Goal: Information Seeking & Learning: Compare options

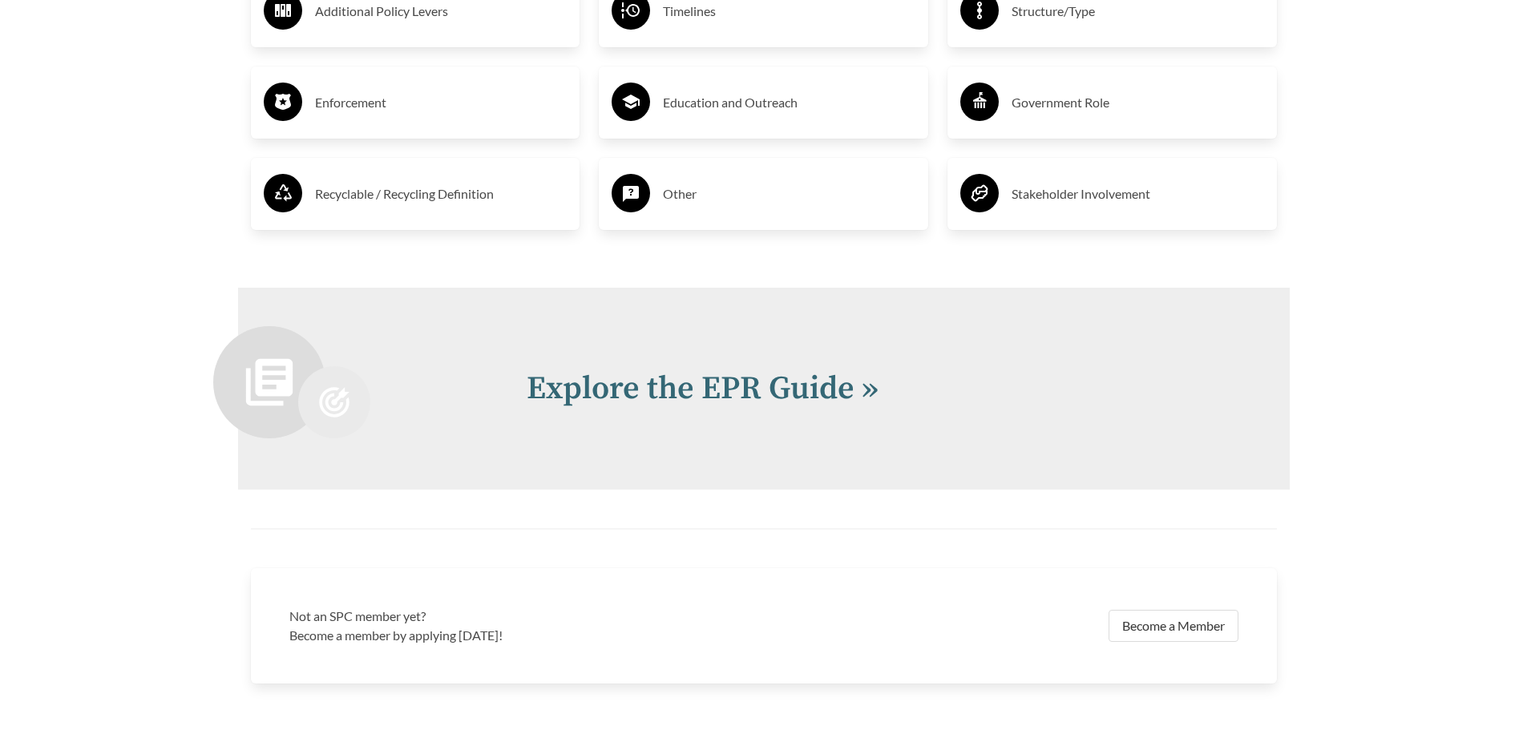
scroll to position [3367, 0]
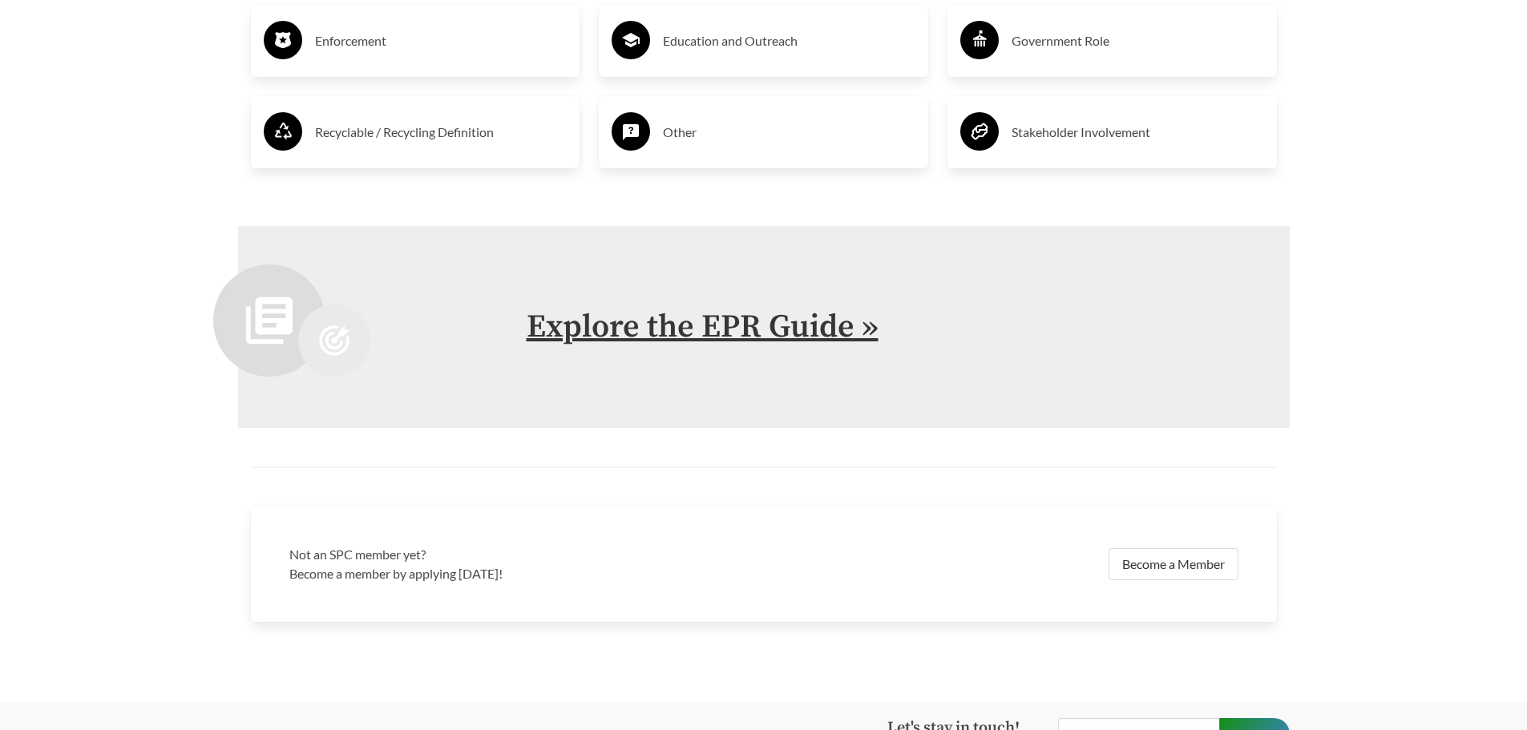
click at [761, 338] on link "Explore the EPR Guide »" at bounding box center [703, 327] width 352 height 40
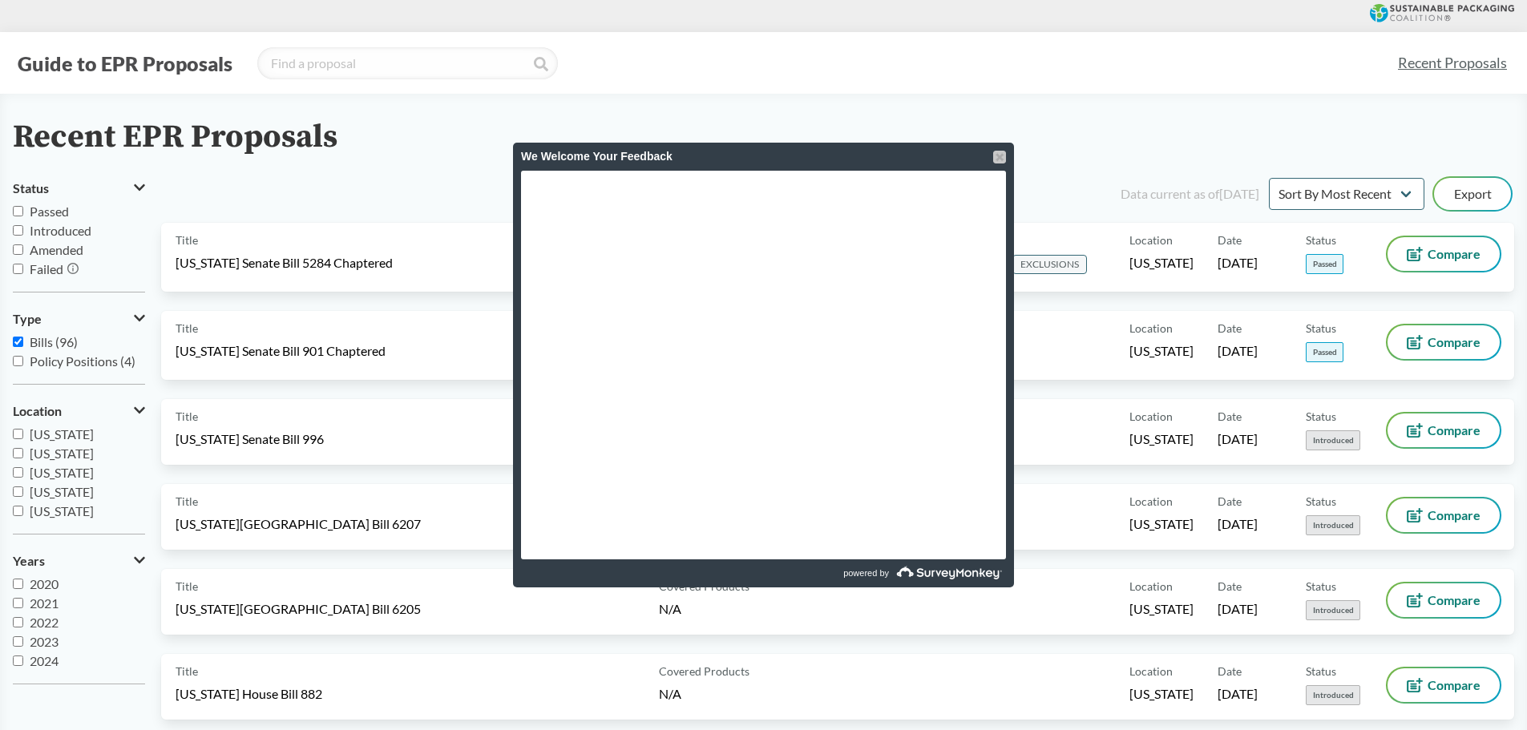
click at [1001, 152] on div at bounding box center [999, 157] width 13 height 13
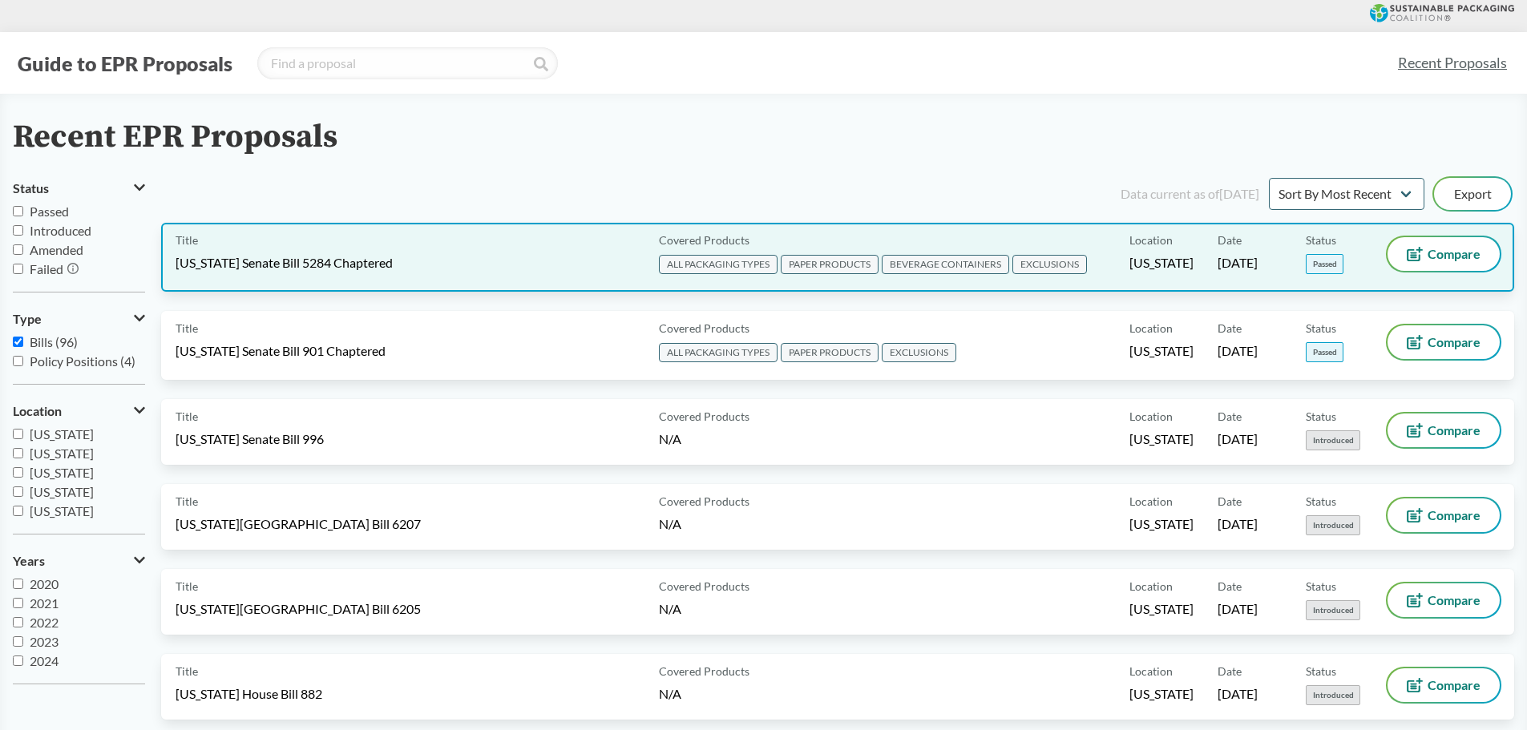
click at [1326, 239] on span "Status" at bounding box center [1321, 240] width 30 height 17
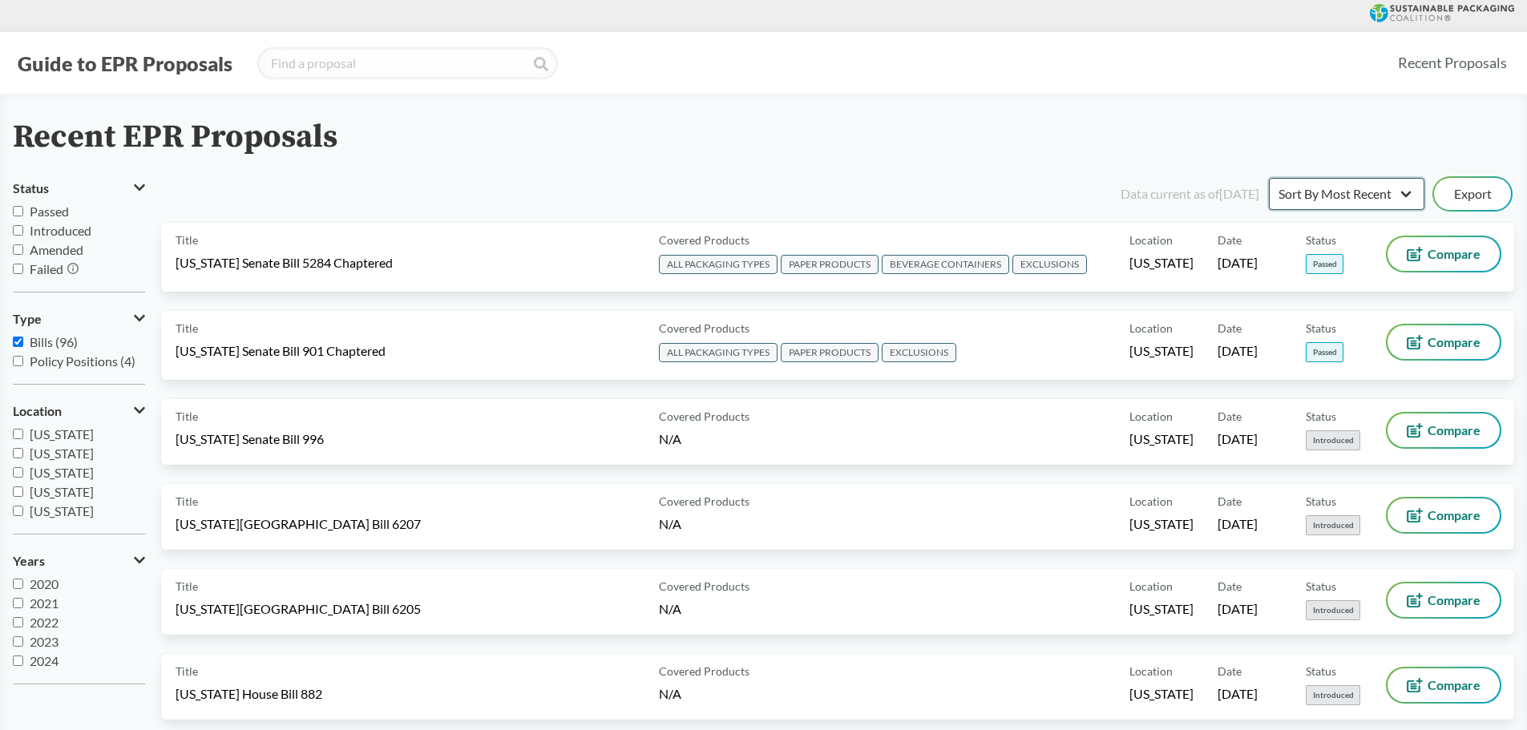
click at [1413, 191] on select "Sort By Most Recent Sort By Status" at bounding box center [1347, 194] width 156 height 32
click at [14, 655] on label "2025" at bounding box center [79, 661] width 132 height 19
click at [14, 656] on input "2025" at bounding box center [18, 661] width 10 height 10
checkbox input "true"
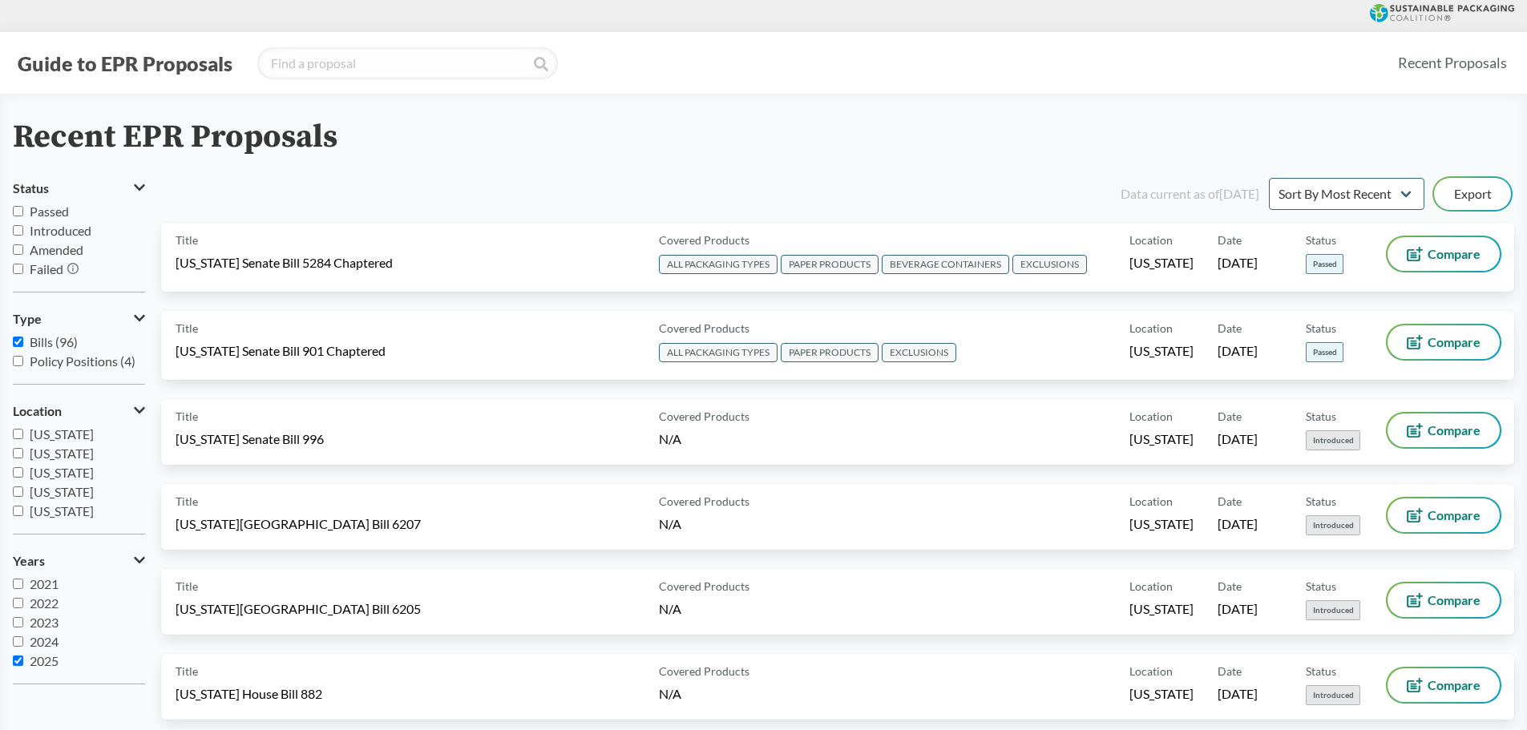
drag, startPoint x: 14, startPoint y: 640, endPoint x: 15, endPoint y: 631, distance: 8.9
click at [15, 636] on label "2024" at bounding box center [79, 642] width 132 height 19
click at [15, 637] on input "2024" at bounding box center [18, 642] width 10 height 10
checkbox input "true"
click at [16, 615] on label "2023" at bounding box center [79, 622] width 132 height 19
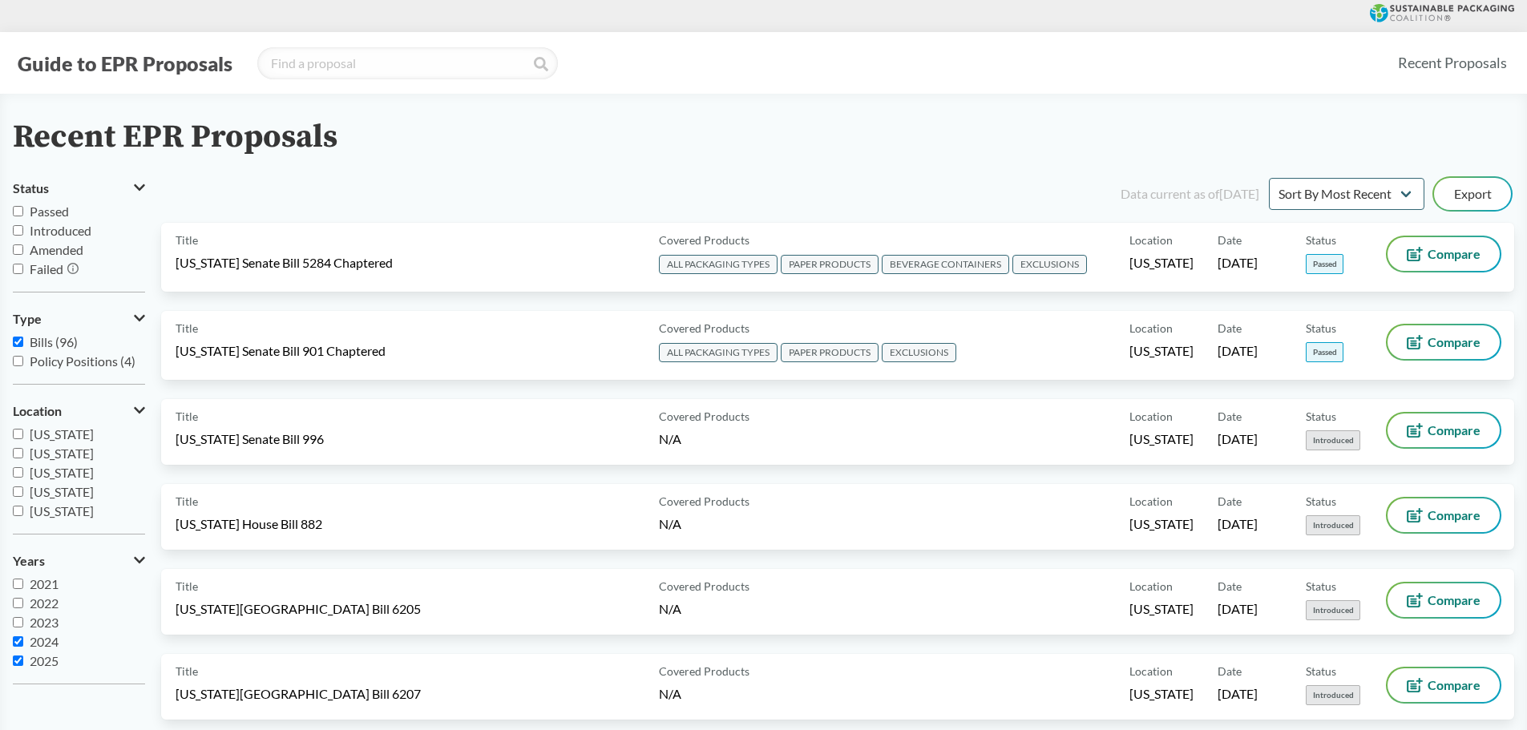
click at [16, 617] on input "2023" at bounding box center [18, 622] width 10 height 10
checkbox input "true"
drag, startPoint x: 16, startPoint y: 603, endPoint x: 16, endPoint y: 593, distance: 10.4
click at [17, 596] on label "2022" at bounding box center [79, 603] width 132 height 19
click at [17, 598] on input "2022" at bounding box center [18, 603] width 10 height 10
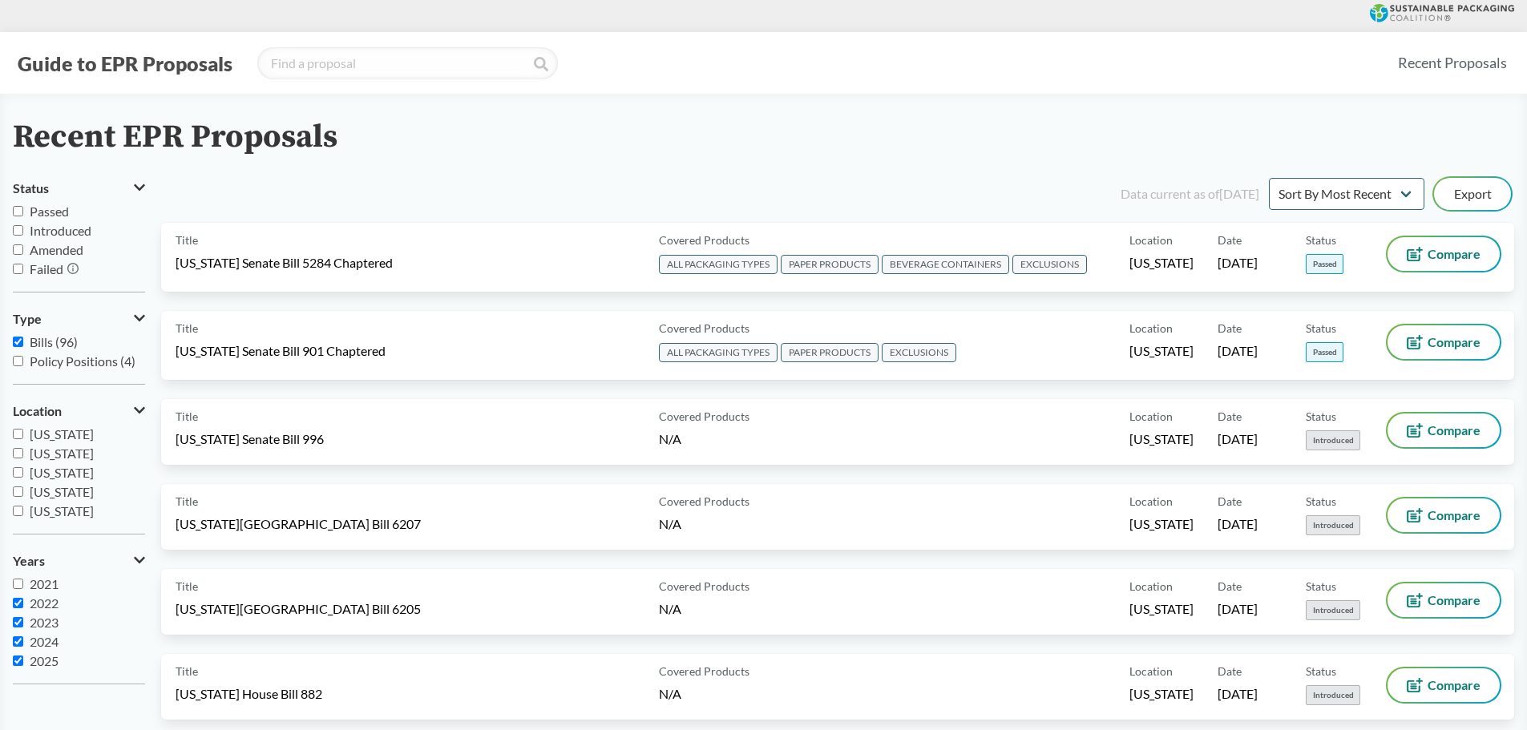
checkbox input "true"
click at [17, 581] on input "2021" at bounding box center [18, 584] width 10 height 10
checkbox input "true"
click at [18, 584] on input "2020" at bounding box center [18, 584] width 10 height 10
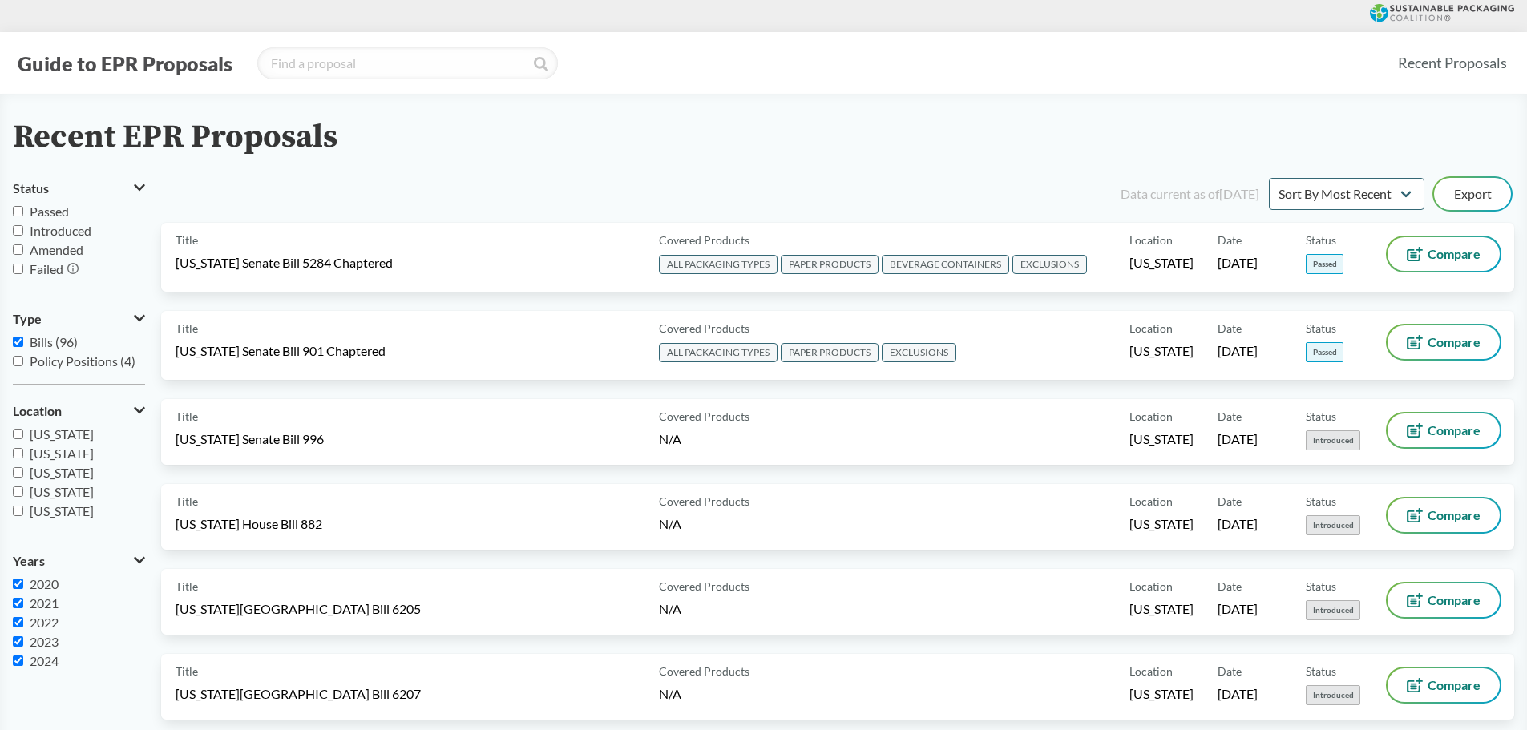
checkbox input "true"
click at [19, 209] on input "Passed" at bounding box center [18, 211] width 10 height 10
checkbox input "true"
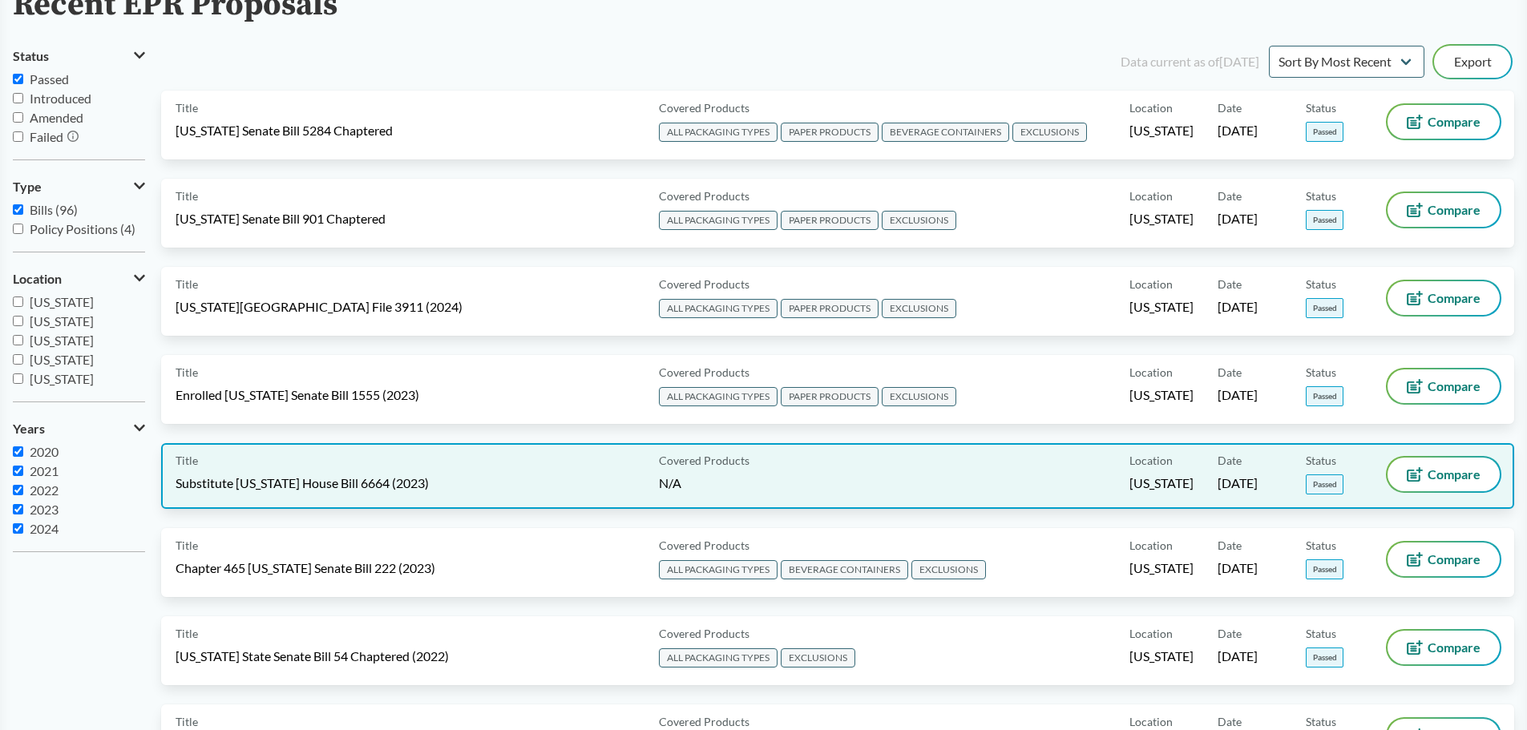
scroll to position [160, 0]
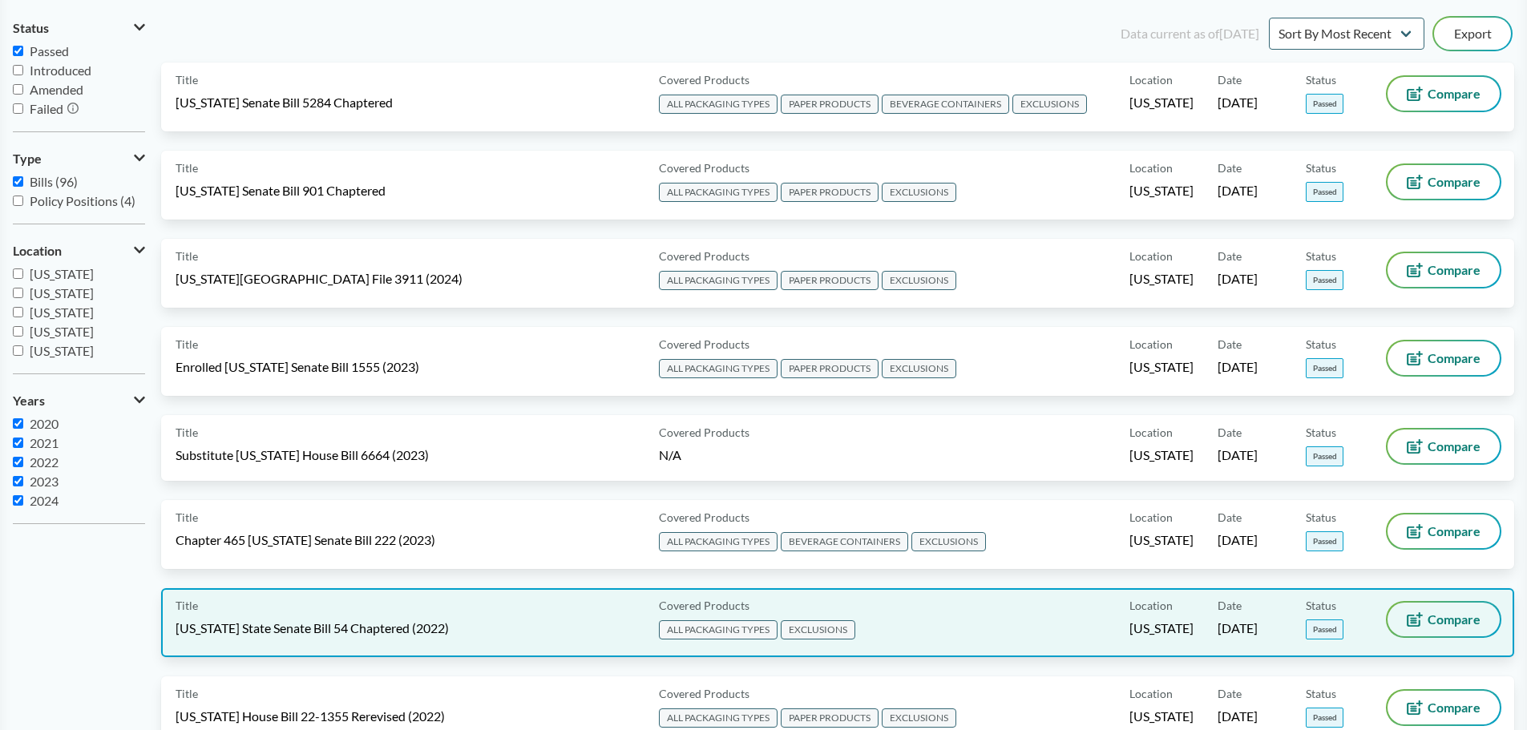
click at [1436, 613] on span "Compare" at bounding box center [1454, 619] width 53 height 13
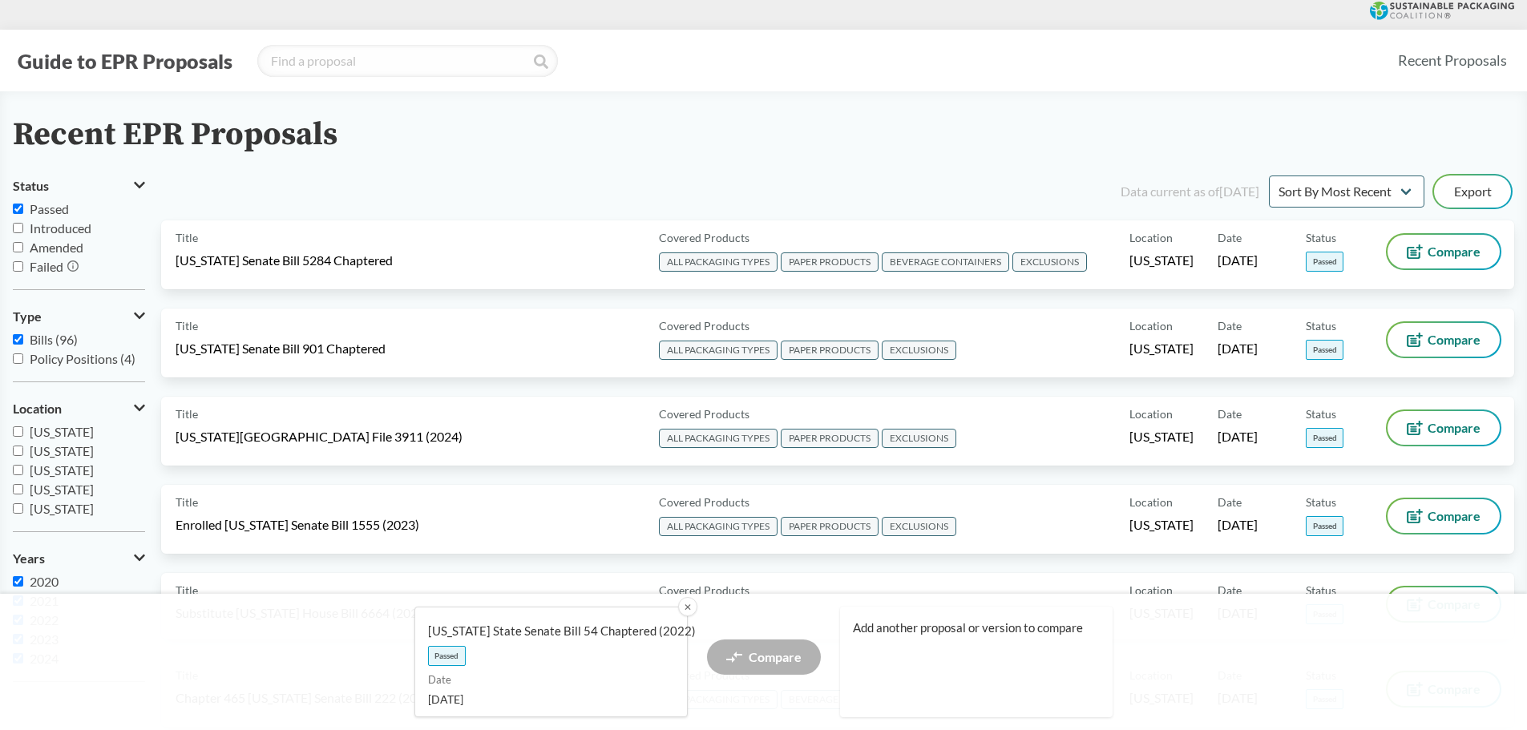
scroll to position [0, 0]
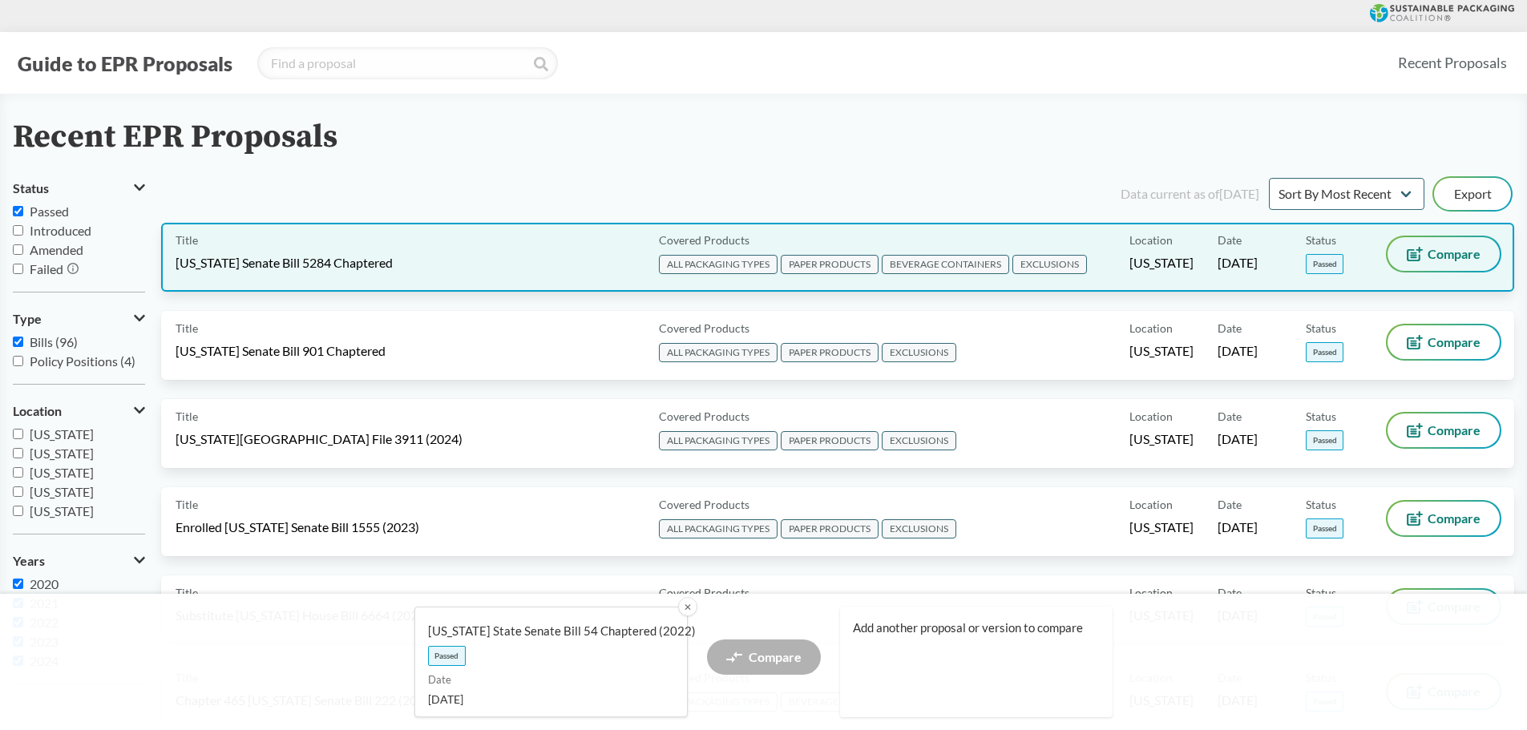
click at [1456, 253] on span "Compare" at bounding box center [1454, 254] width 53 height 13
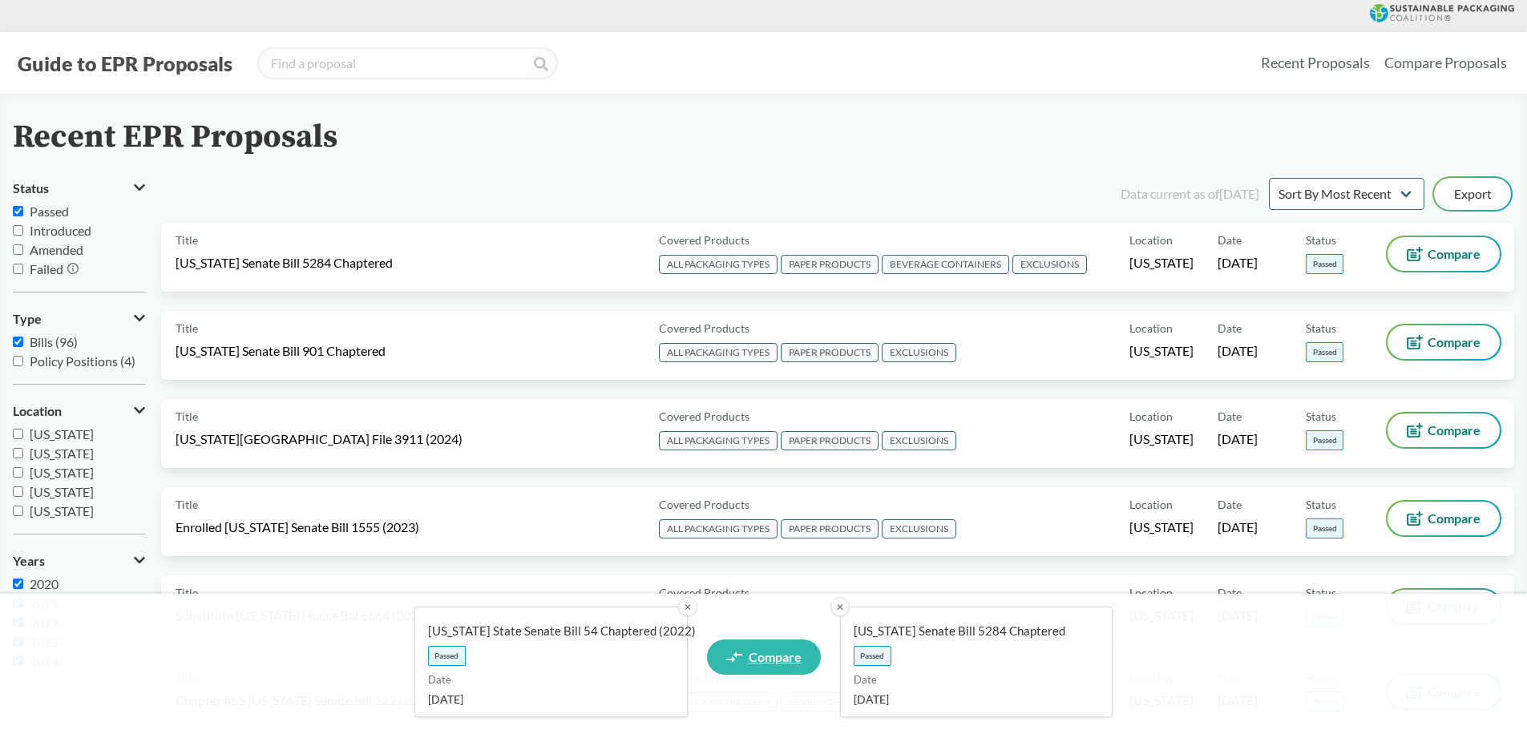
click at [743, 661] on link "Compare" at bounding box center [764, 657] width 114 height 35
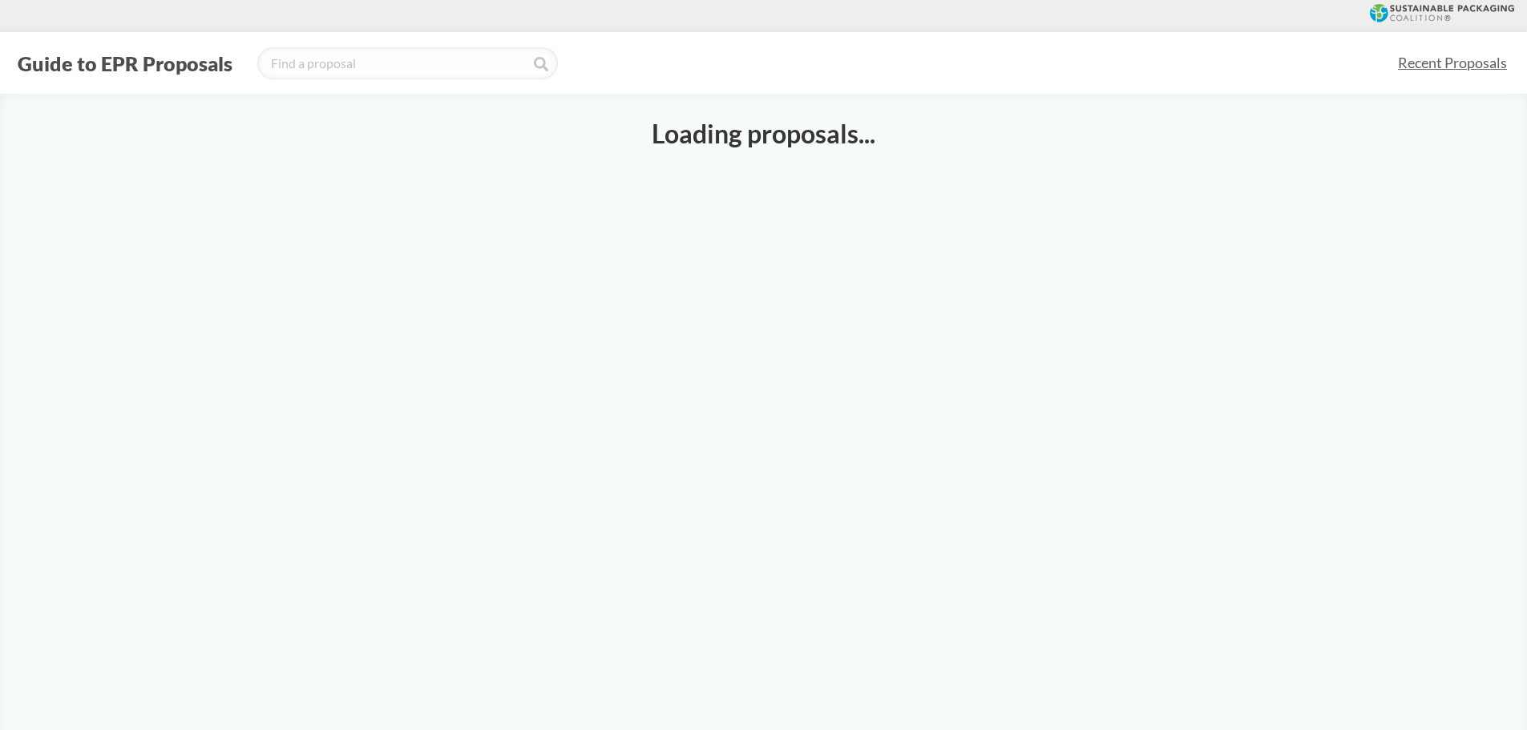
select select "SB54CH"
select select "SB5284C"
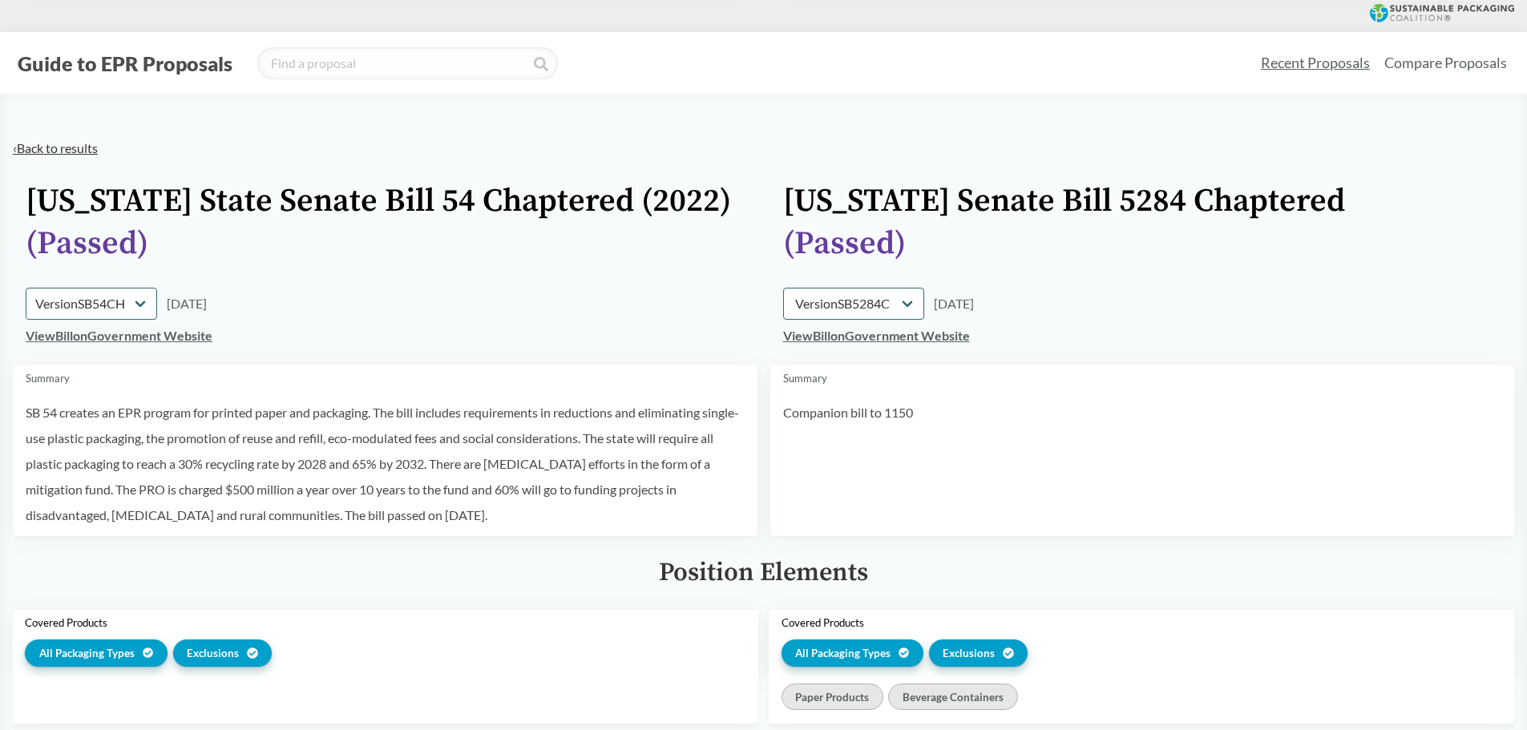
click at [40, 147] on link "‹ Back to results" at bounding box center [55, 147] width 85 height 15
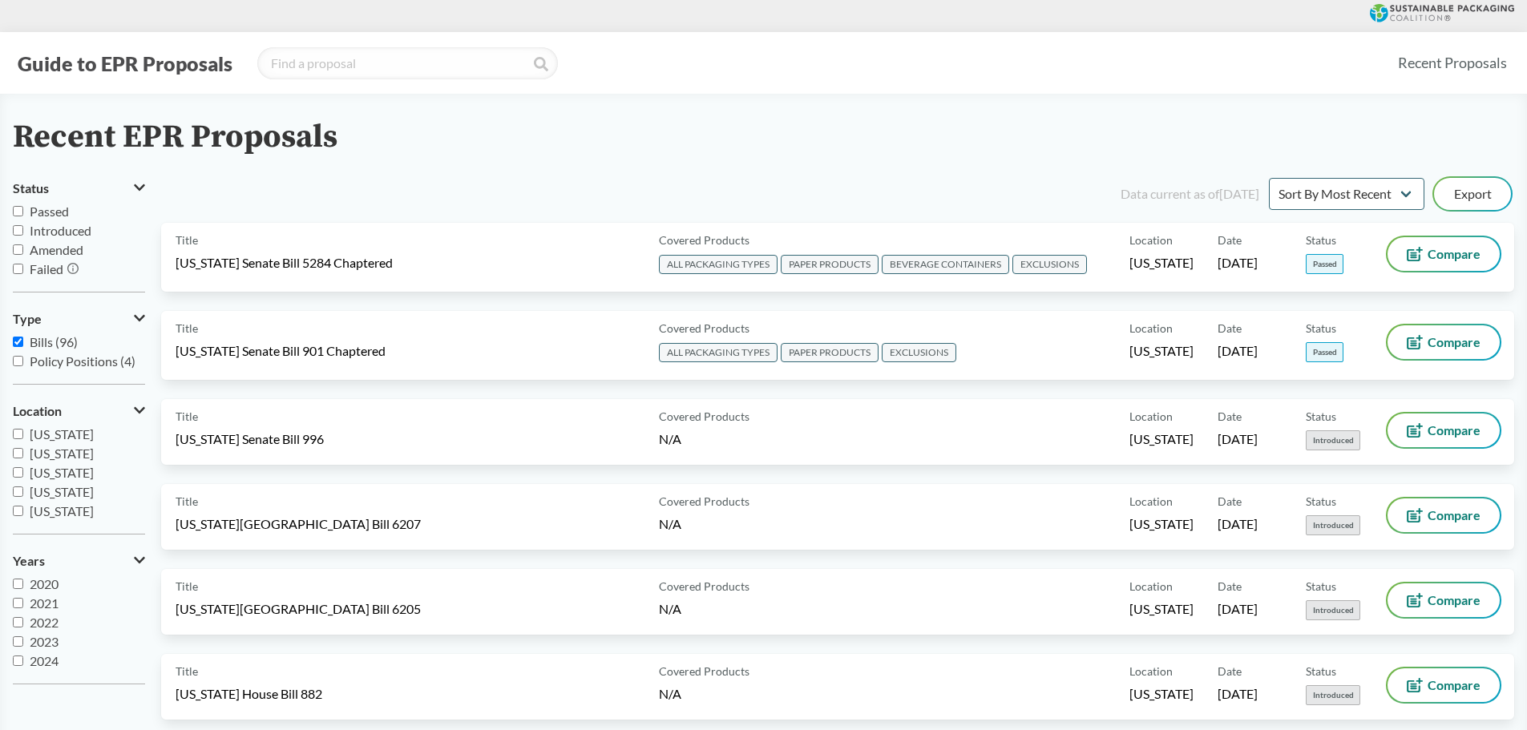
click at [14, 206] on input "Passed" at bounding box center [18, 211] width 10 height 10
checkbox input "true"
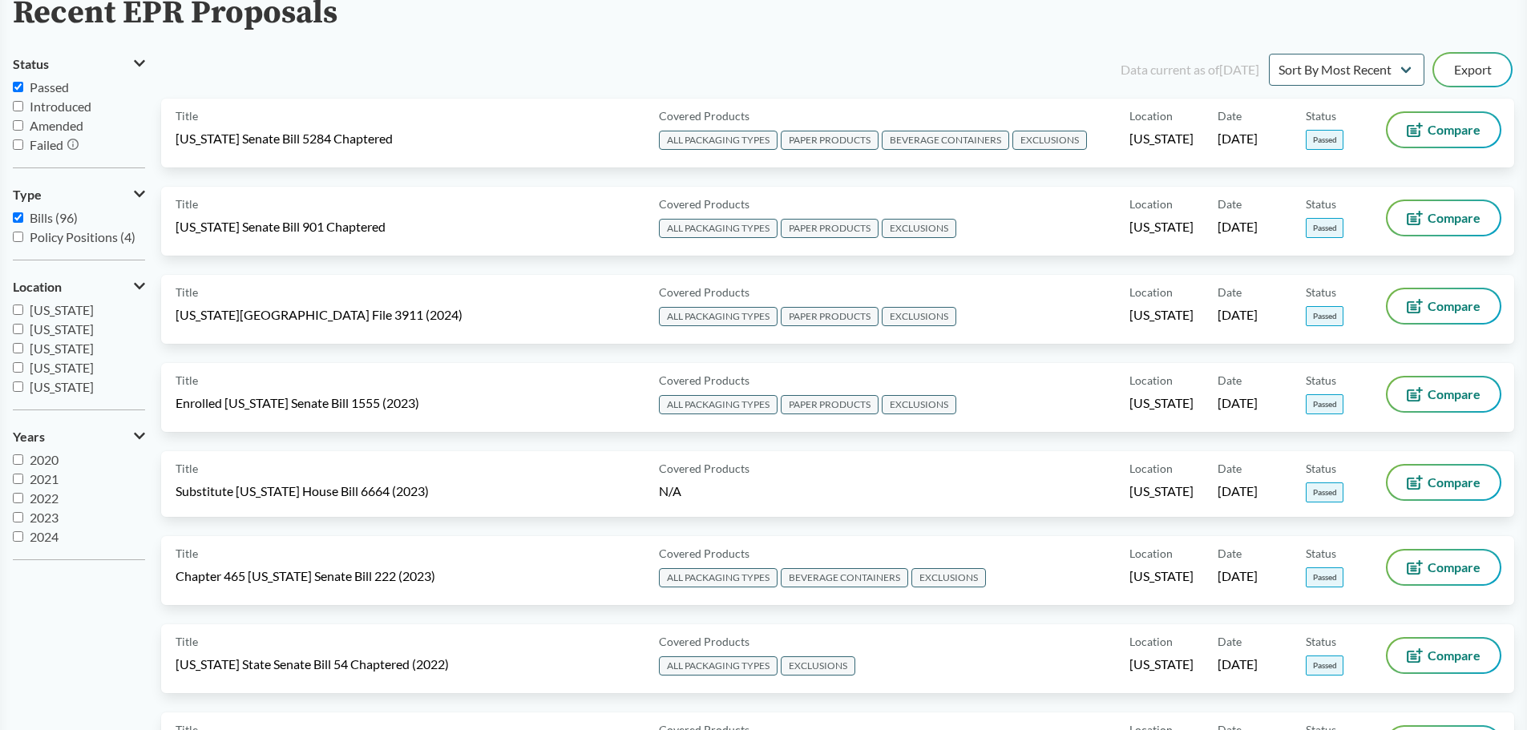
scroll to position [80, 0]
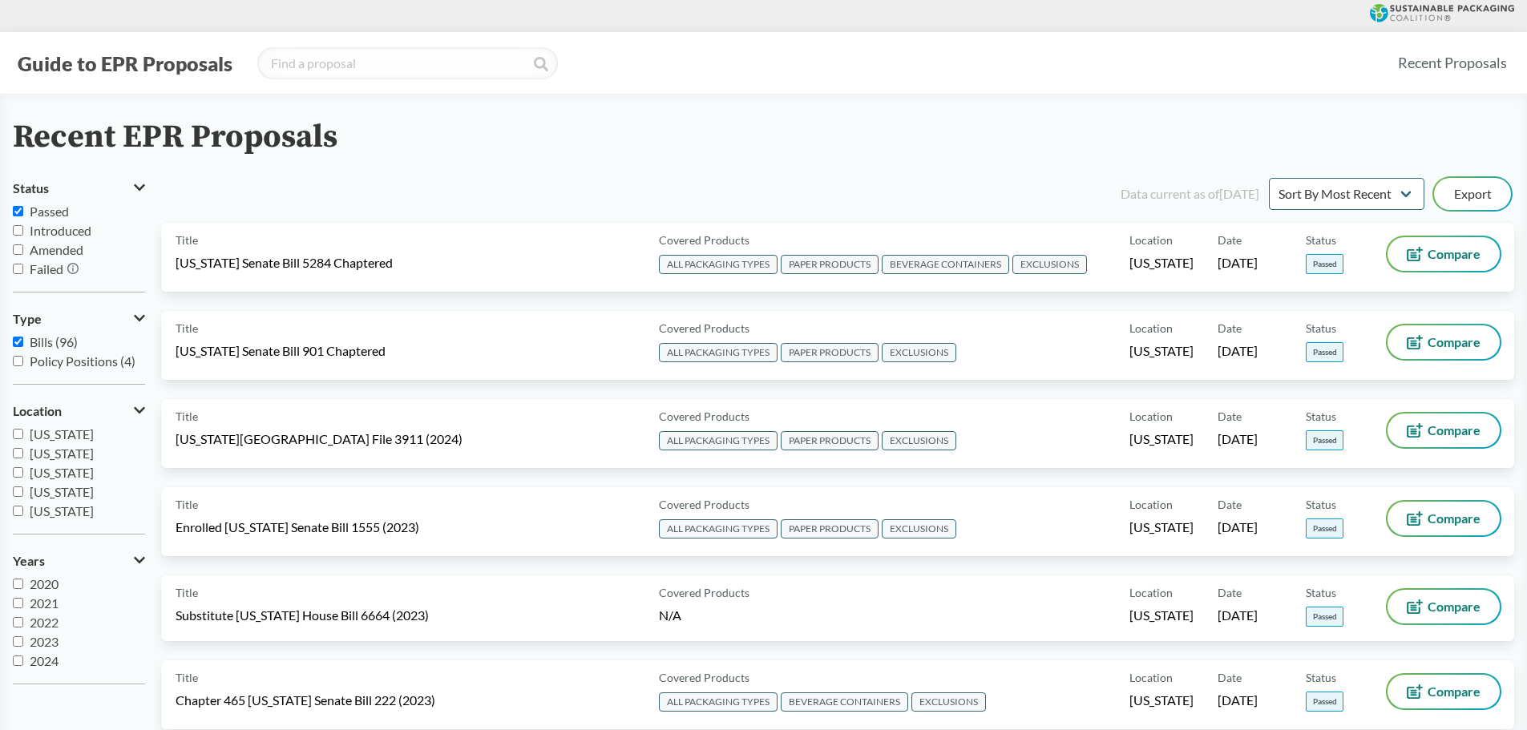
select select "SB54CH"
select select "SB5284C"
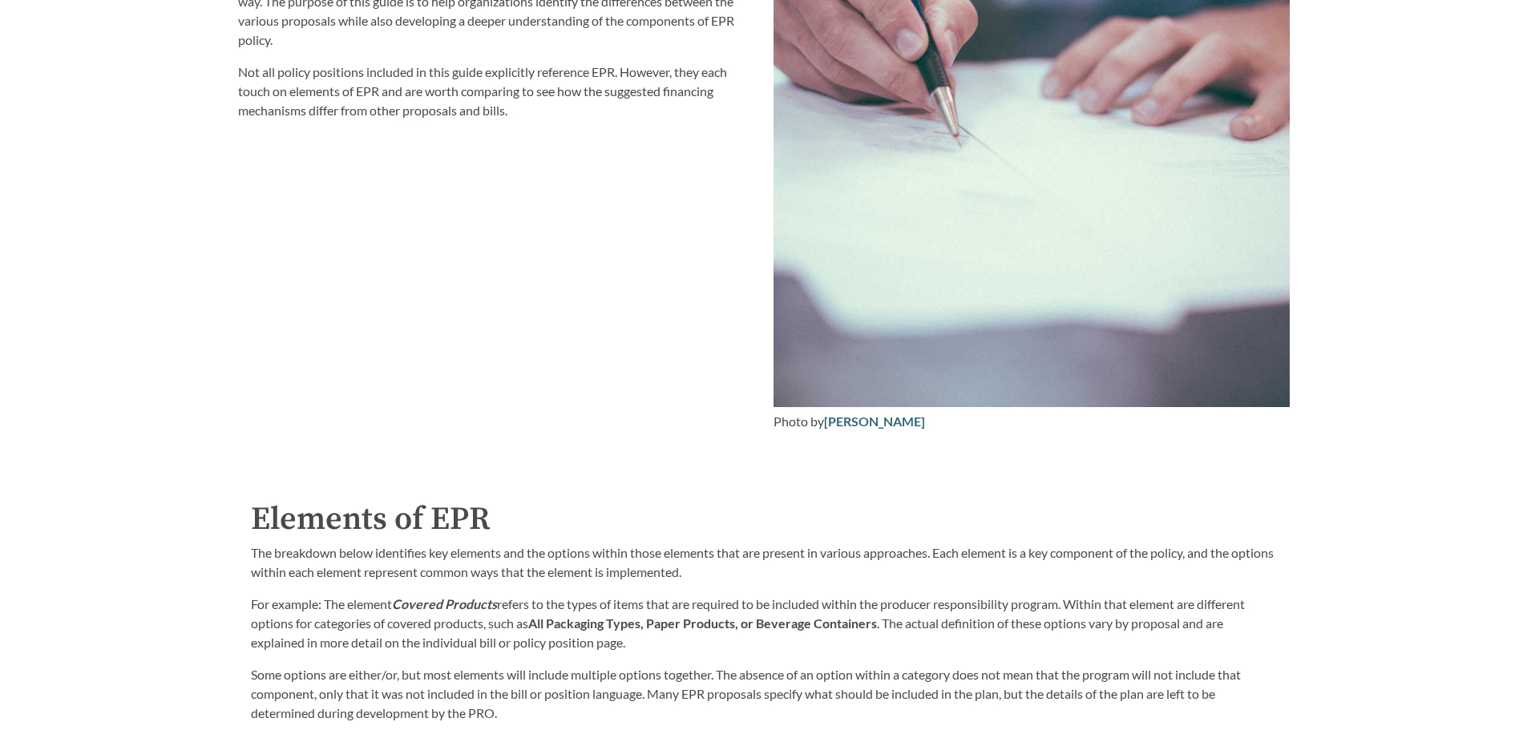
scroll to position [2485, 0]
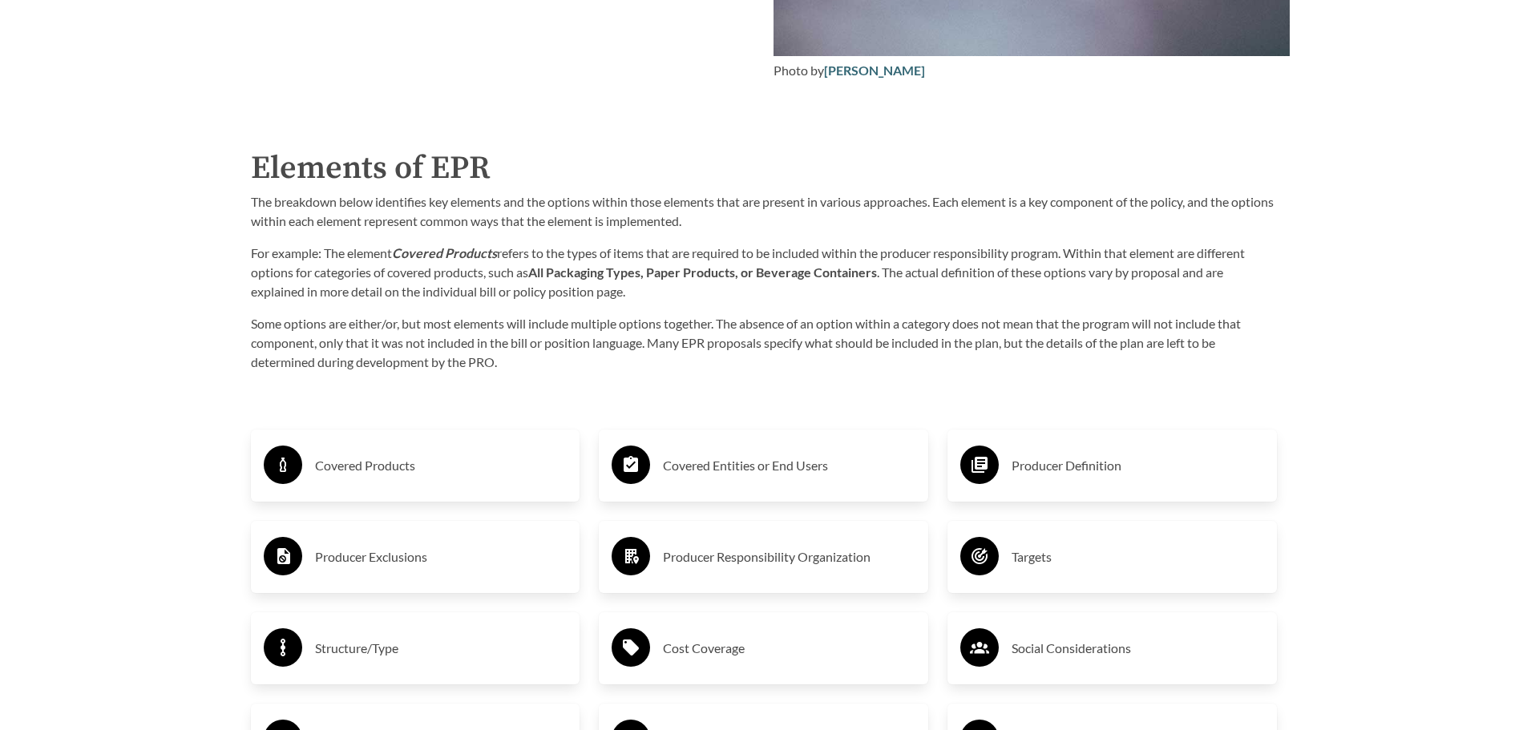
click at [386, 472] on h3 "Covered Products" at bounding box center [441, 466] width 253 height 26
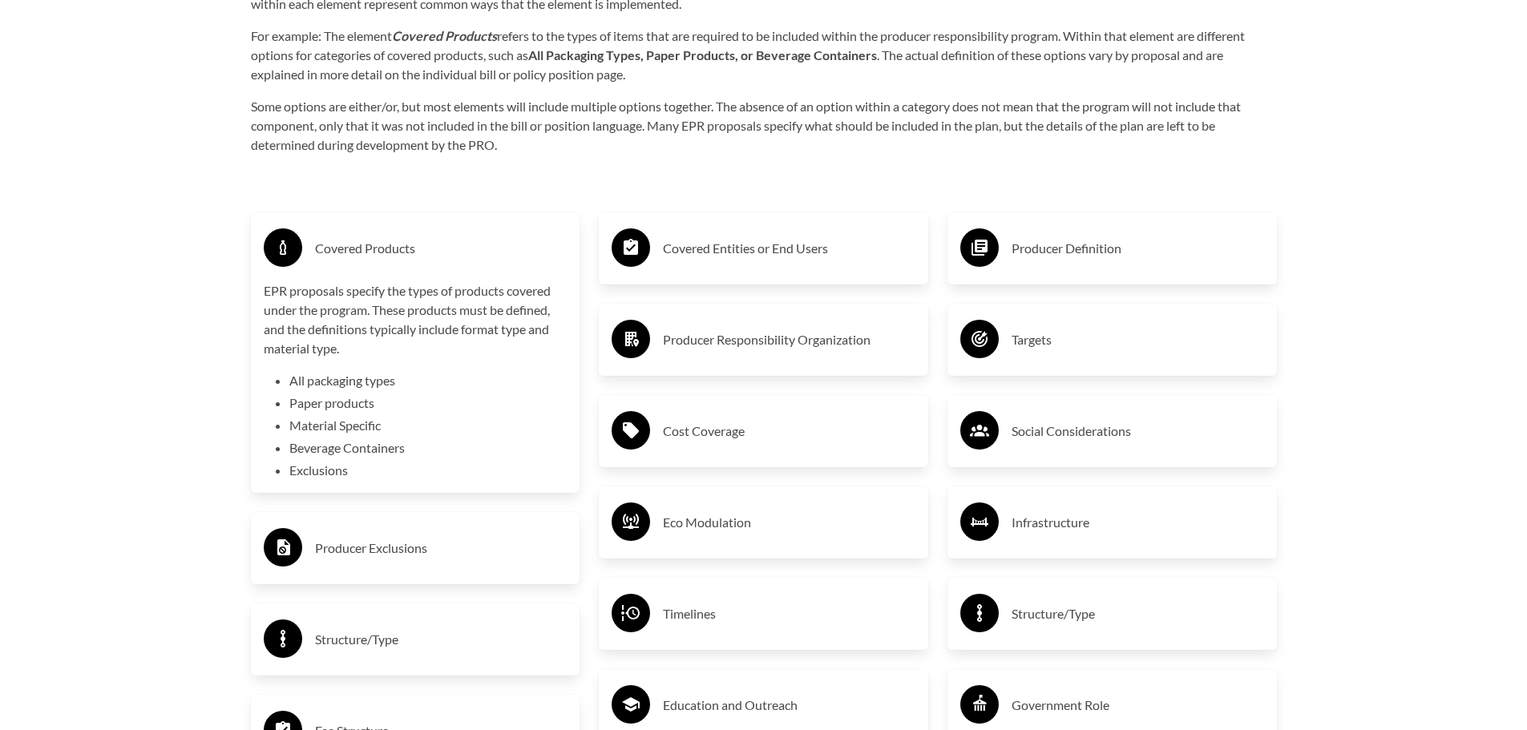
scroll to position [2726, 0]
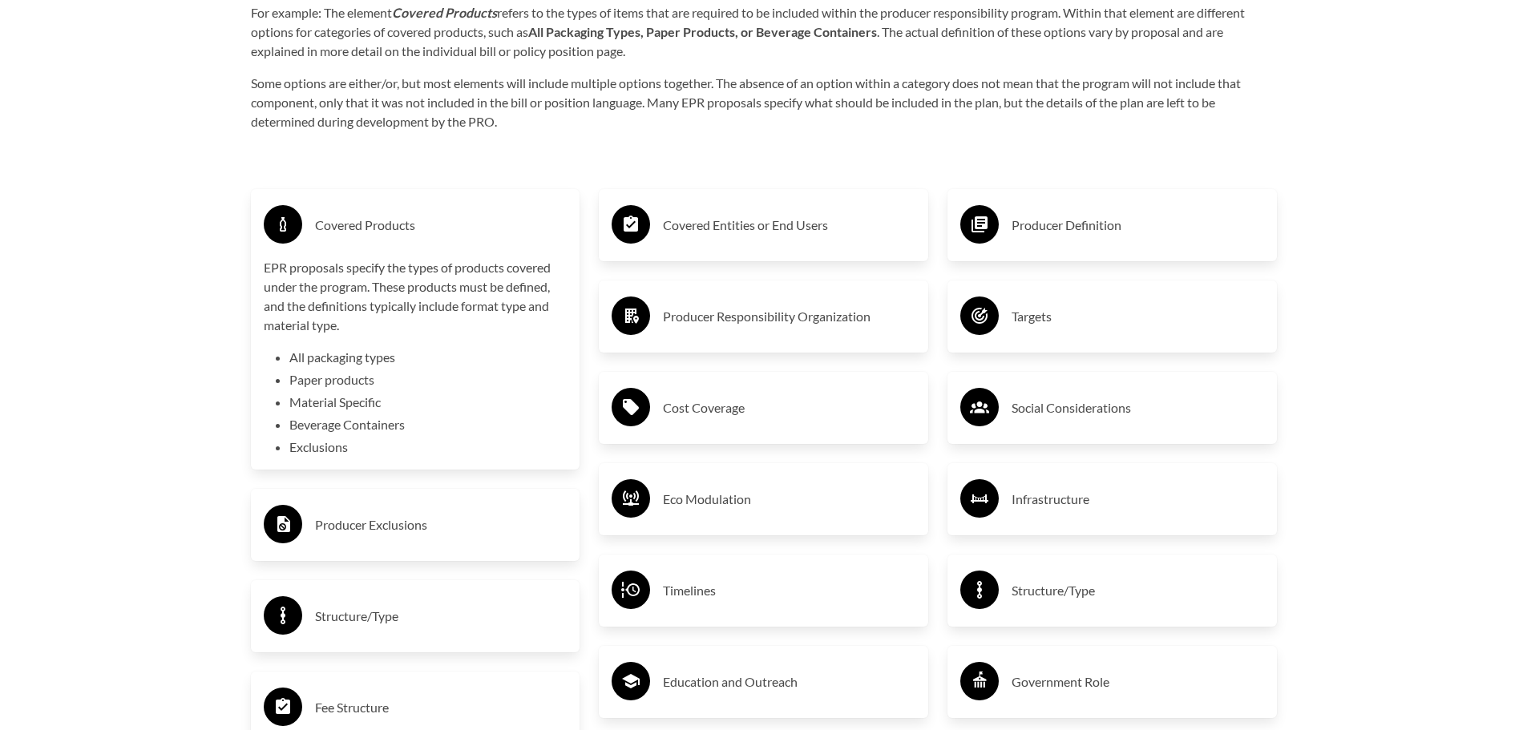
click at [342, 533] on h3 "Producer Exclusions" at bounding box center [441, 525] width 253 height 26
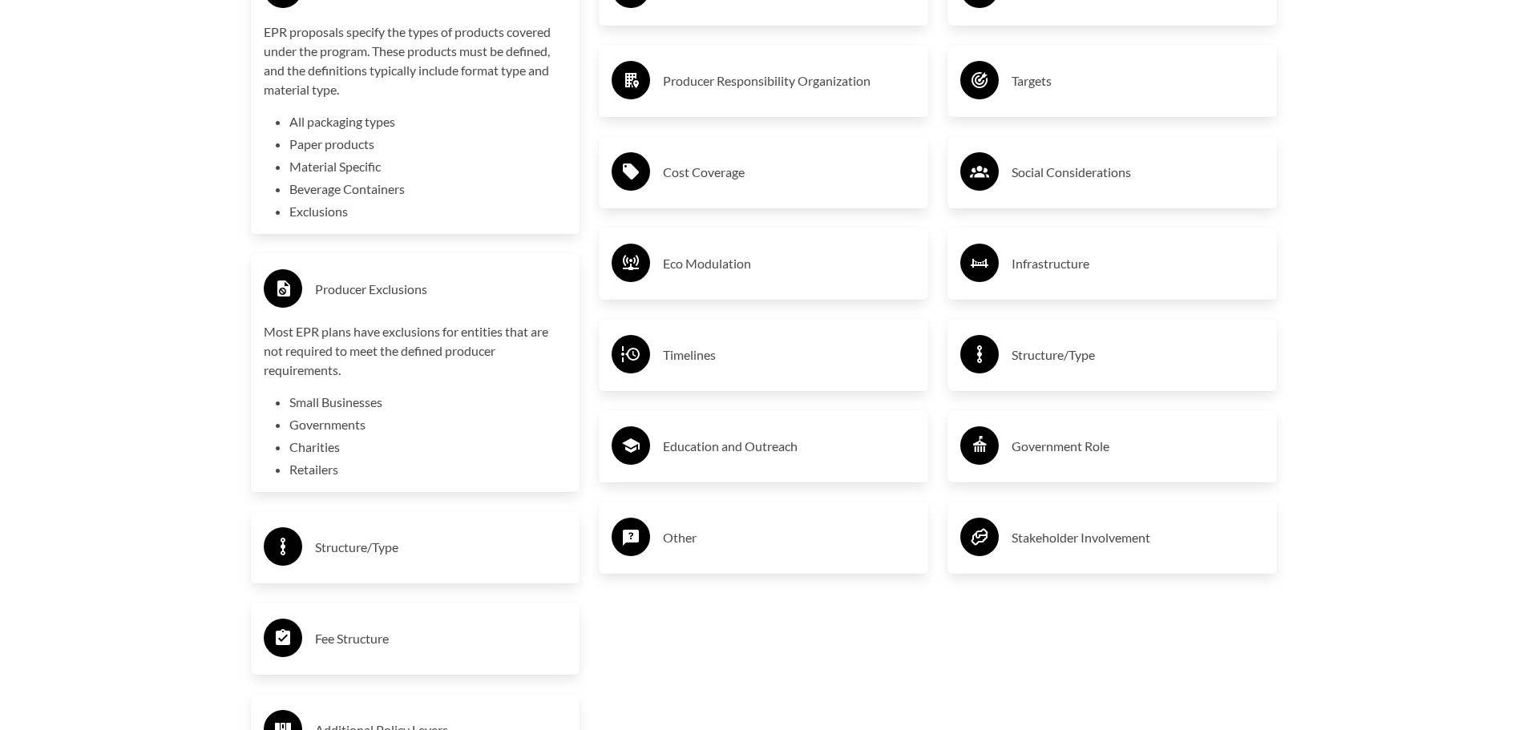
scroll to position [2967, 0]
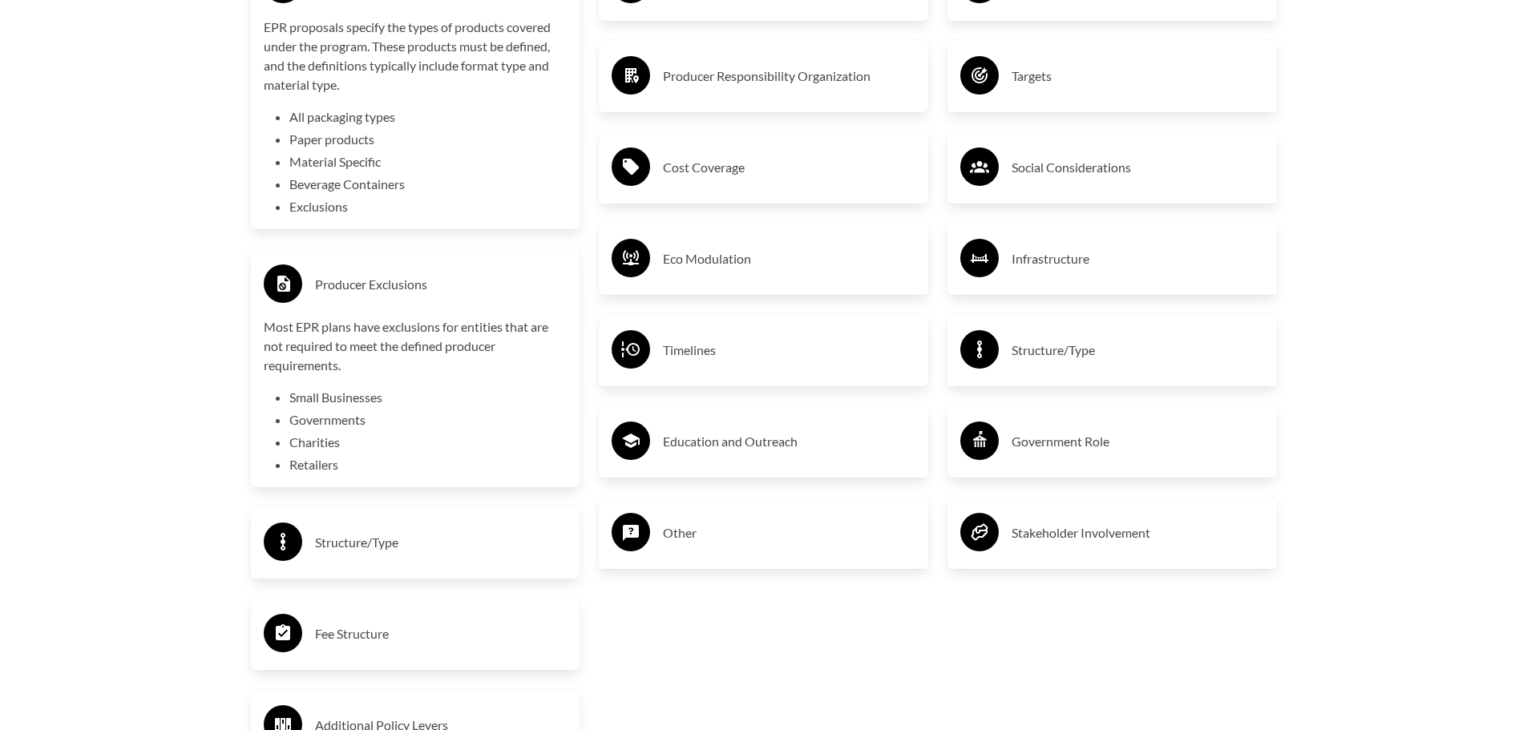
click at [386, 548] on h3 "Structure/Type" at bounding box center [441, 543] width 253 height 26
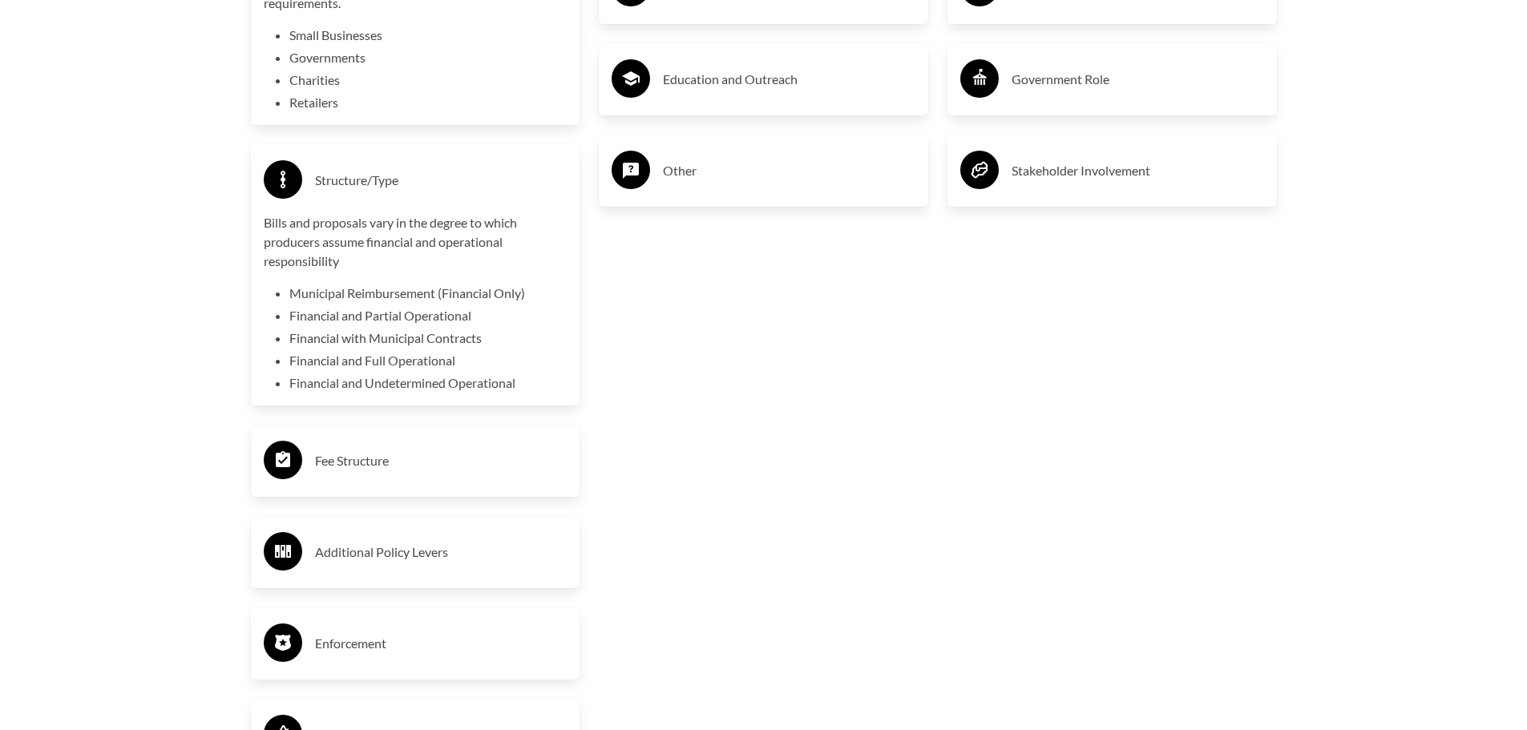
scroll to position [3448, 0]
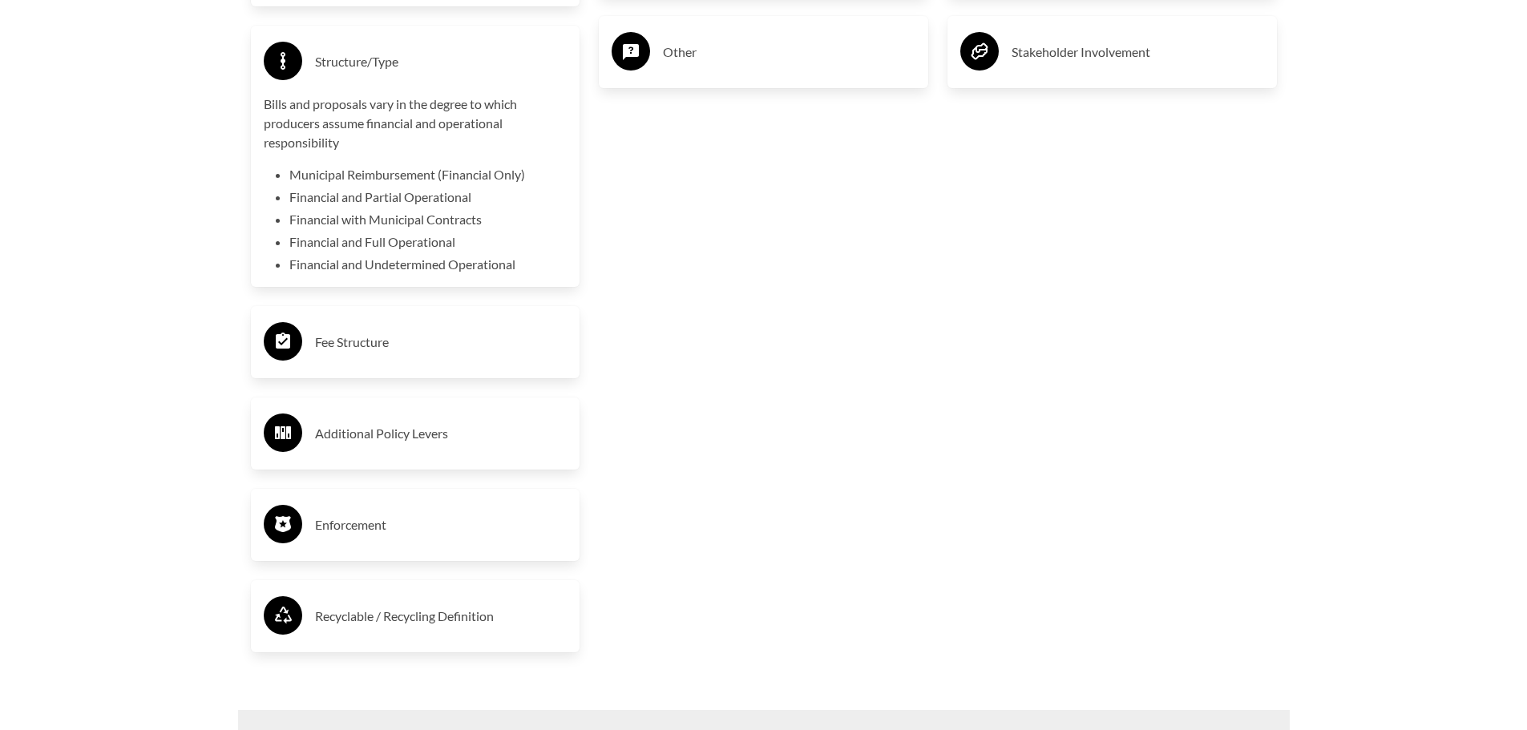
click at [355, 346] on h3 "Fee Structure" at bounding box center [441, 343] width 253 height 26
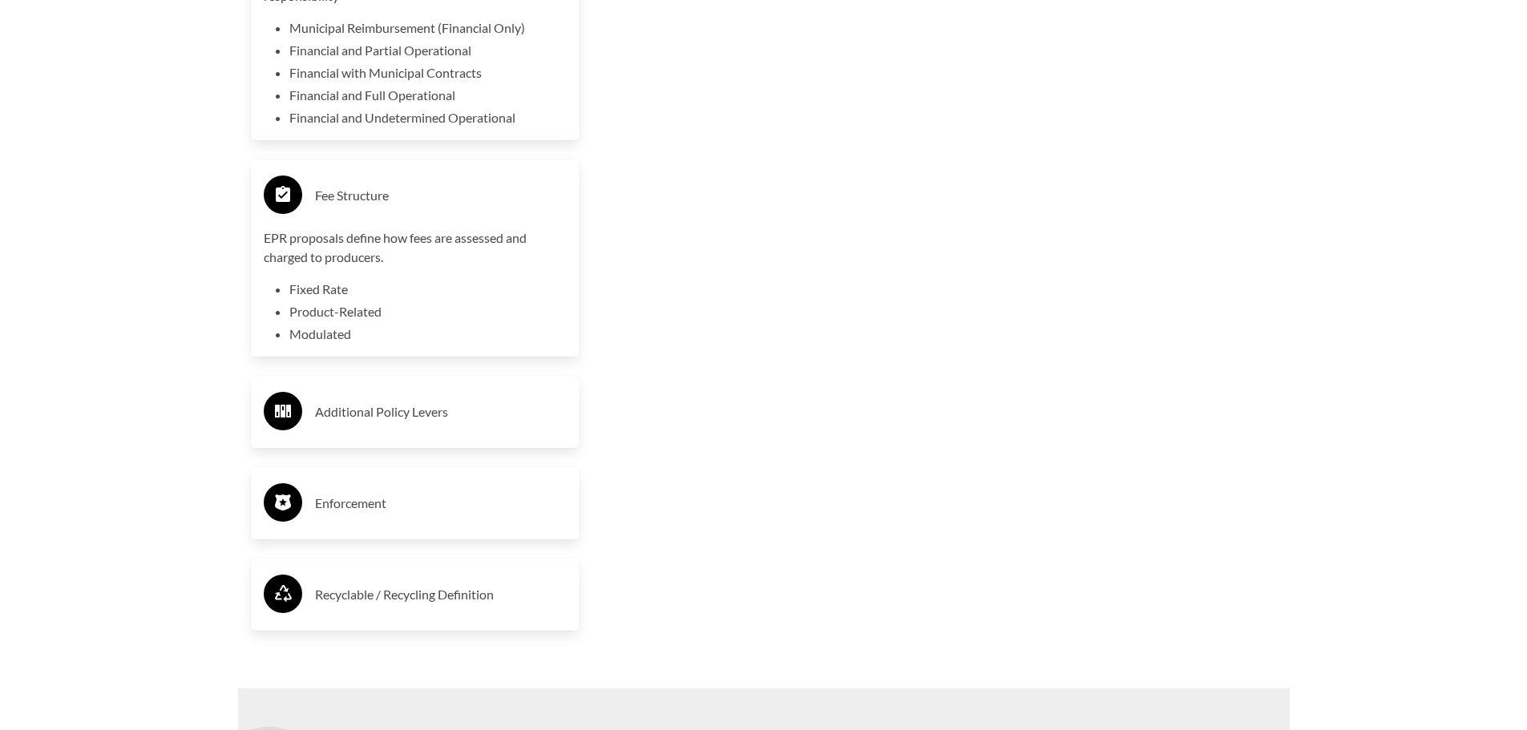
scroll to position [3608, 0]
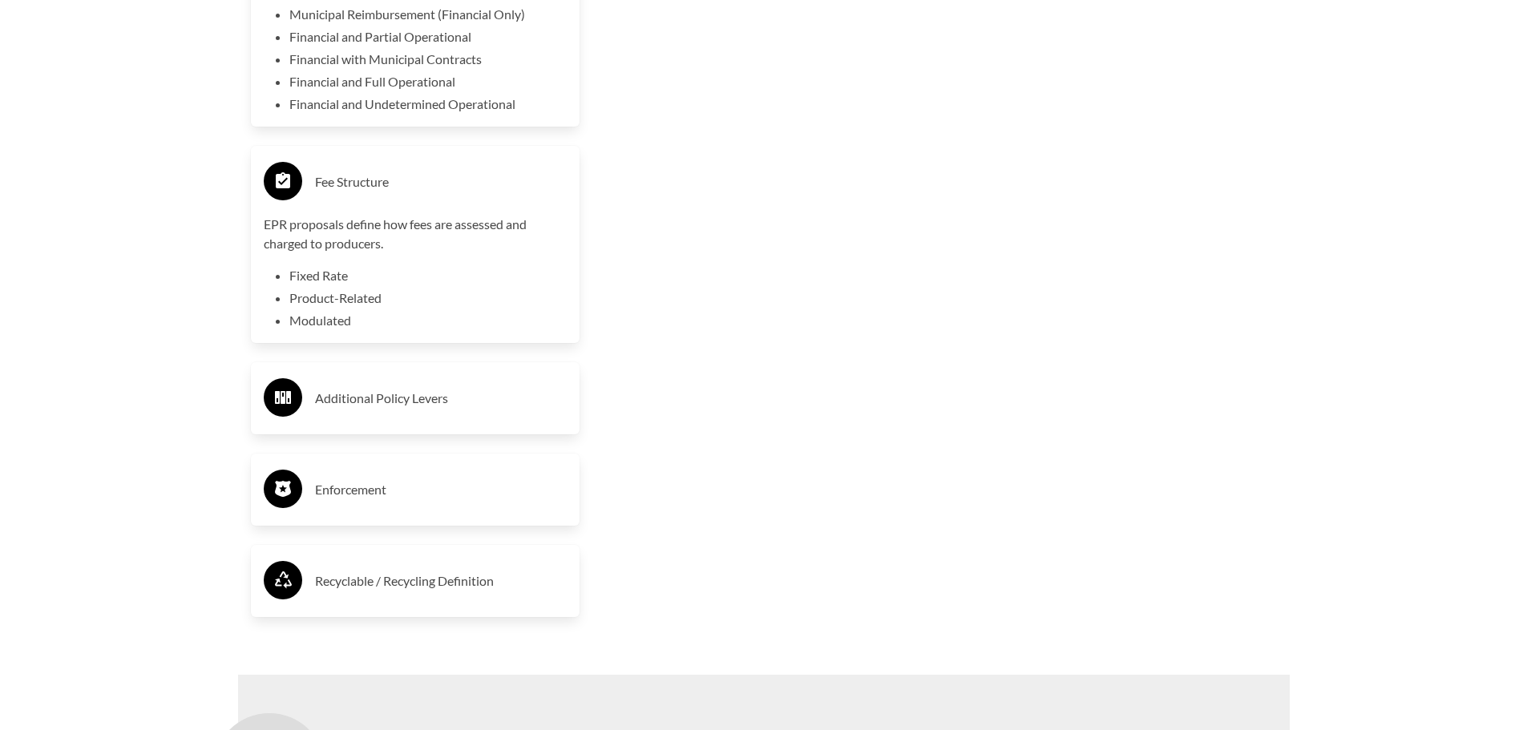
click at [345, 406] on h3 "Additional Policy Levers" at bounding box center [441, 399] width 253 height 26
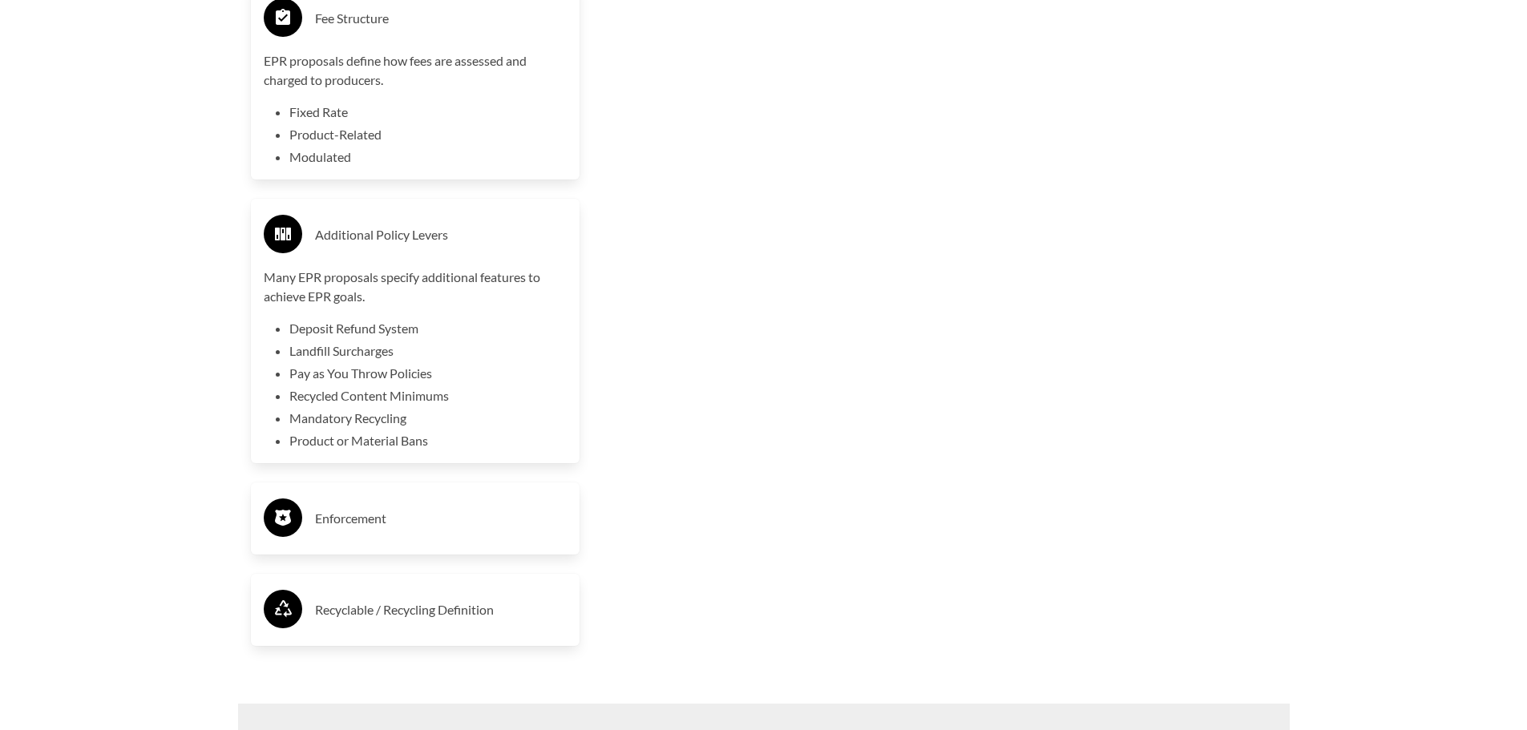
scroll to position [3849, 0]
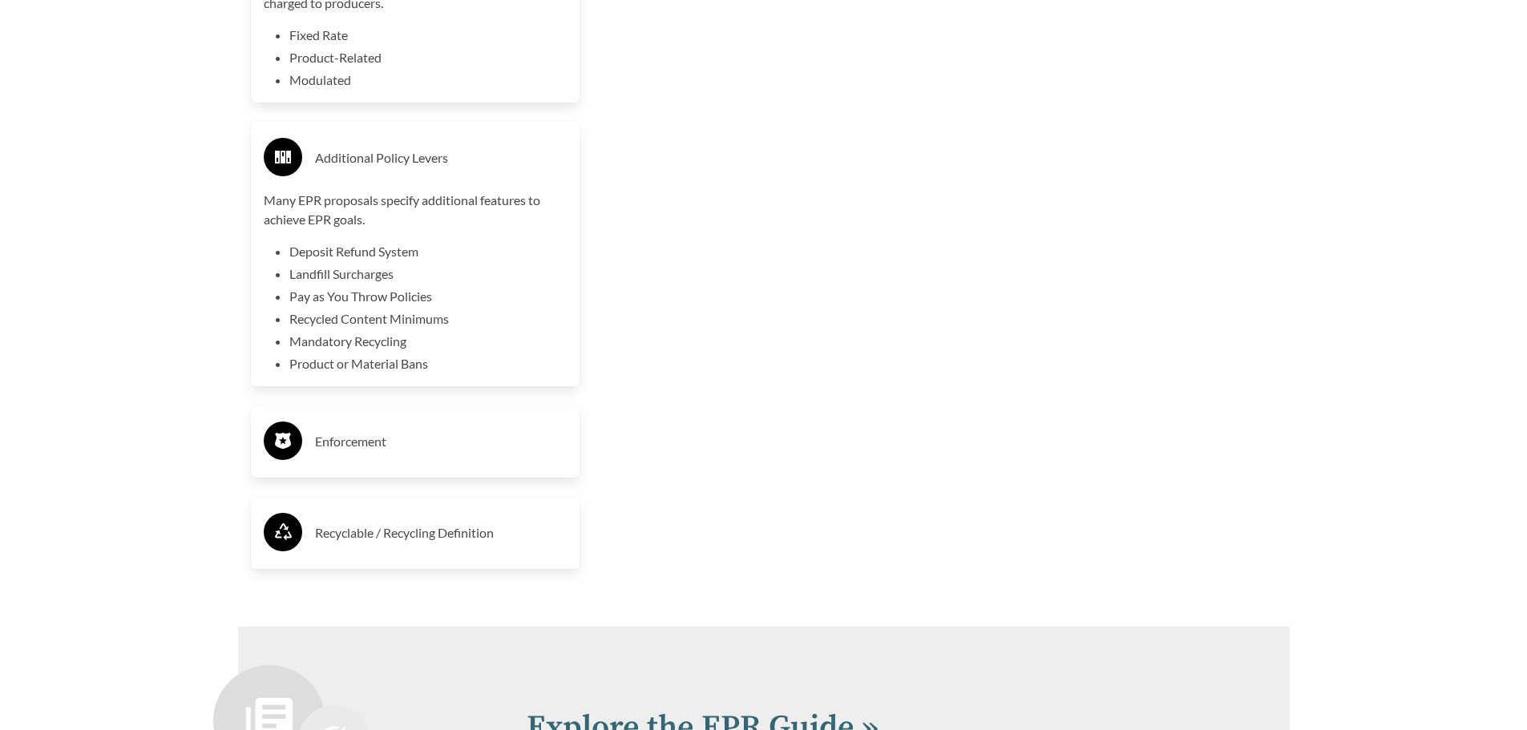
click at [350, 444] on h3 "Enforcement" at bounding box center [441, 442] width 253 height 26
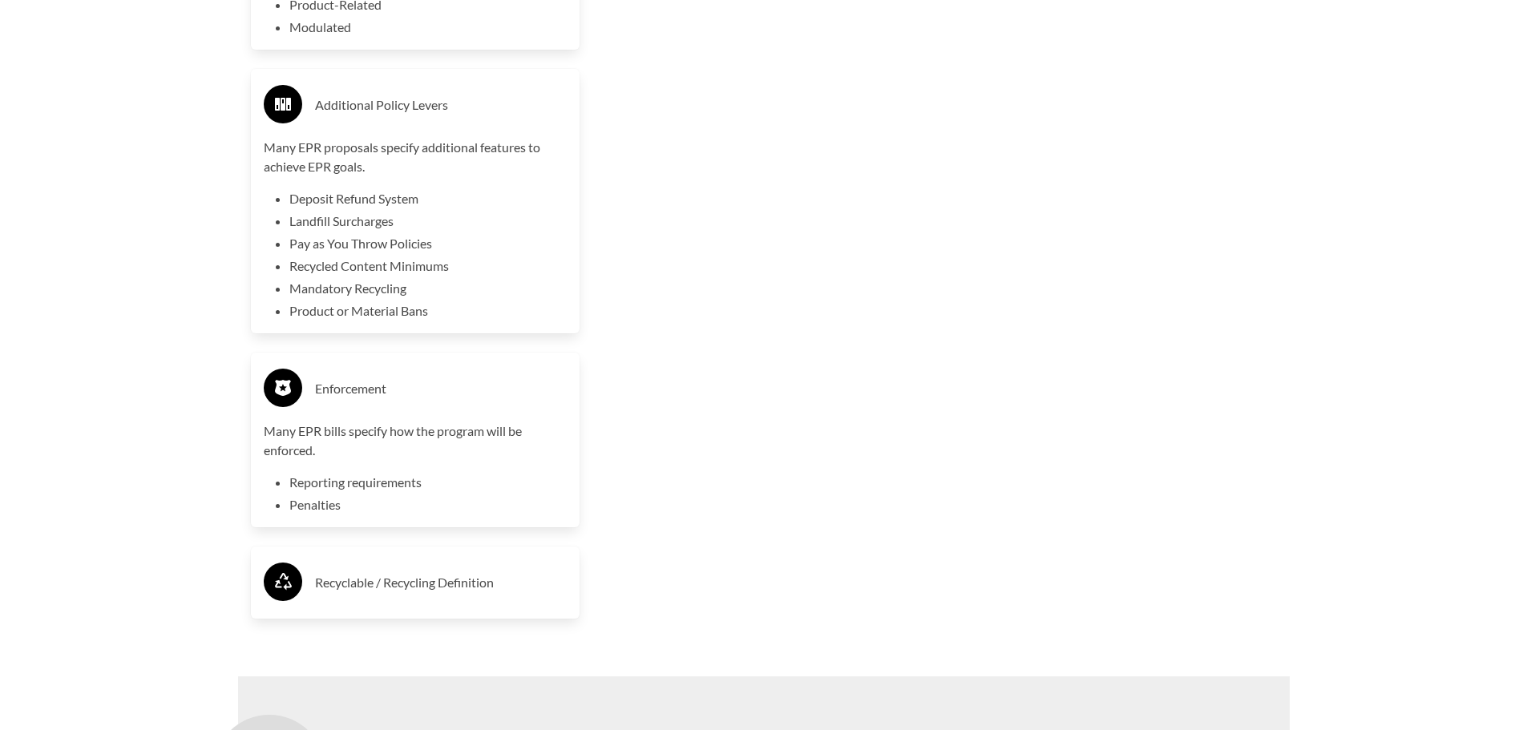
scroll to position [3929, 0]
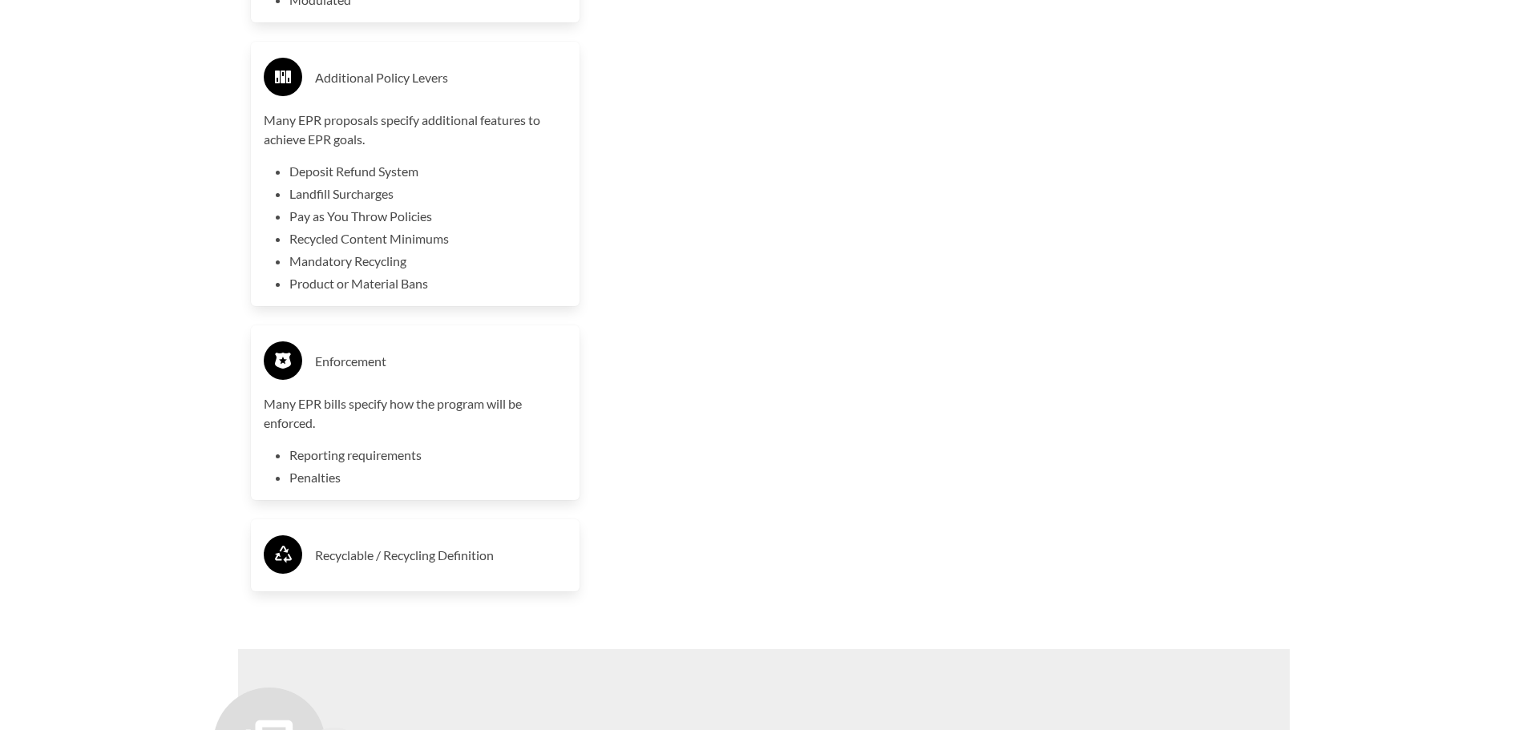
click at [385, 562] on h3 "Recyclable / Recycling Definition" at bounding box center [441, 556] width 253 height 26
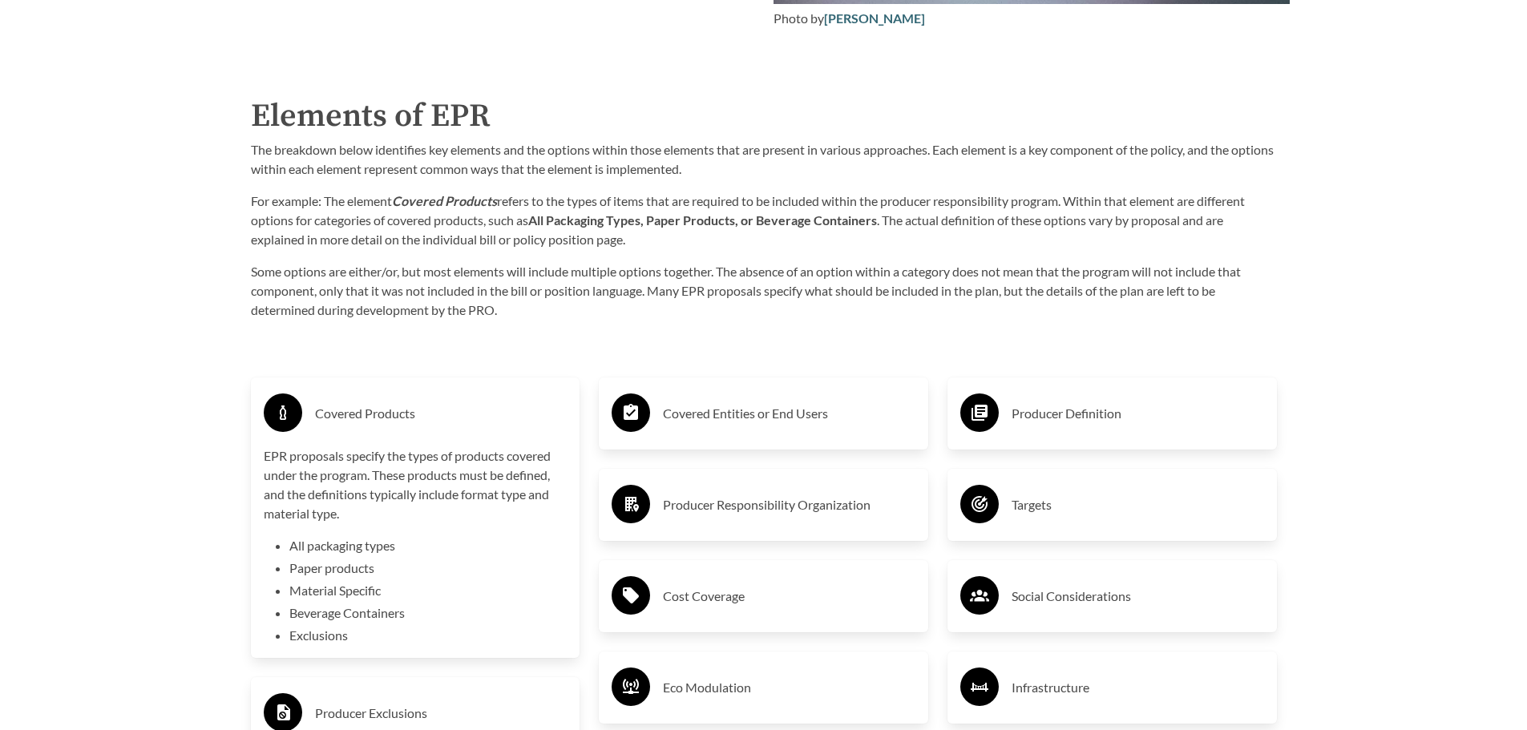
scroll to position [2566, 0]
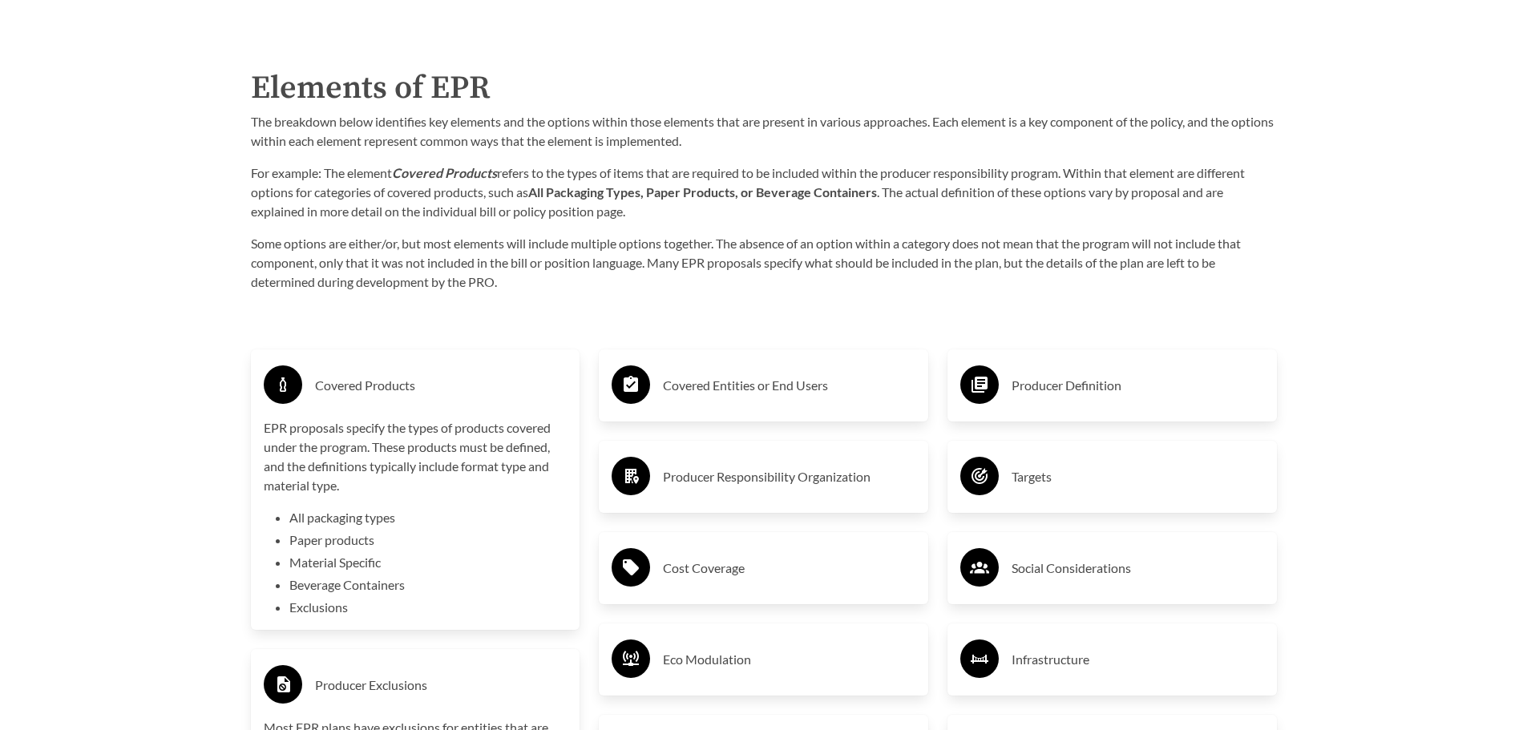
click at [771, 390] on h3 "Covered Entities or End Users" at bounding box center [789, 386] width 253 height 26
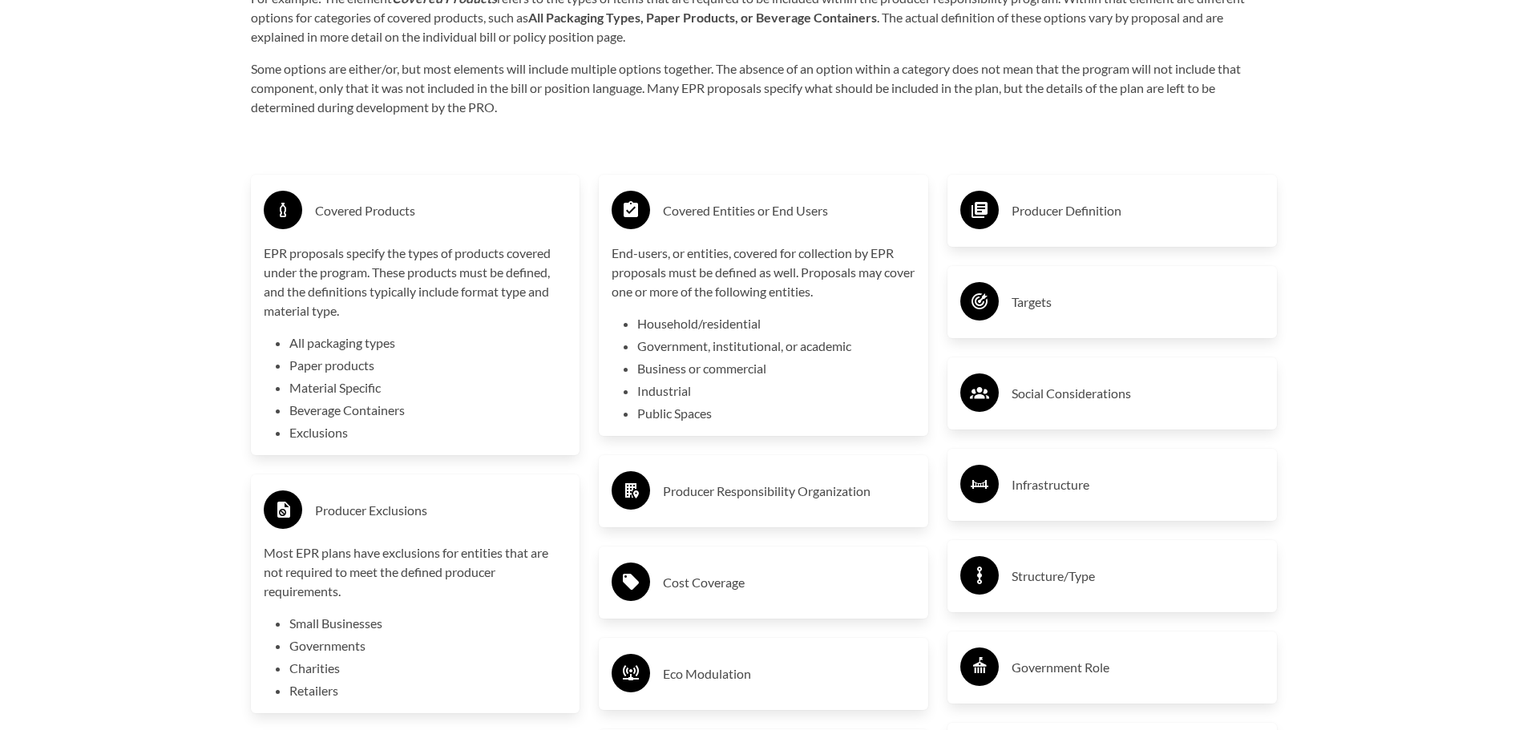
scroll to position [2806, 0]
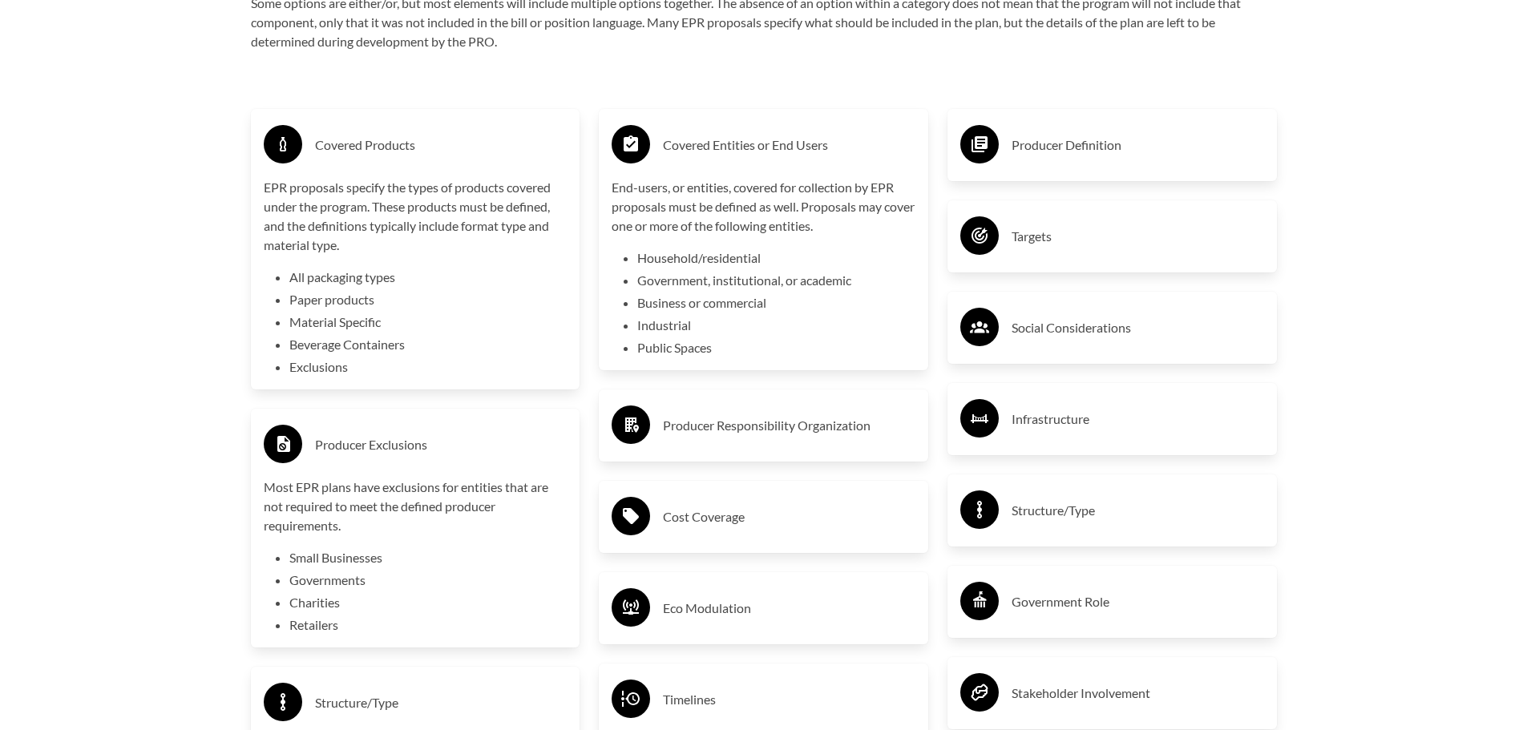
click at [703, 425] on h3 "Producer Responsibility Organization" at bounding box center [789, 426] width 253 height 26
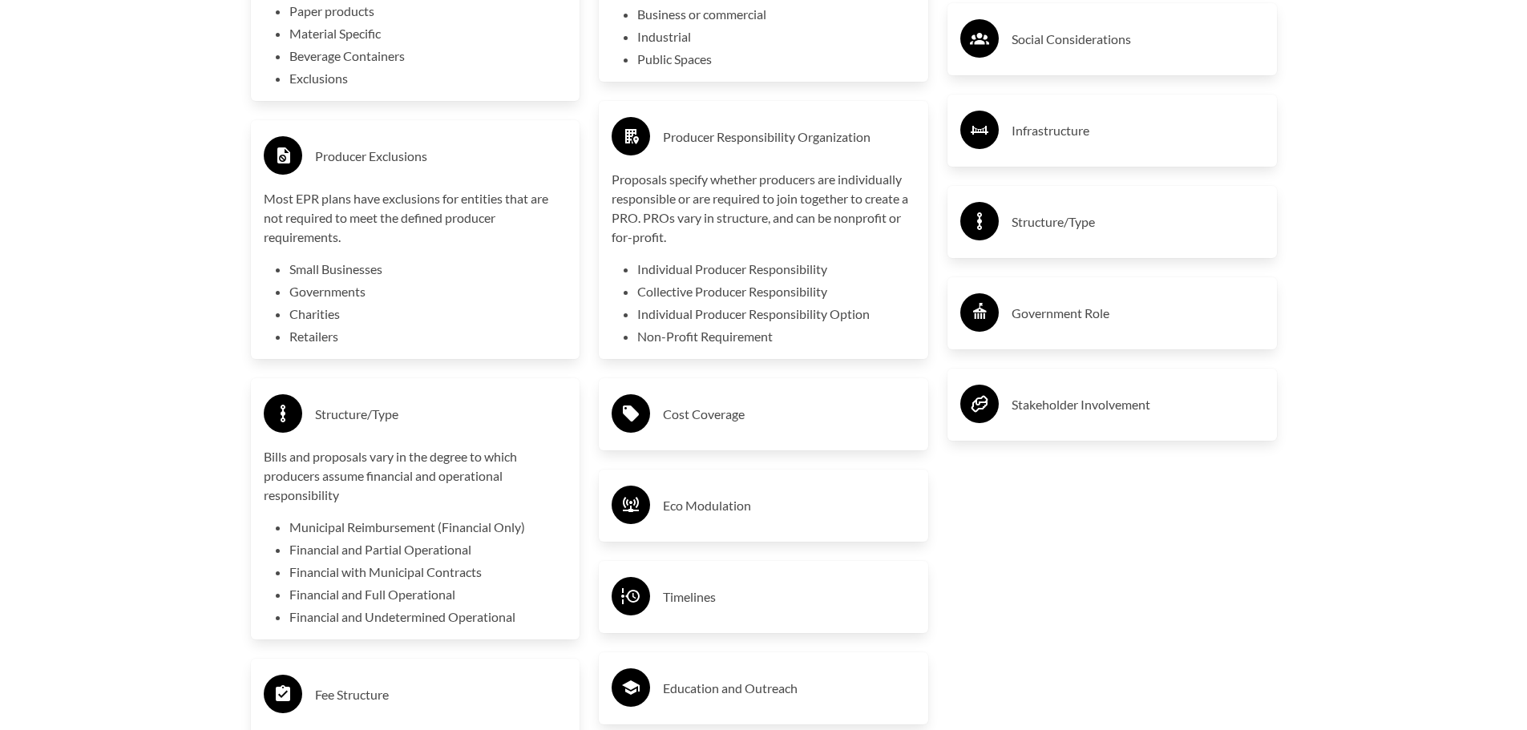
scroll to position [3127, 0]
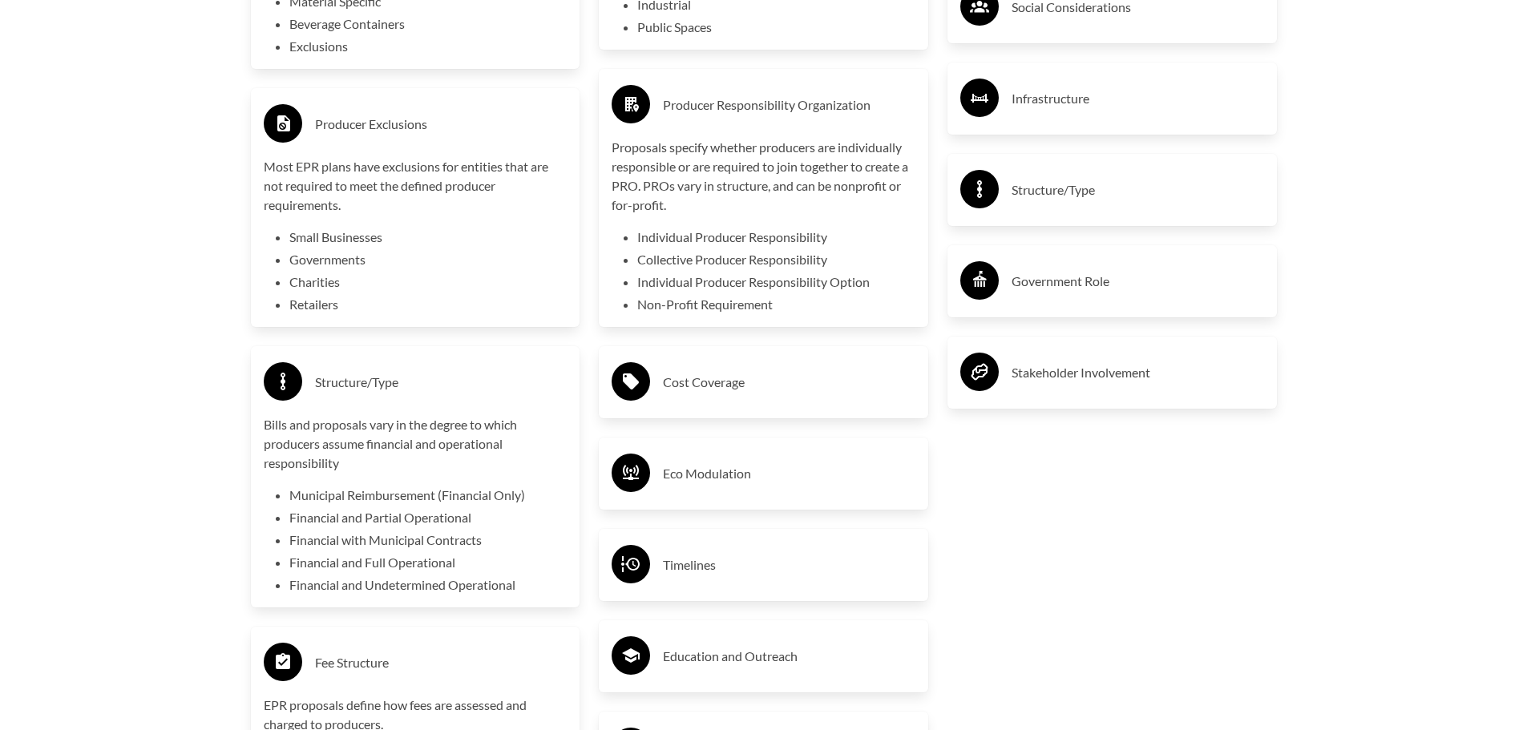
click at [732, 382] on h3 "Cost Coverage" at bounding box center [789, 383] width 253 height 26
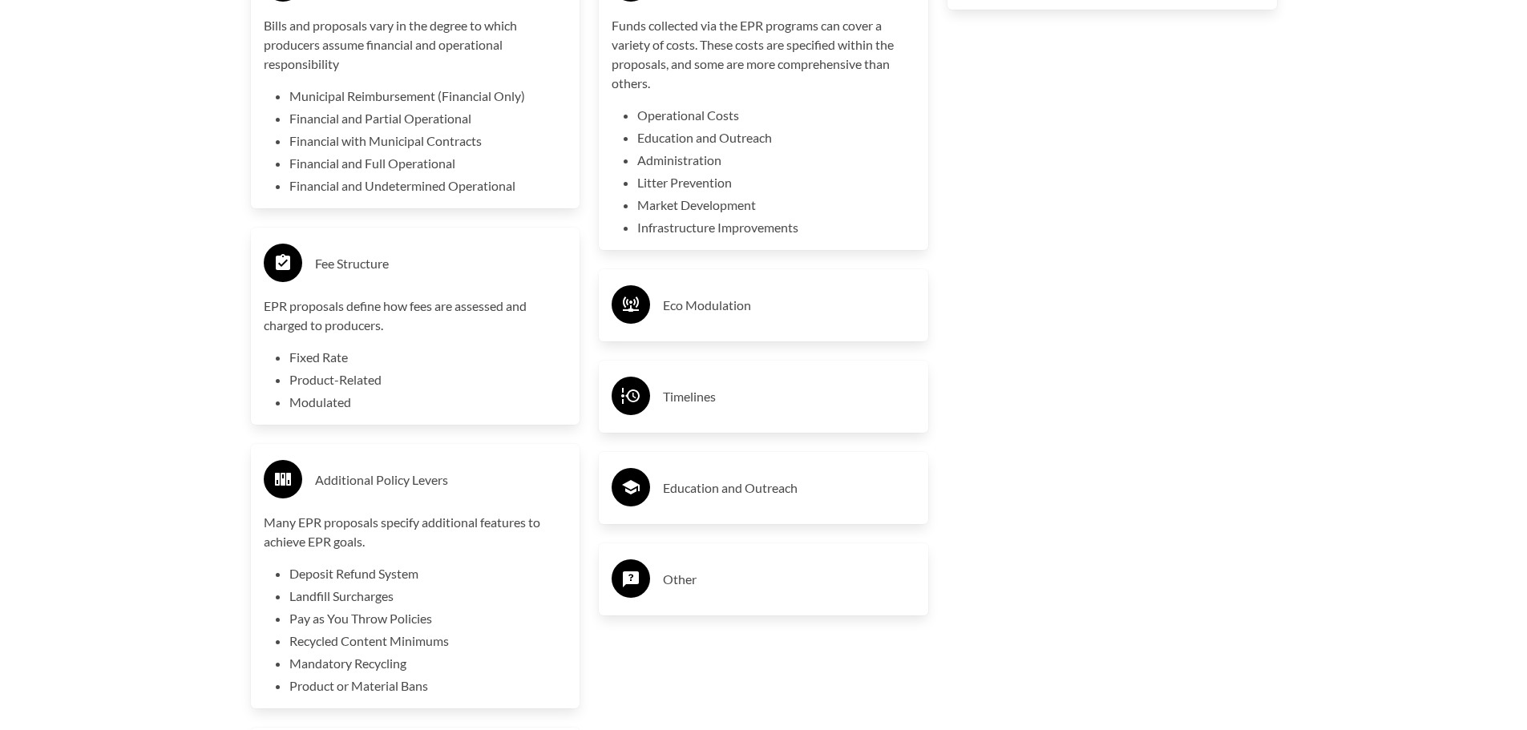
scroll to position [3528, 0]
click at [673, 304] on h3 "Eco Modulation" at bounding box center [789, 304] width 253 height 26
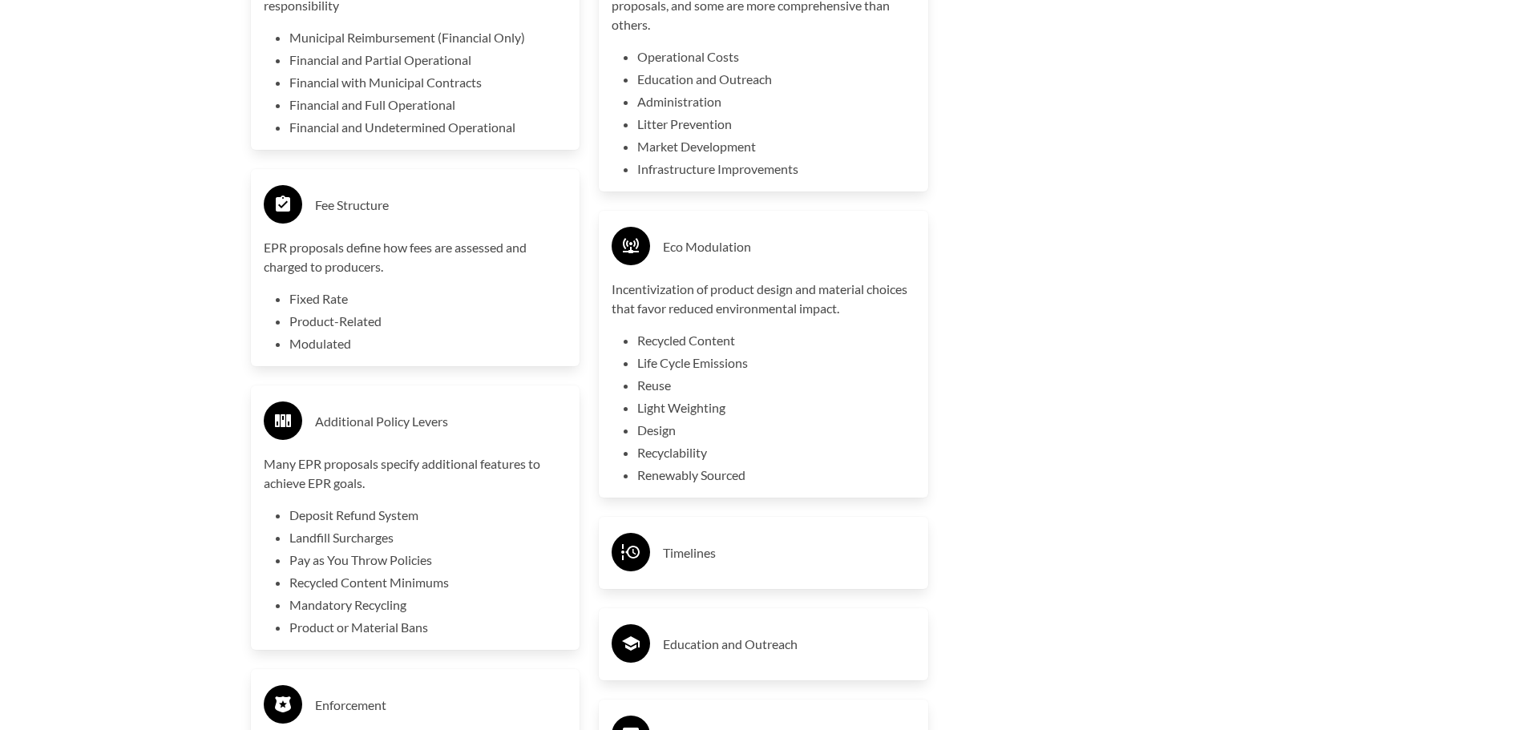
scroll to position [3688, 0]
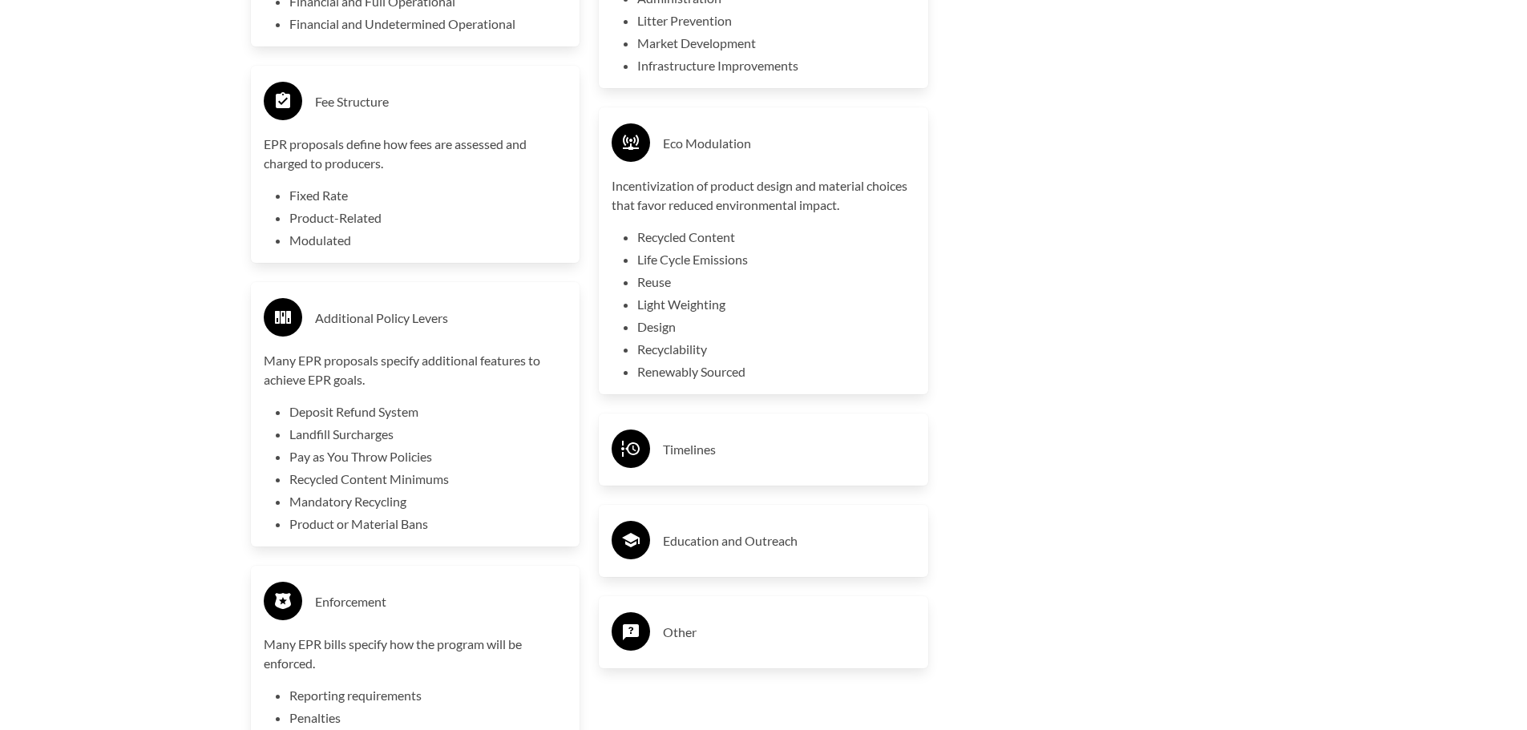
click at [710, 451] on h3 "Timelines" at bounding box center [789, 450] width 253 height 26
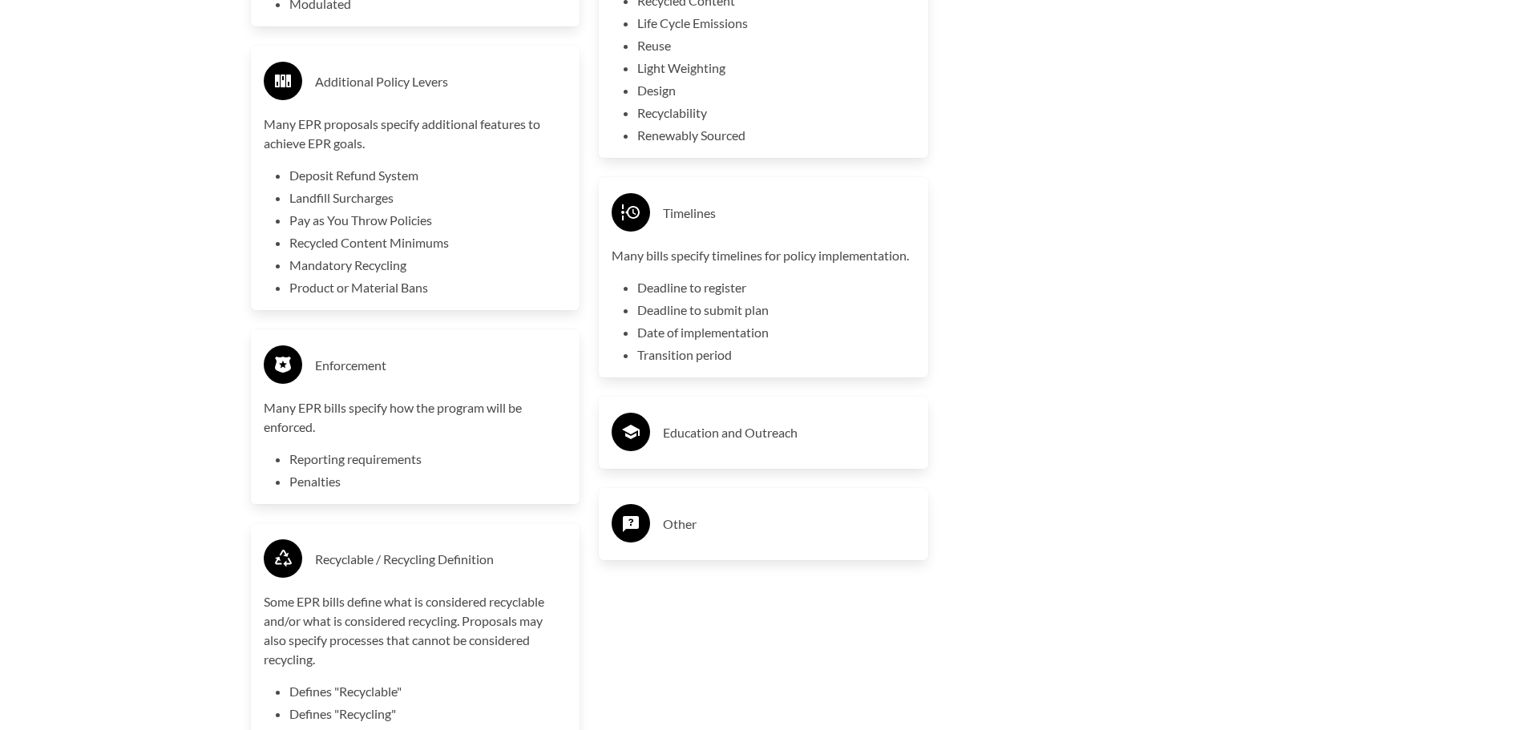
scroll to position [3929, 0]
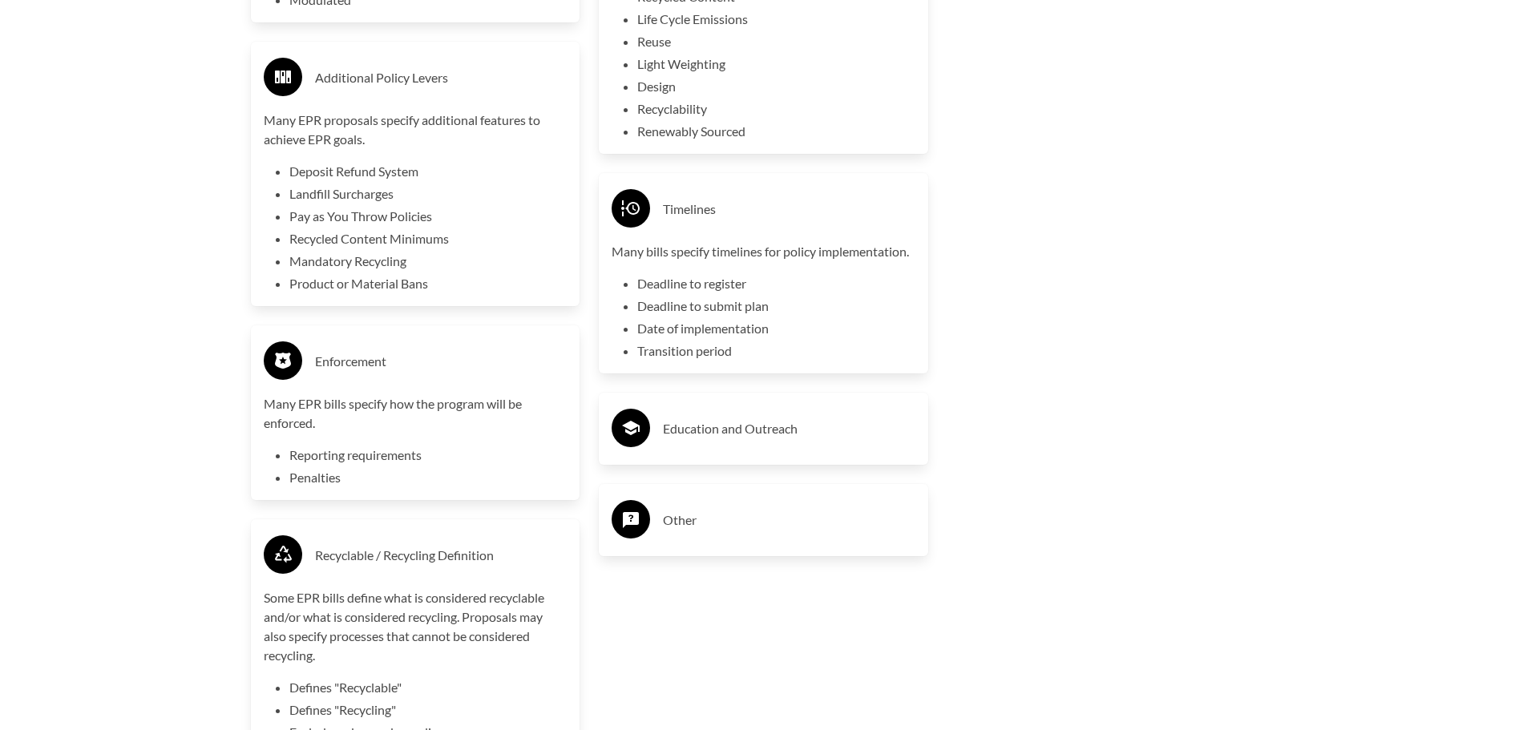
click at [792, 437] on h3 "Education and Outreach" at bounding box center [789, 429] width 253 height 26
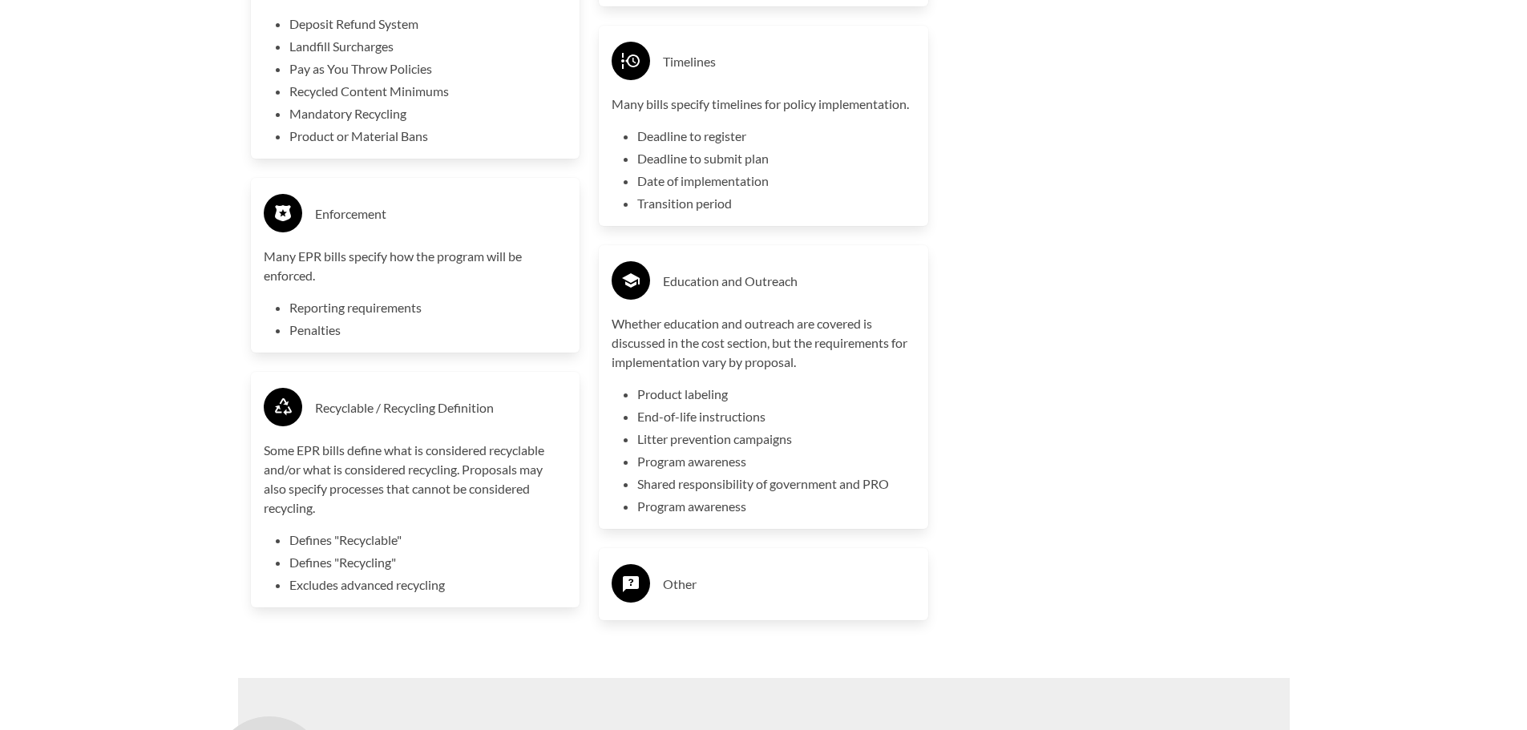
scroll to position [4089, 0]
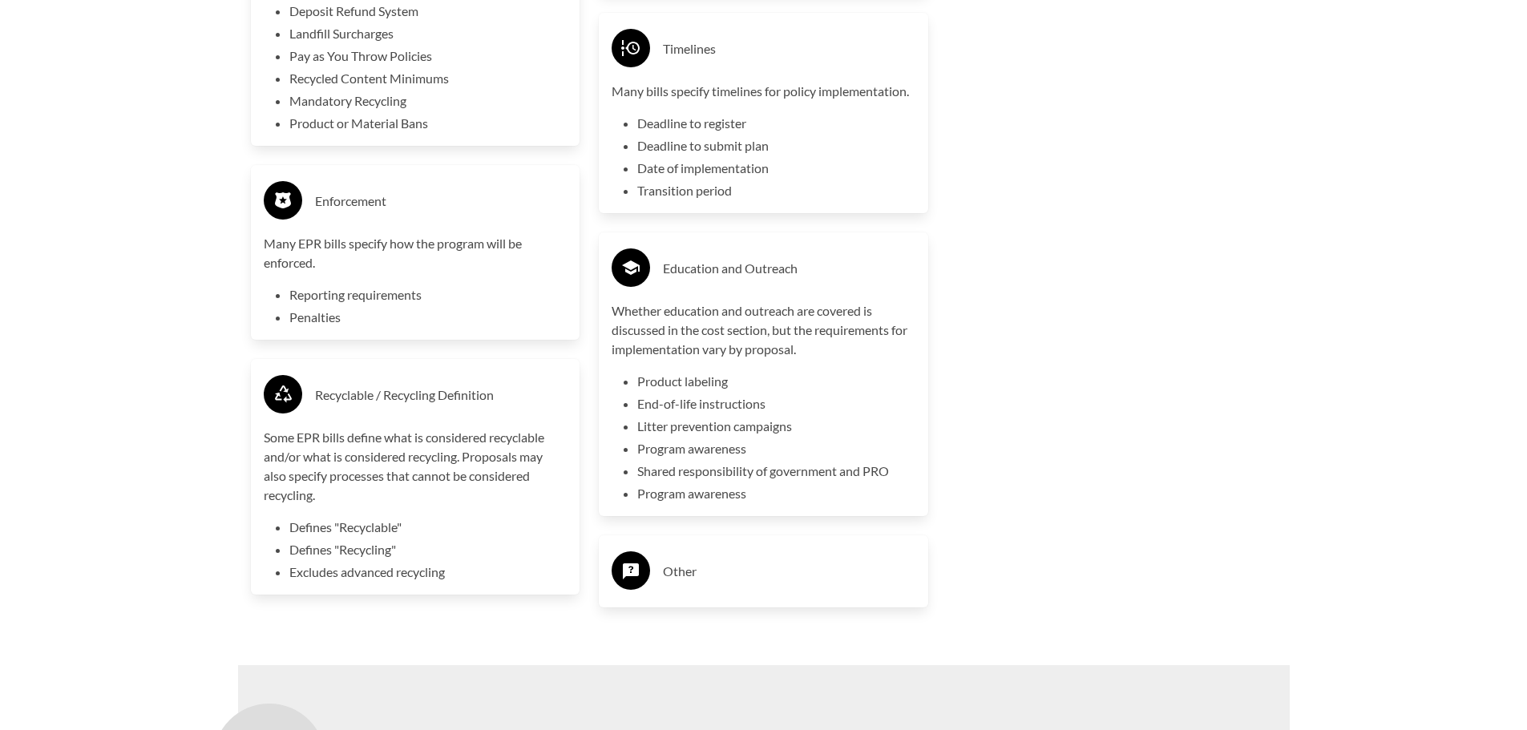
click at [681, 573] on h3 "Other" at bounding box center [789, 572] width 253 height 26
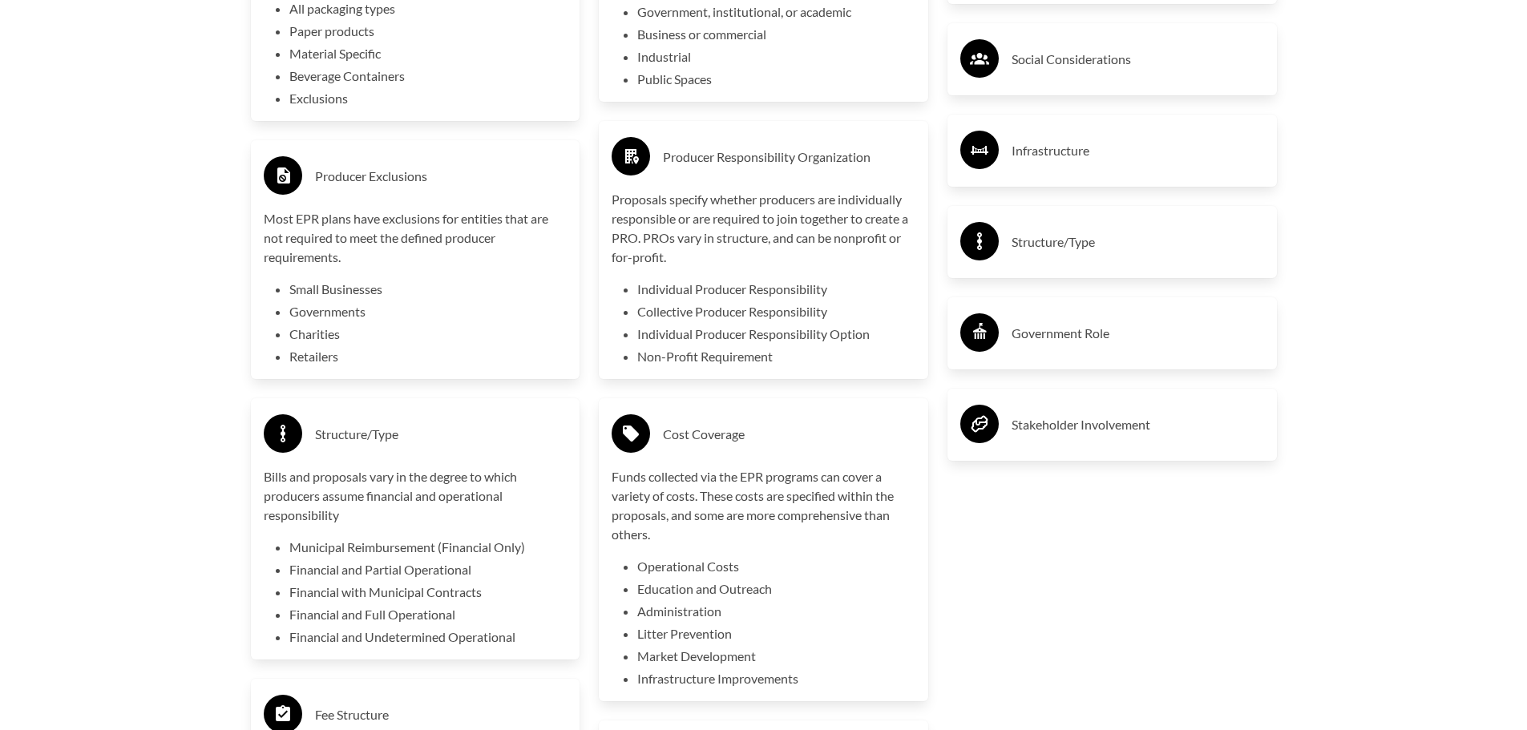
scroll to position [2806, 0]
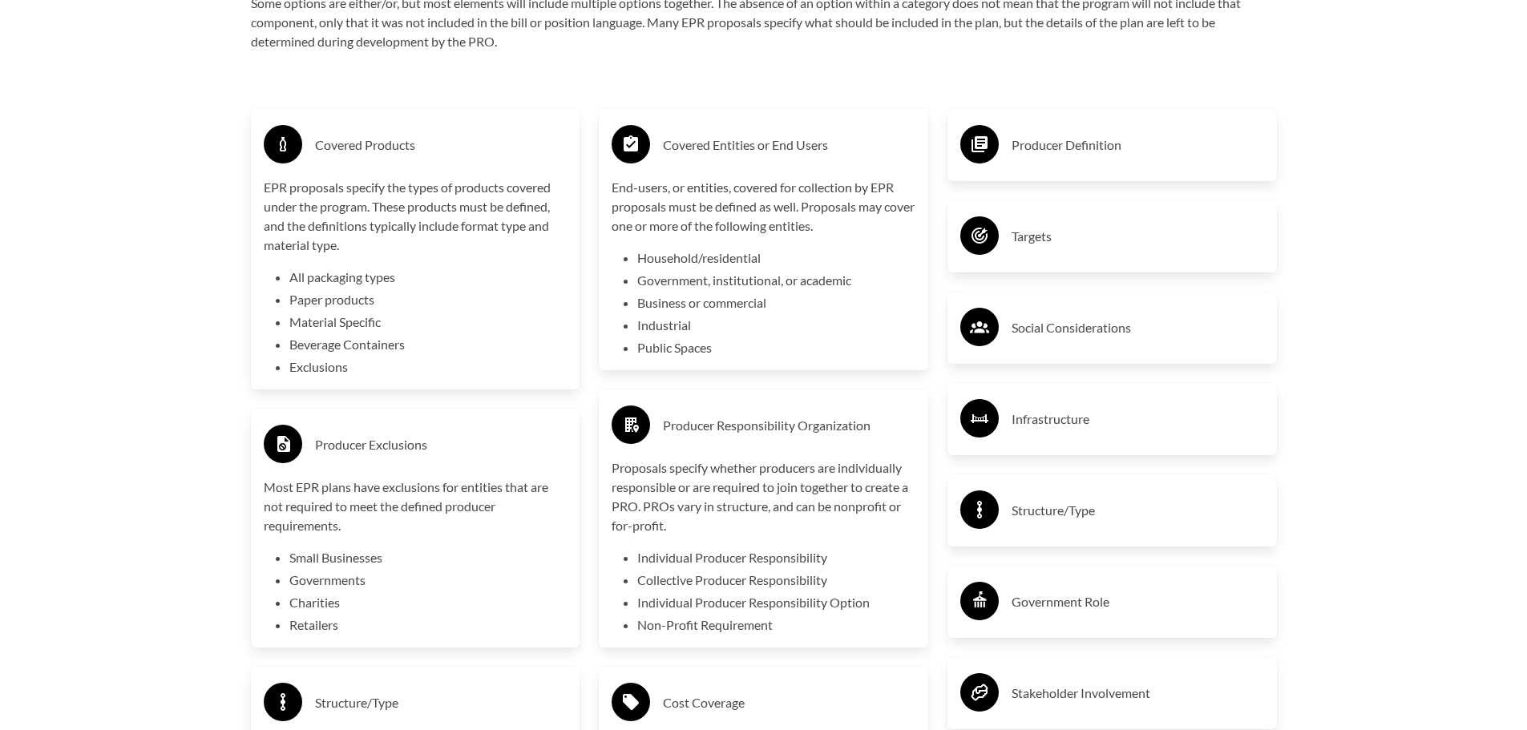
click at [1082, 149] on h3 "Producer Definition" at bounding box center [1138, 145] width 253 height 26
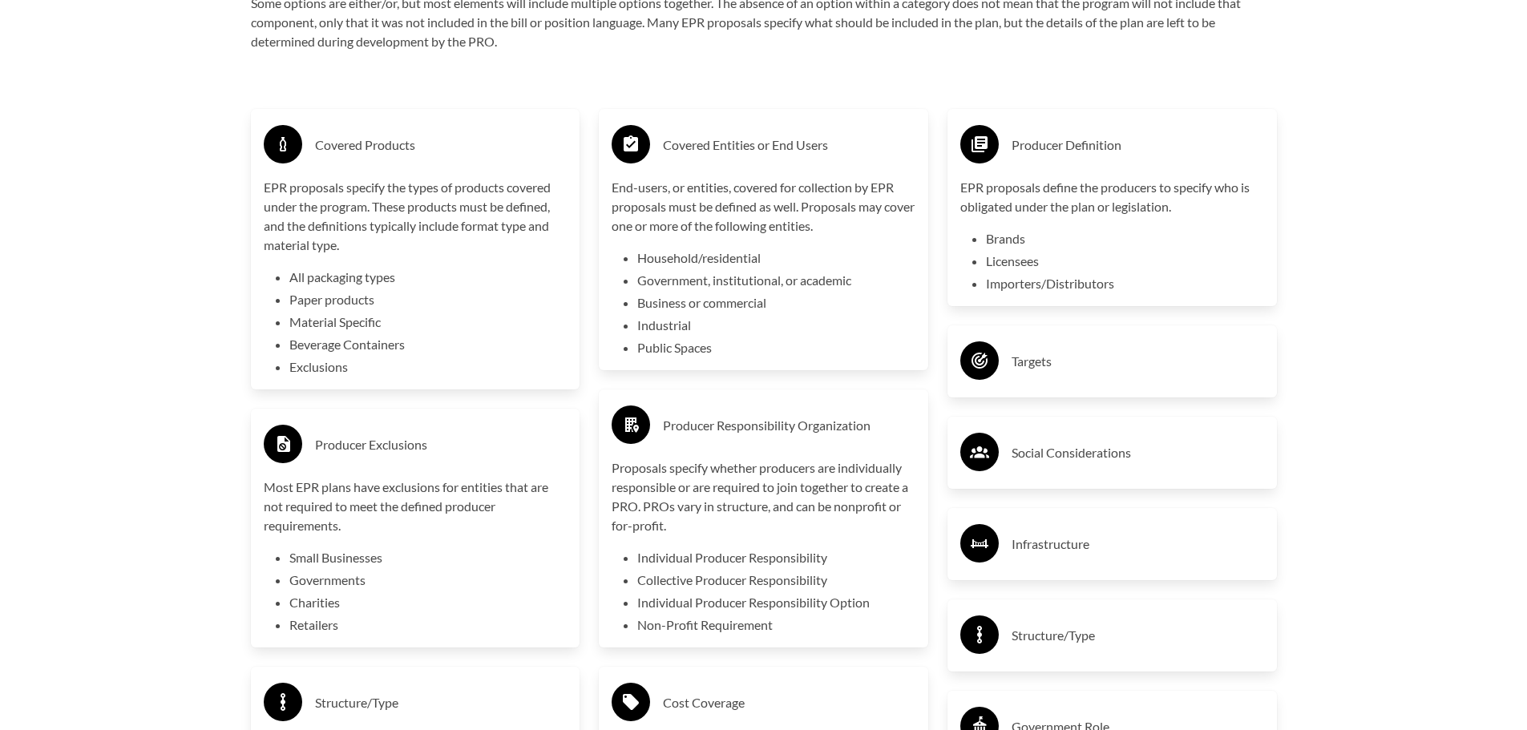
click at [1038, 360] on h3 "Targets" at bounding box center [1138, 362] width 253 height 26
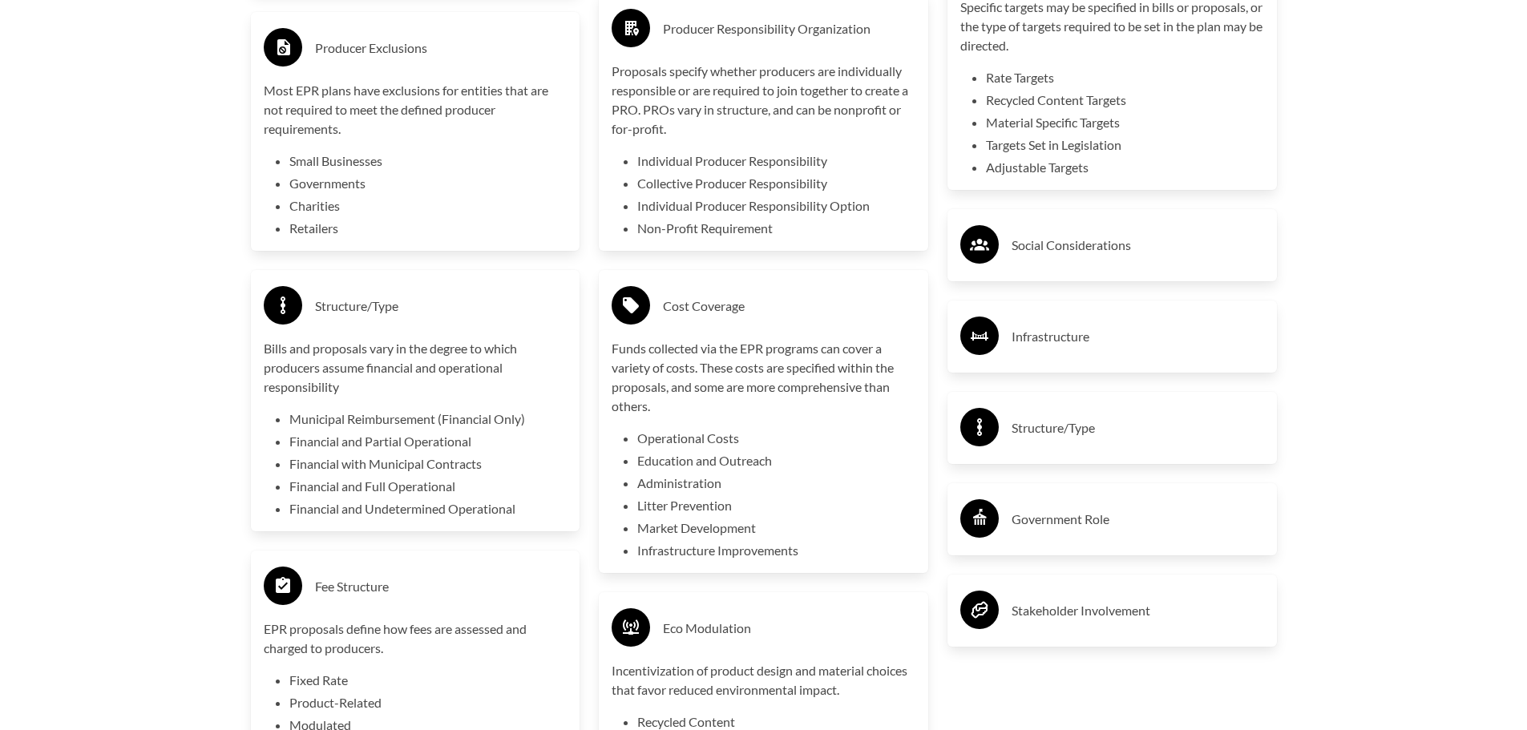
scroll to position [3207, 0]
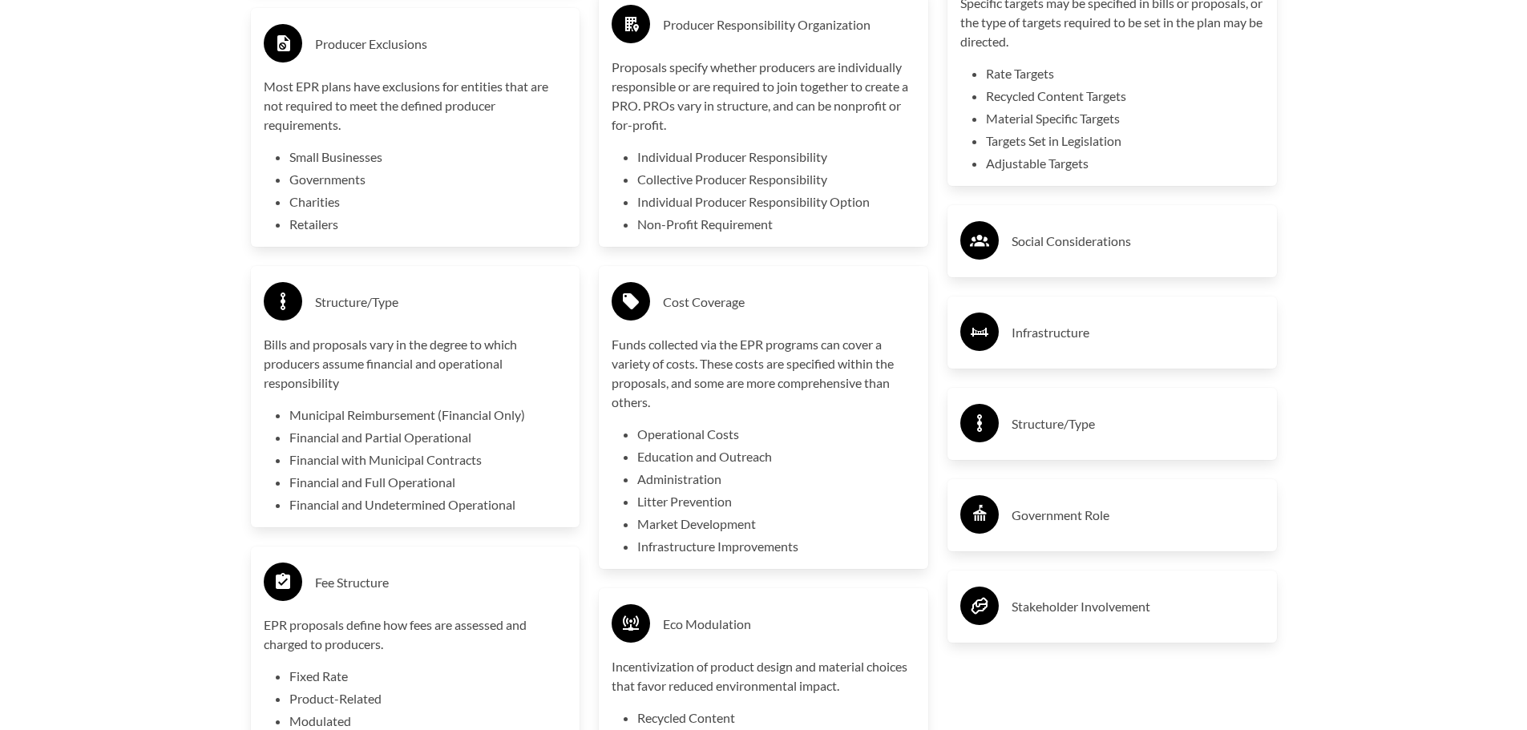
click at [1027, 237] on h3 "Social Considerations" at bounding box center [1138, 242] width 253 height 26
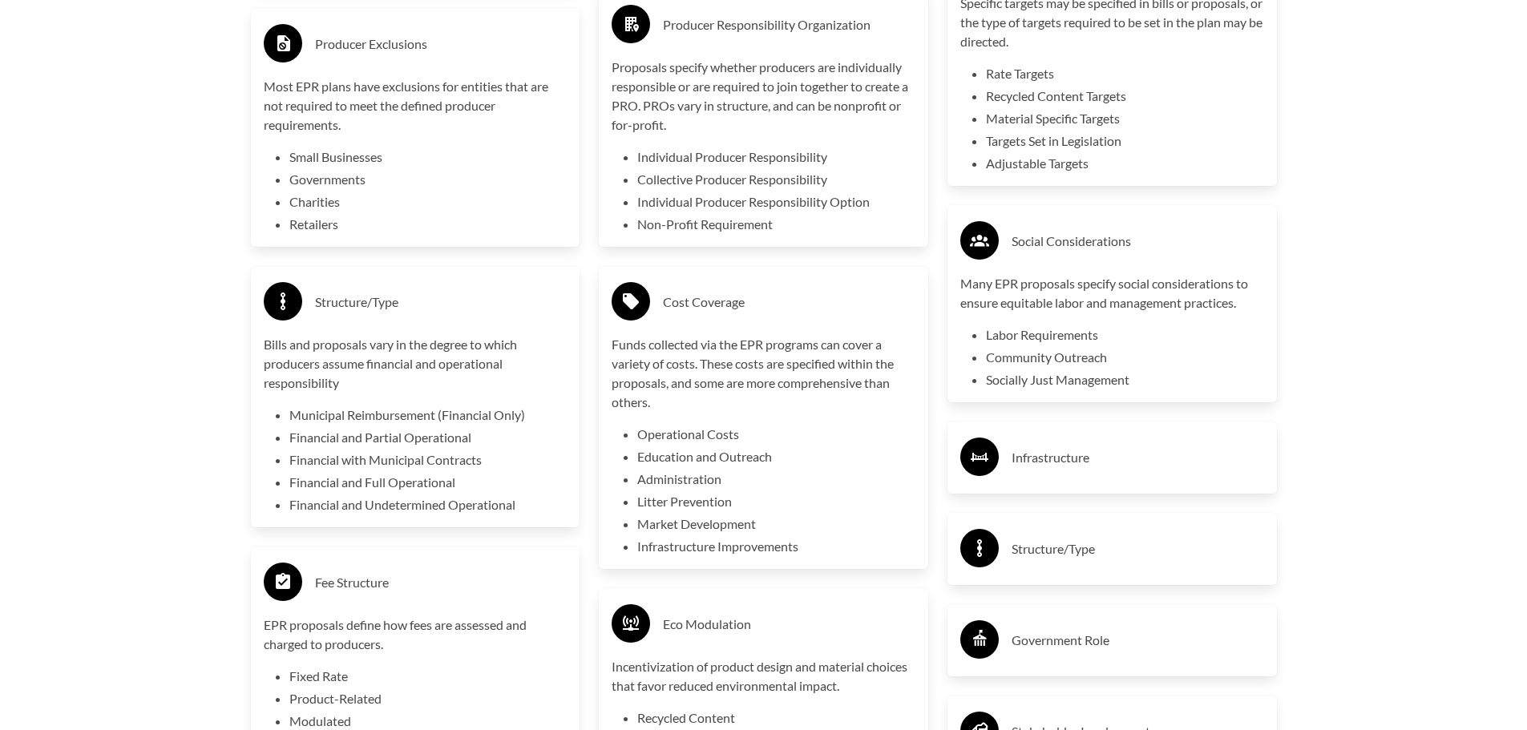
click at [1054, 464] on h3 "Infrastructure" at bounding box center [1138, 458] width 253 height 26
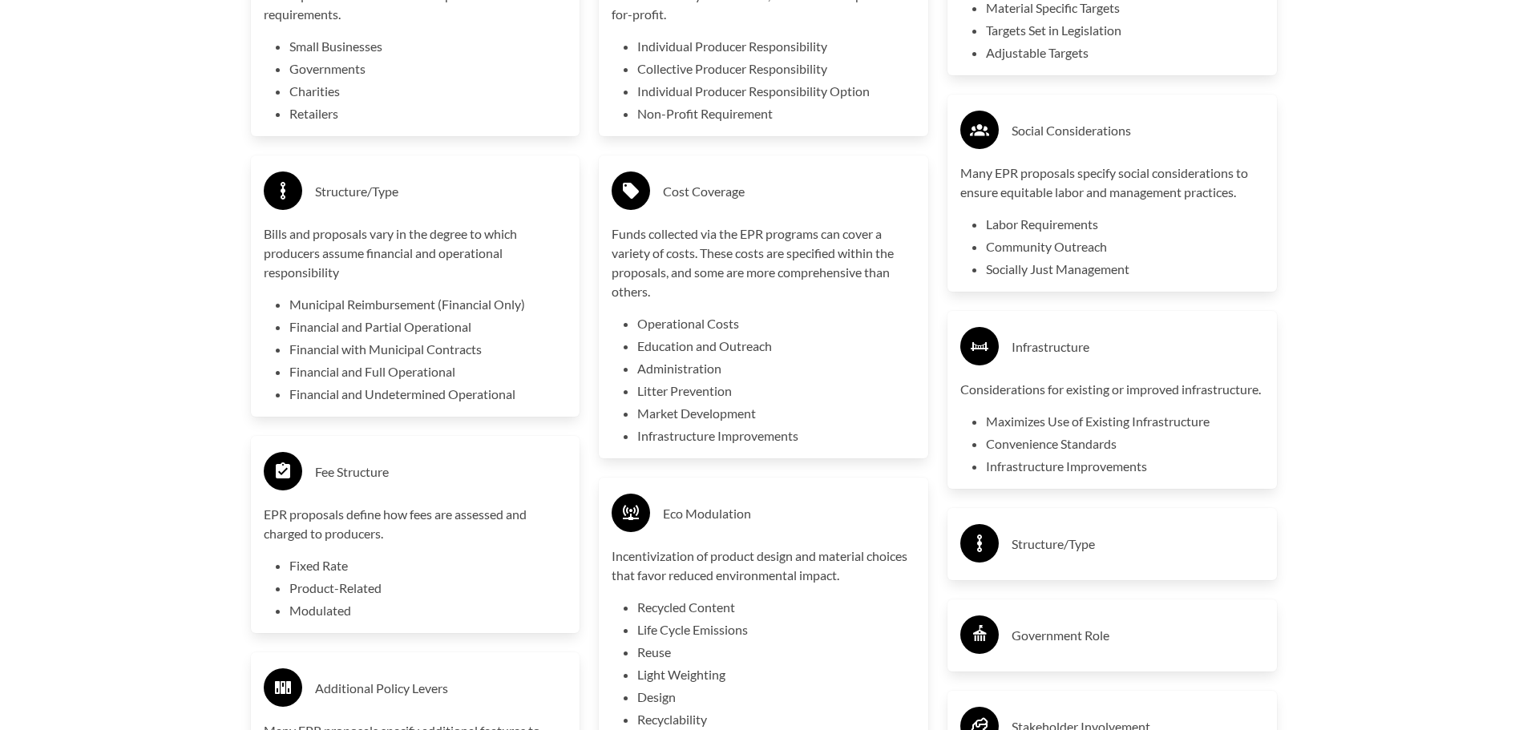
scroll to position [3448, 0]
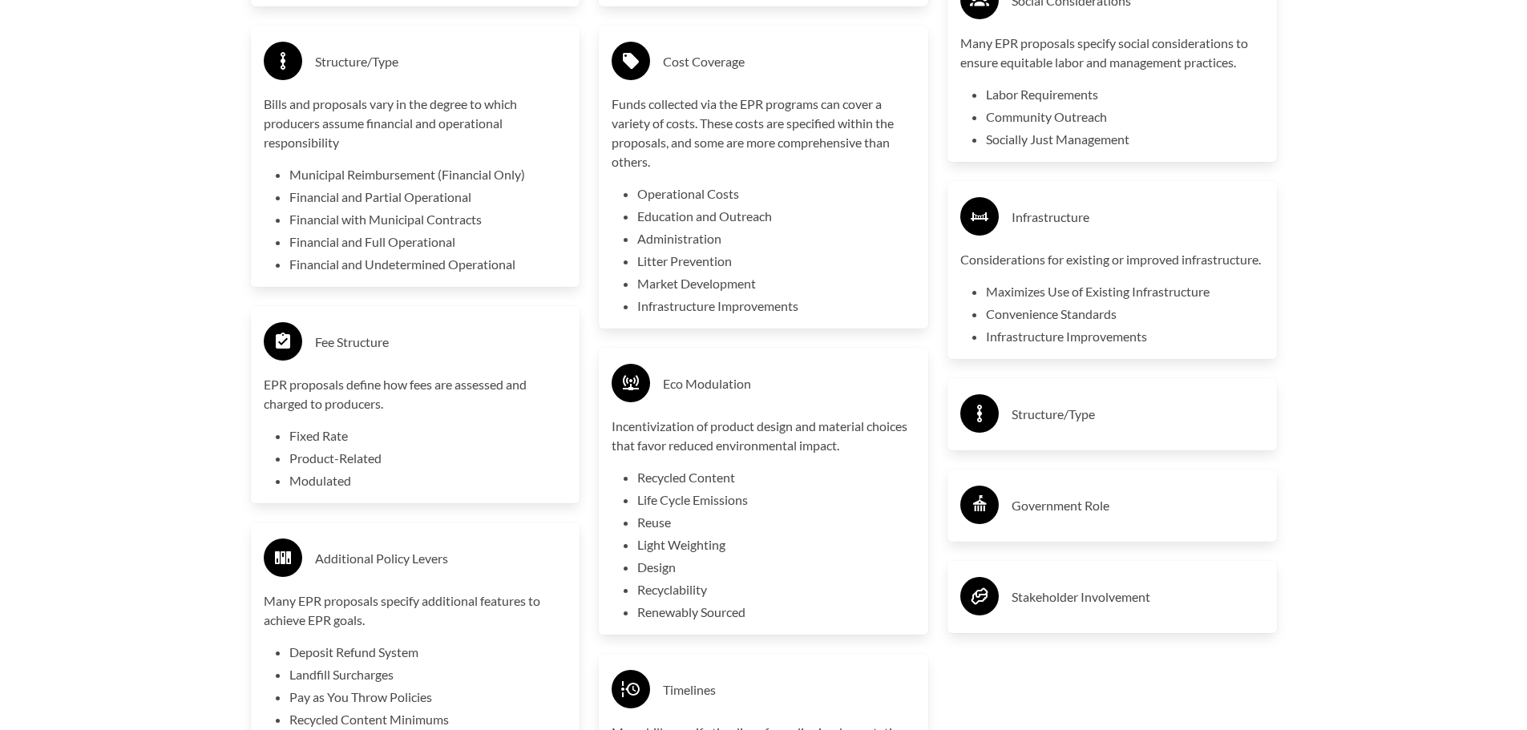
click at [1043, 427] on h3 "Structure/Type" at bounding box center [1138, 415] width 253 height 26
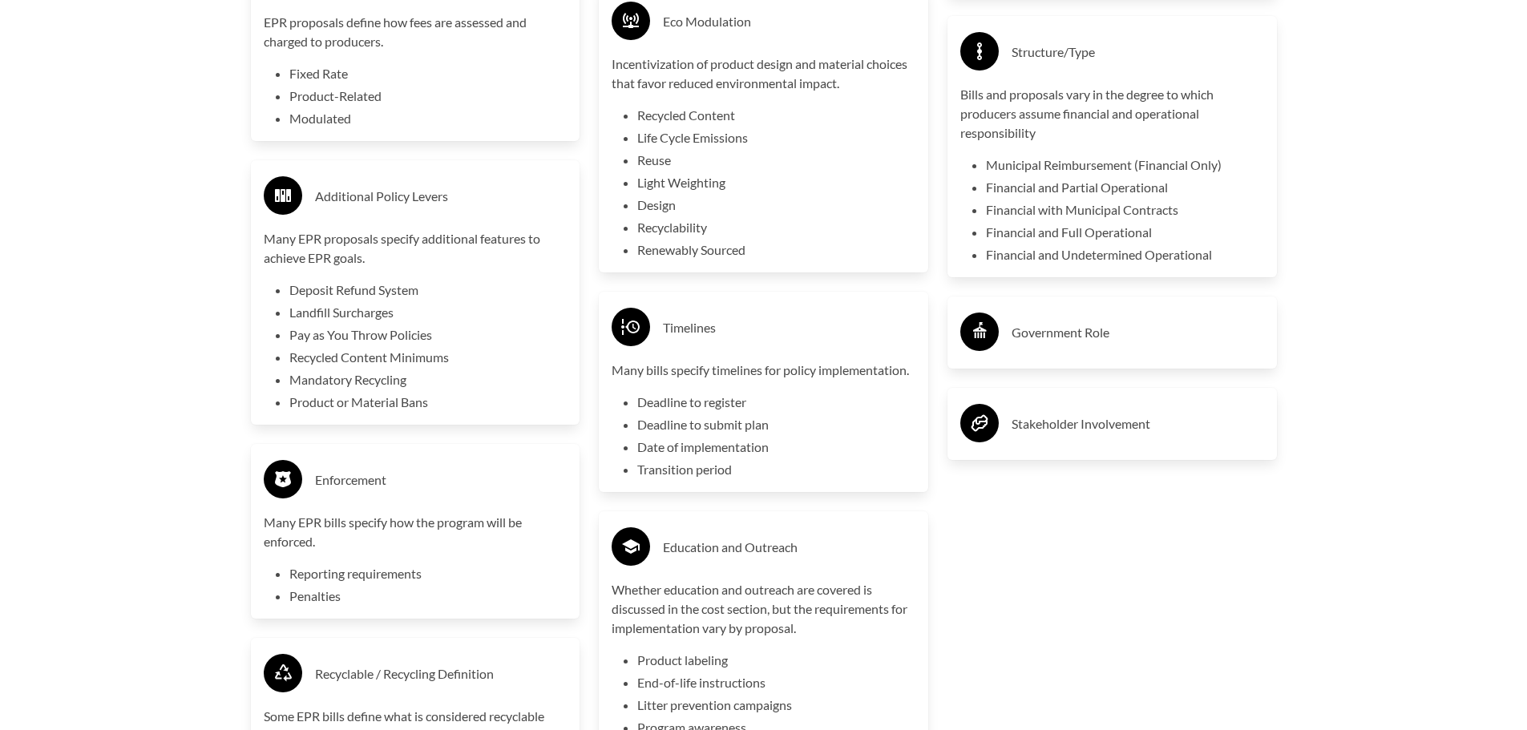
scroll to position [3849, 0]
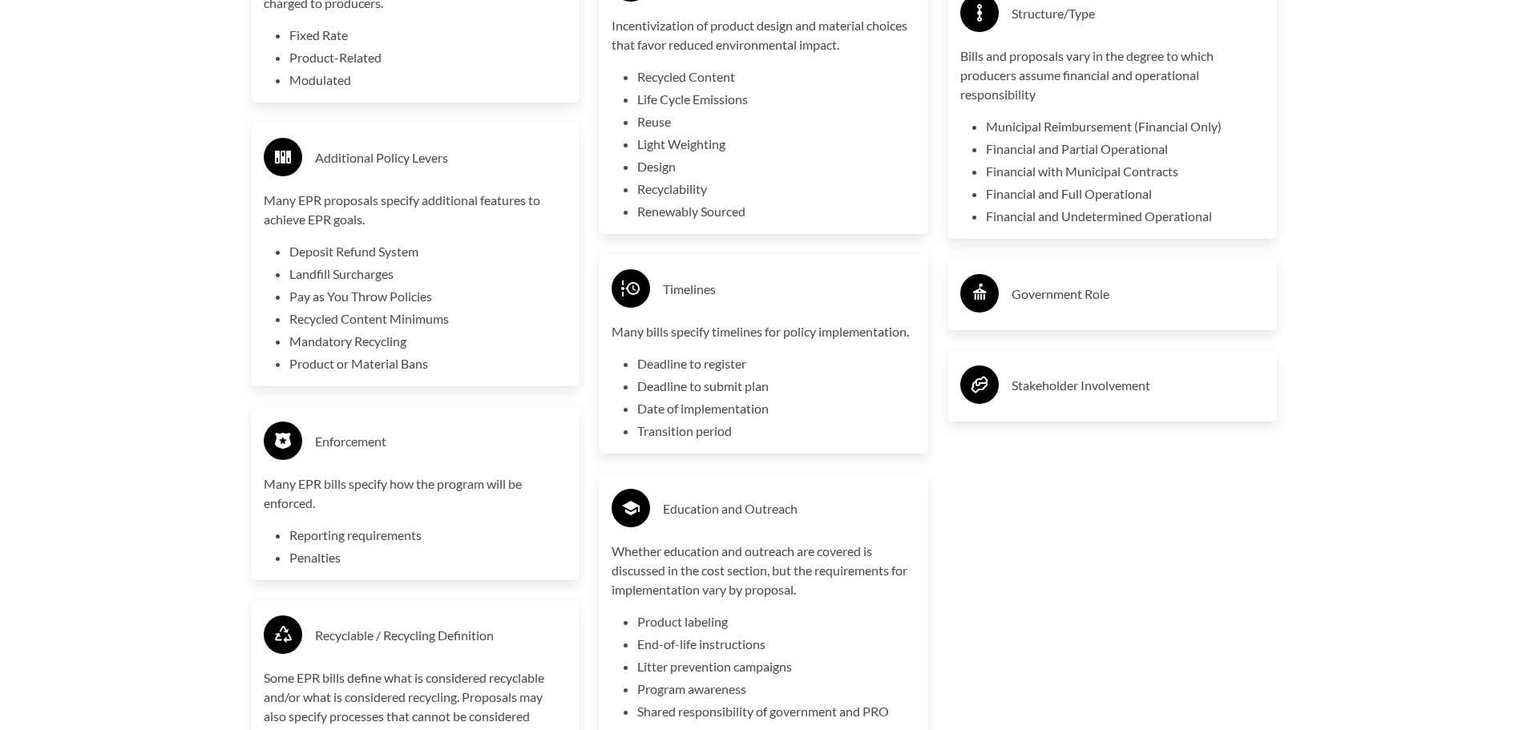
click at [1033, 307] on h3 "Government Role" at bounding box center [1138, 294] width 253 height 26
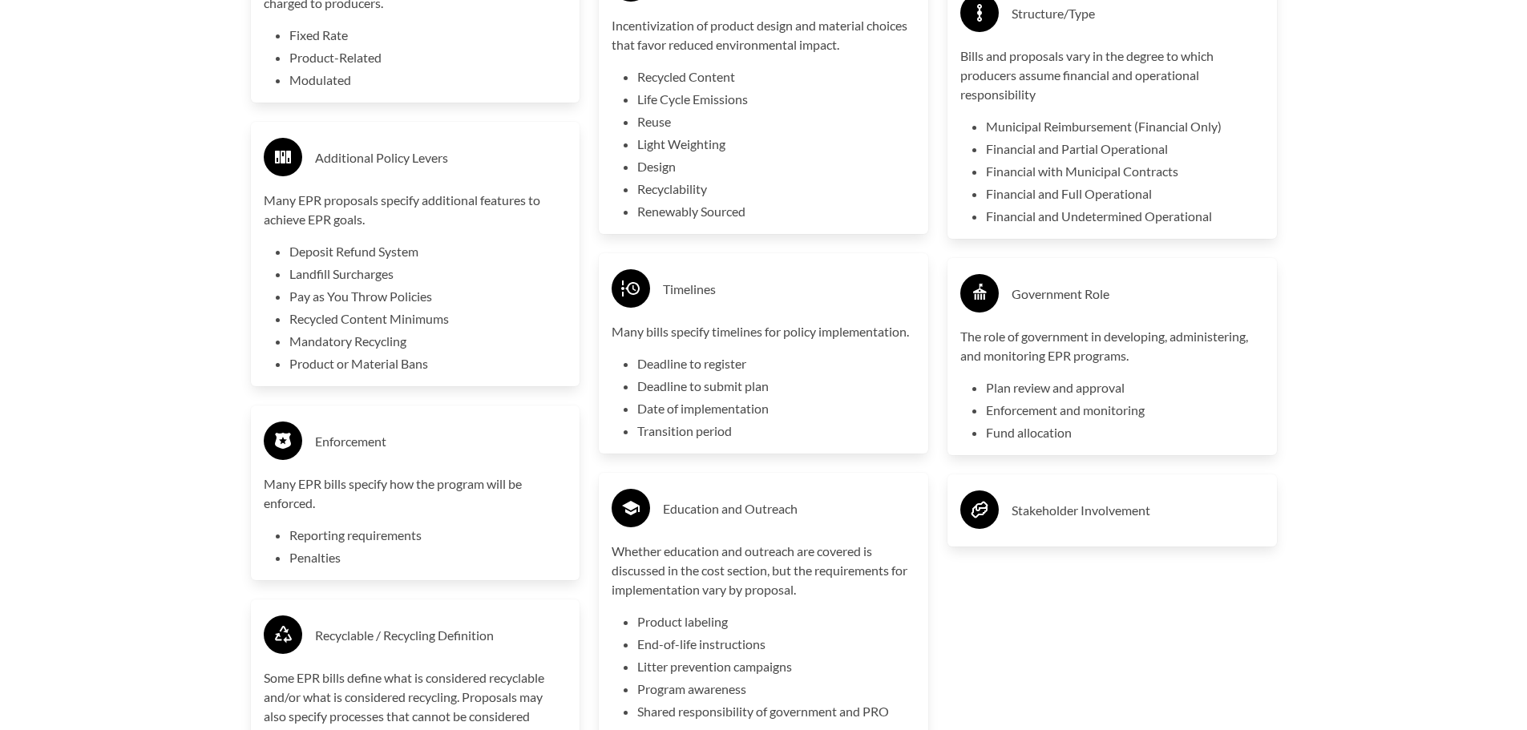
click at [1103, 524] on h3 "Stakeholder Involvement" at bounding box center [1138, 511] width 253 height 26
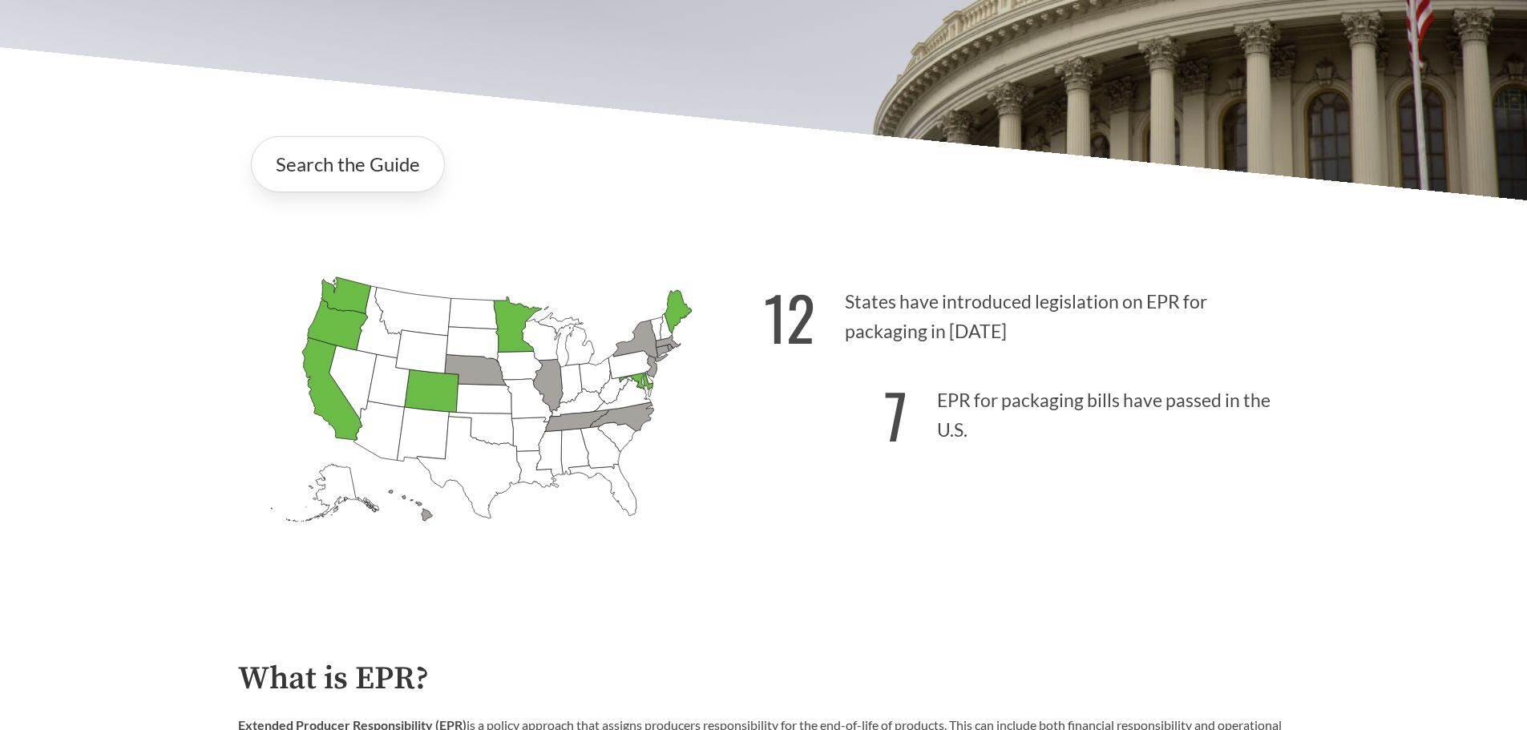
scroll to position [481, 0]
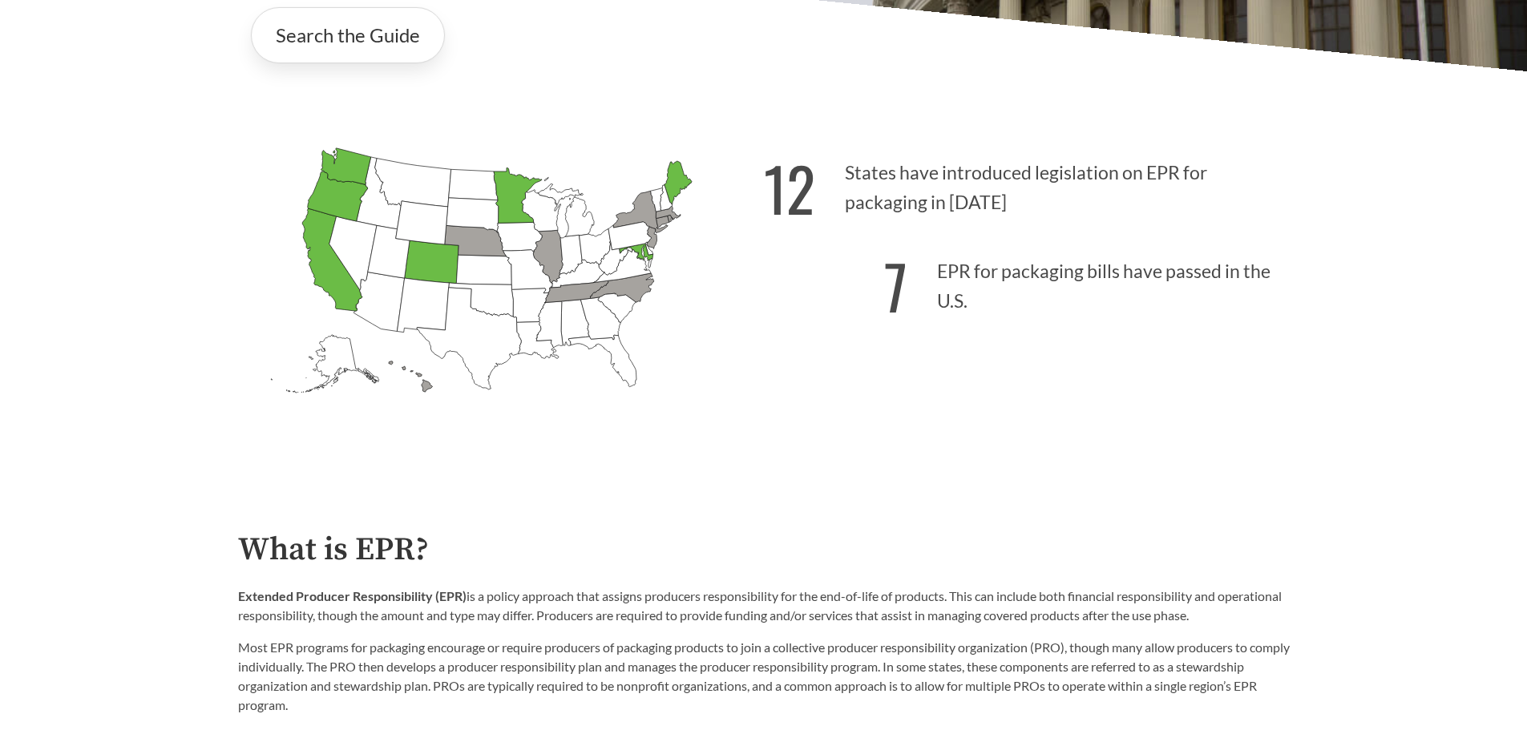
click at [324, 268] on icon "[US_STATE] Passed: 1" at bounding box center [332, 259] width 60 height 103
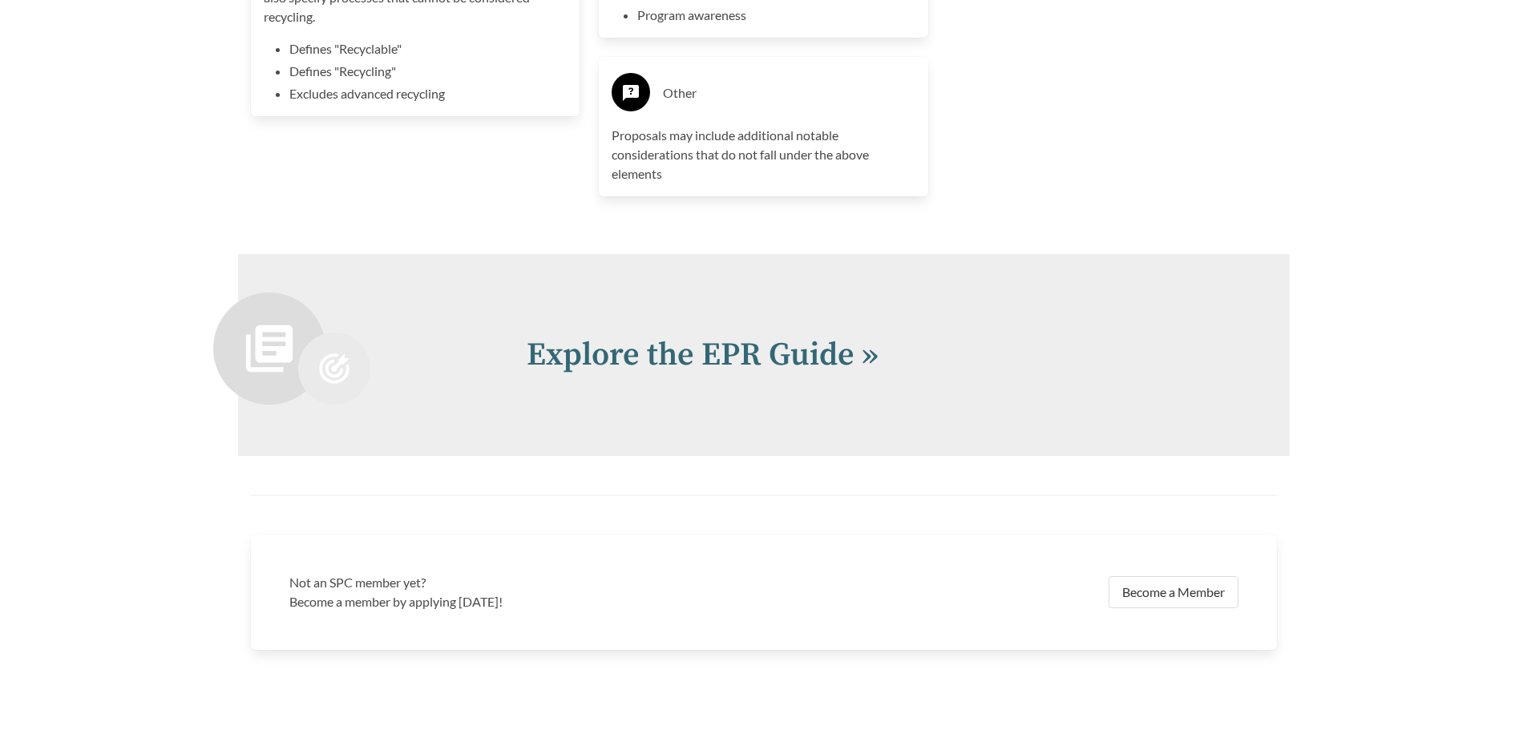
scroll to position [4570, 0]
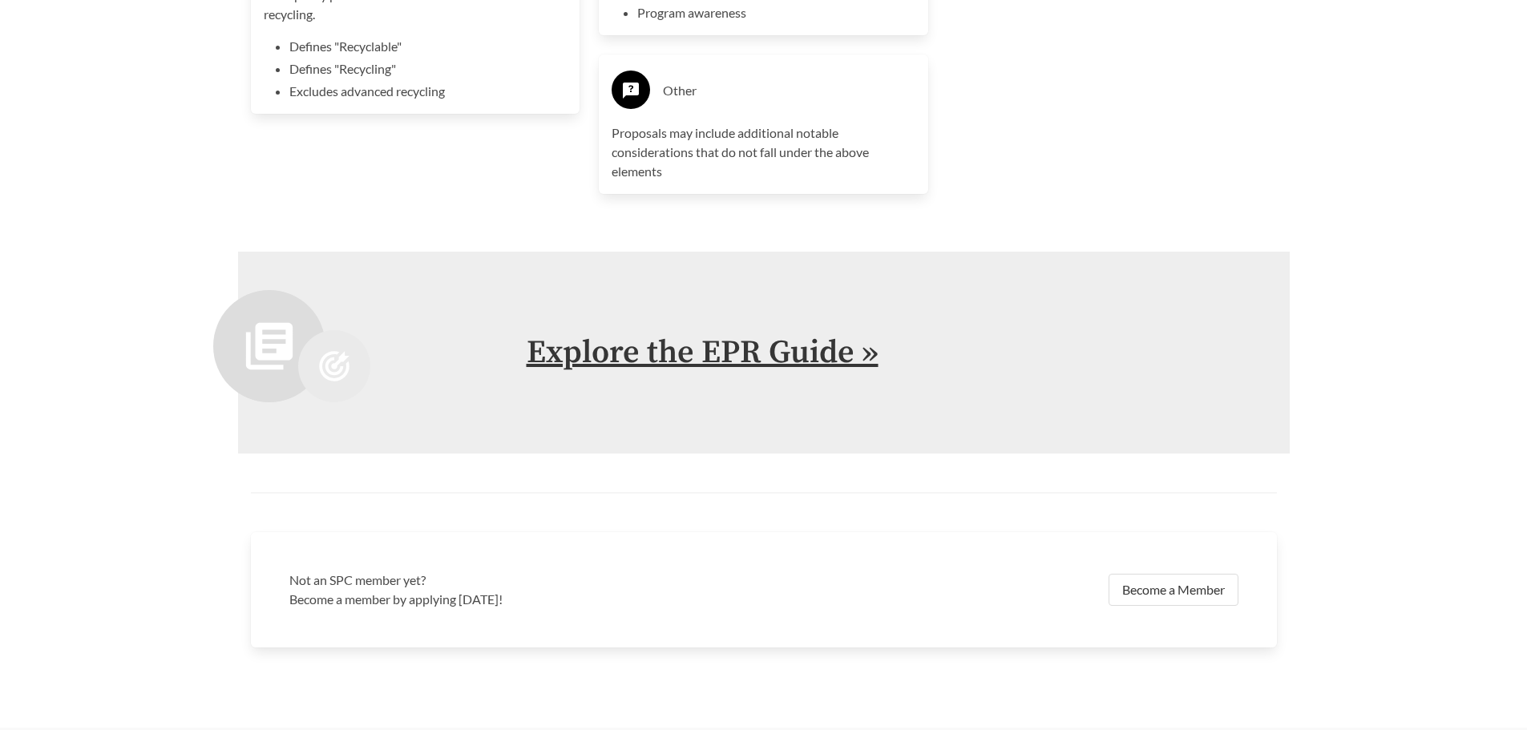
click at [658, 354] on link "Explore the EPR Guide »" at bounding box center [703, 353] width 352 height 40
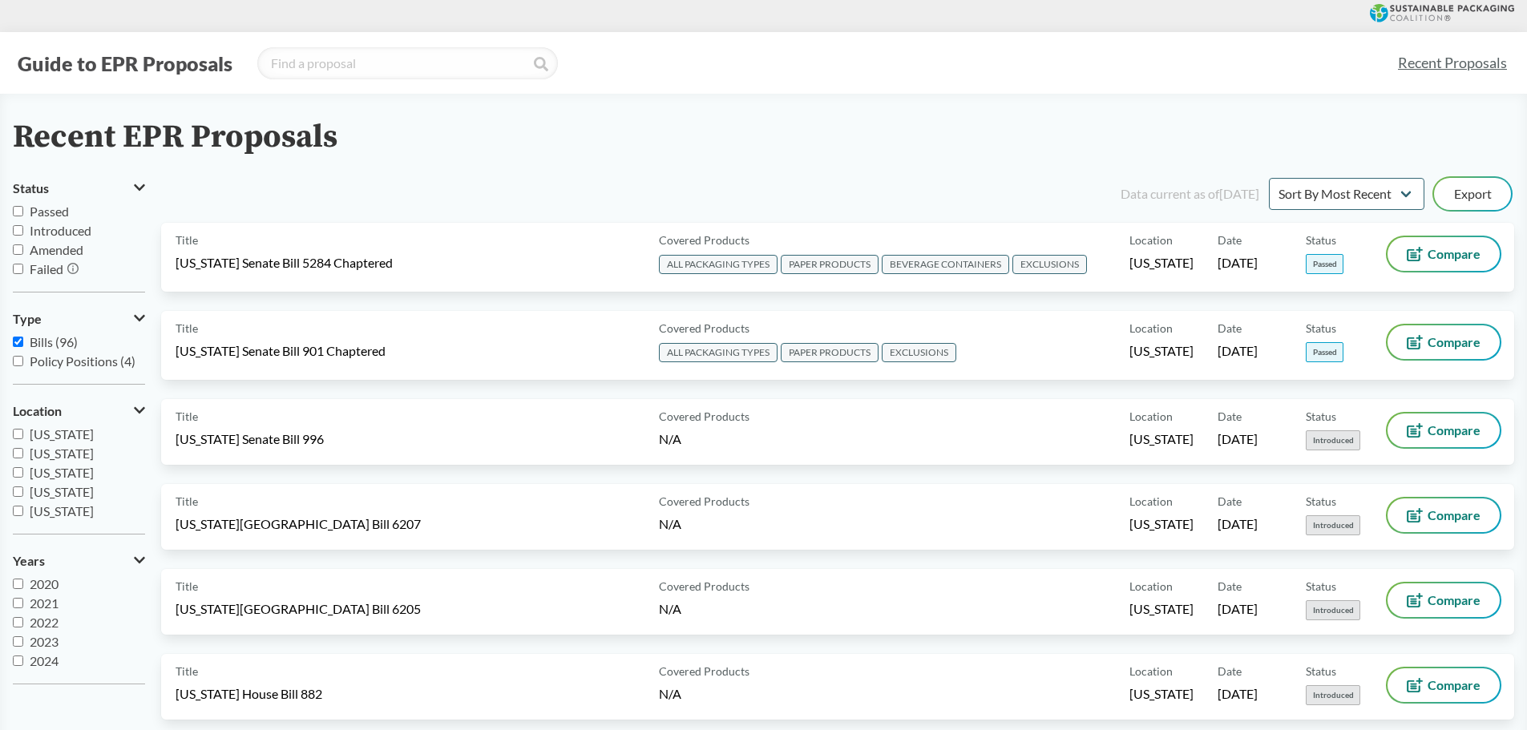
click at [21, 212] on input "Passed" at bounding box center [18, 211] width 10 height 10
checkbox input "true"
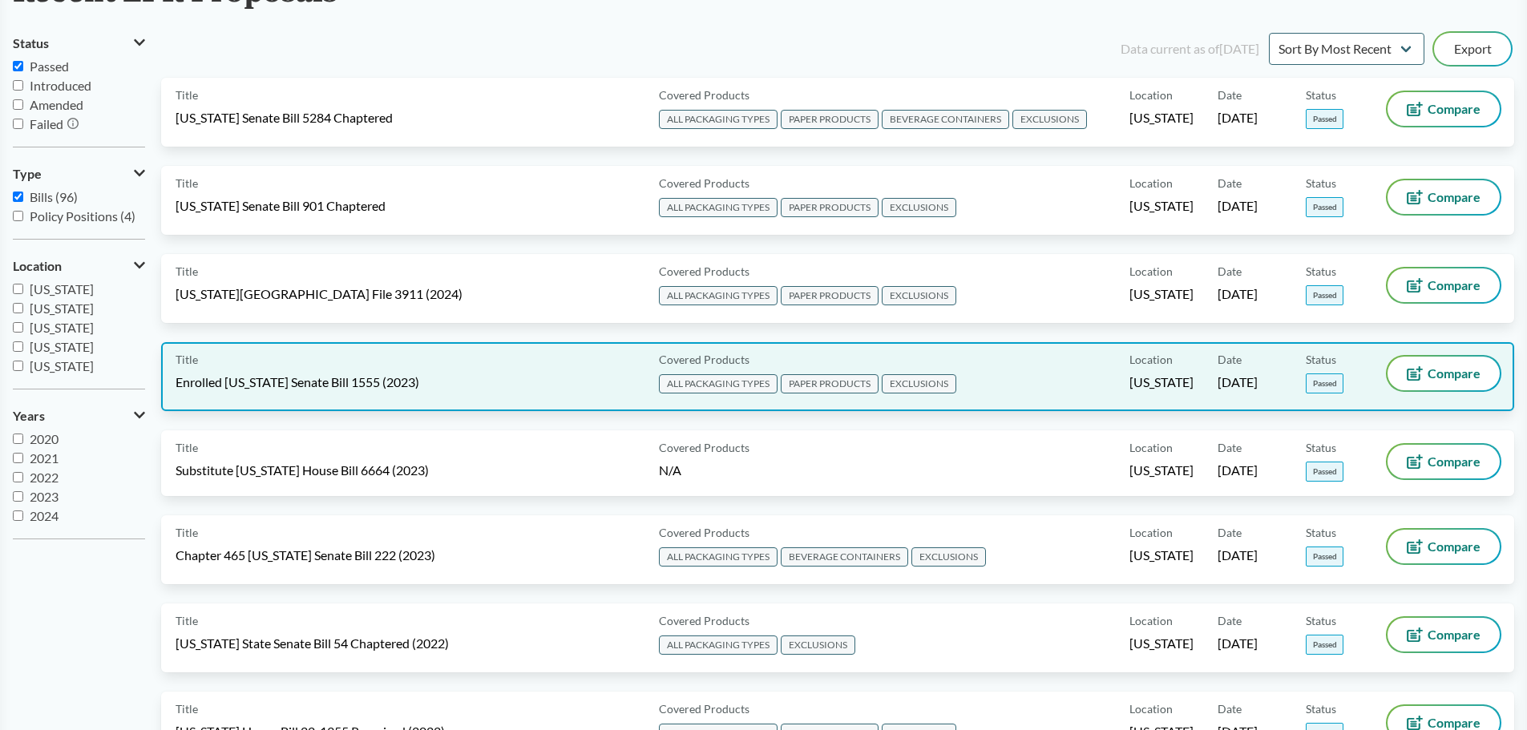
scroll to position [160, 0]
